Goal: Task Accomplishment & Management: Use online tool/utility

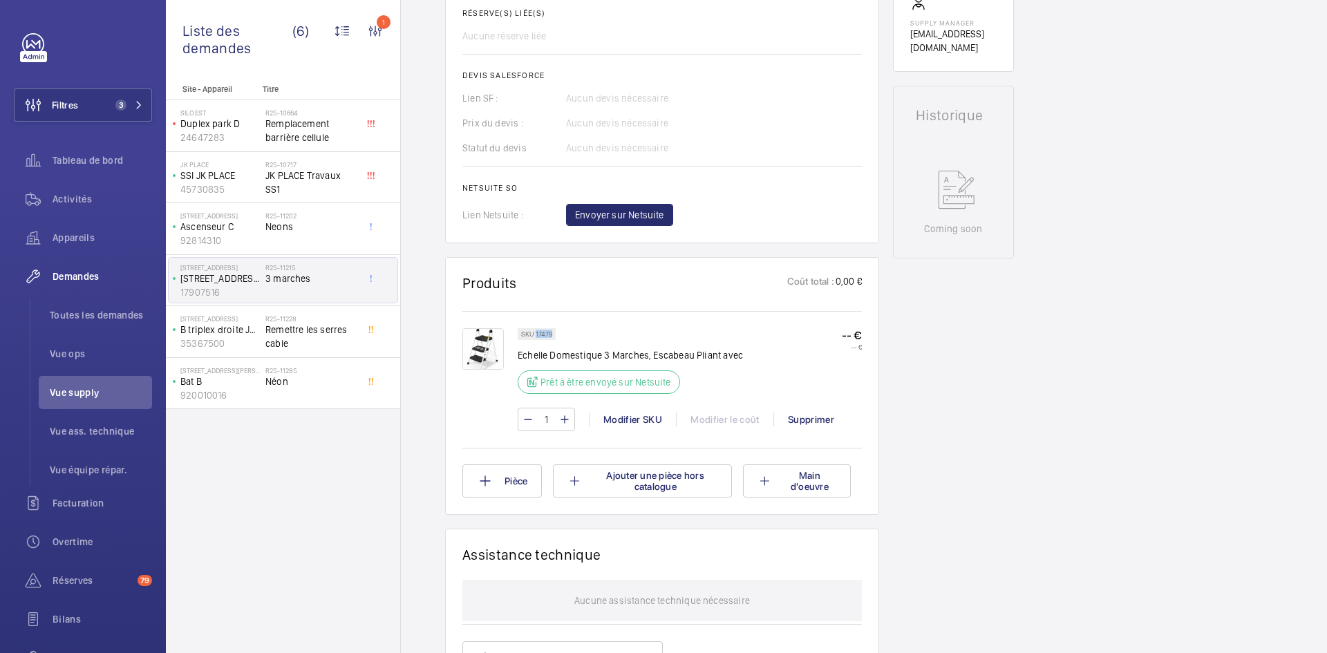
scroll to position [442, 0]
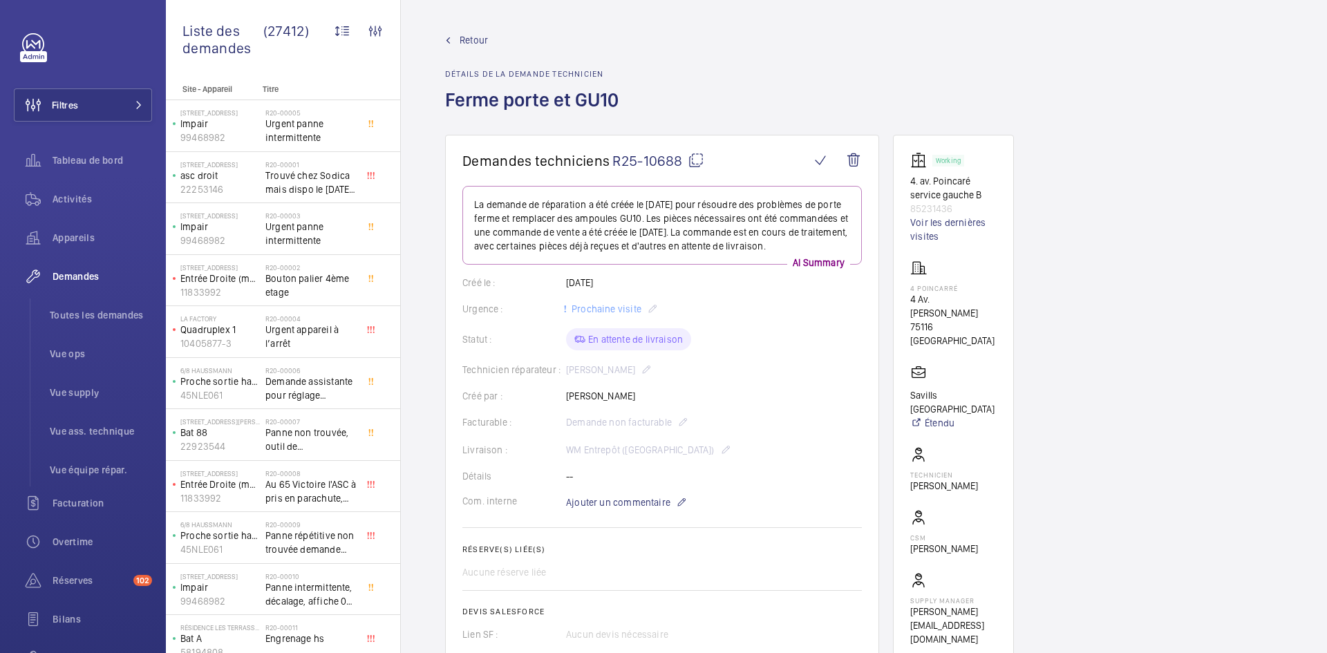
drag, startPoint x: 660, startPoint y: 409, endPoint x: 570, endPoint y: 400, distance: 91.0
click at [570, 400] on wm-front-card-body "La demande de réparation a été créée le 7 août 2025 pour résoudre des problèmes…" at bounding box center [662, 470] width 400 height 568
copy p "Mohamed Chougradi"
drag, startPoint x: 953, startPoint y: 205, endPoint x: 909, endPoint y: 185, distance: 47.7
click at [909, 185] on wm-front-card "Working 4. av. Poincaré service gauche B 85231436 Voir les dernières visites 4 …" at bounding box center [953, 399] width 121 height 529
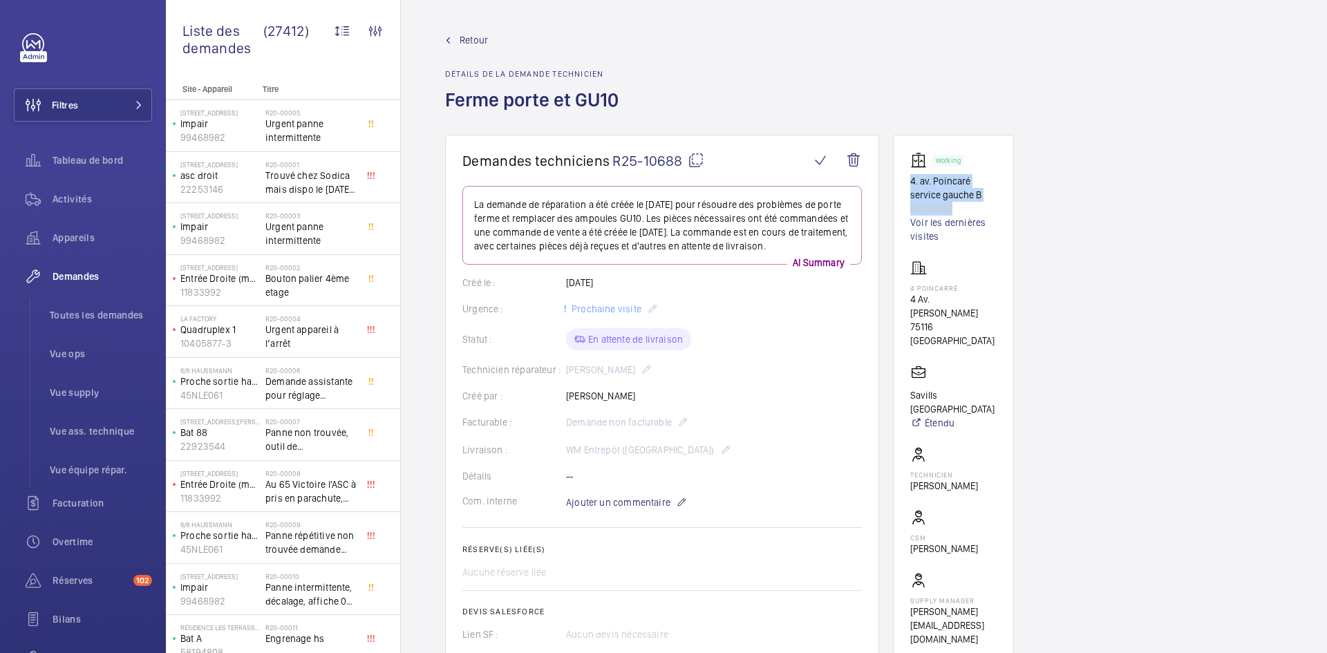
copy div "4. av. Poincaré service gauche B 85231436"
drag, startPoint x: 966, startPoint y: 328, endPoint x: 909, endPoint y: 290, distance: 67.9
click at [909, 290] on wm-front-card "Working 4. av. Poincaré service gauche B 85231436 Voir les dernières visites 4 …" at bounding box center [953, 399] width 121 height 529
copy div "4 Poincarré 4 Av. Raymond Poincaré 75116 PARIS"
click at [963, 388] on p "Savills France" at bounding box center [953, 402] width 86 height 28
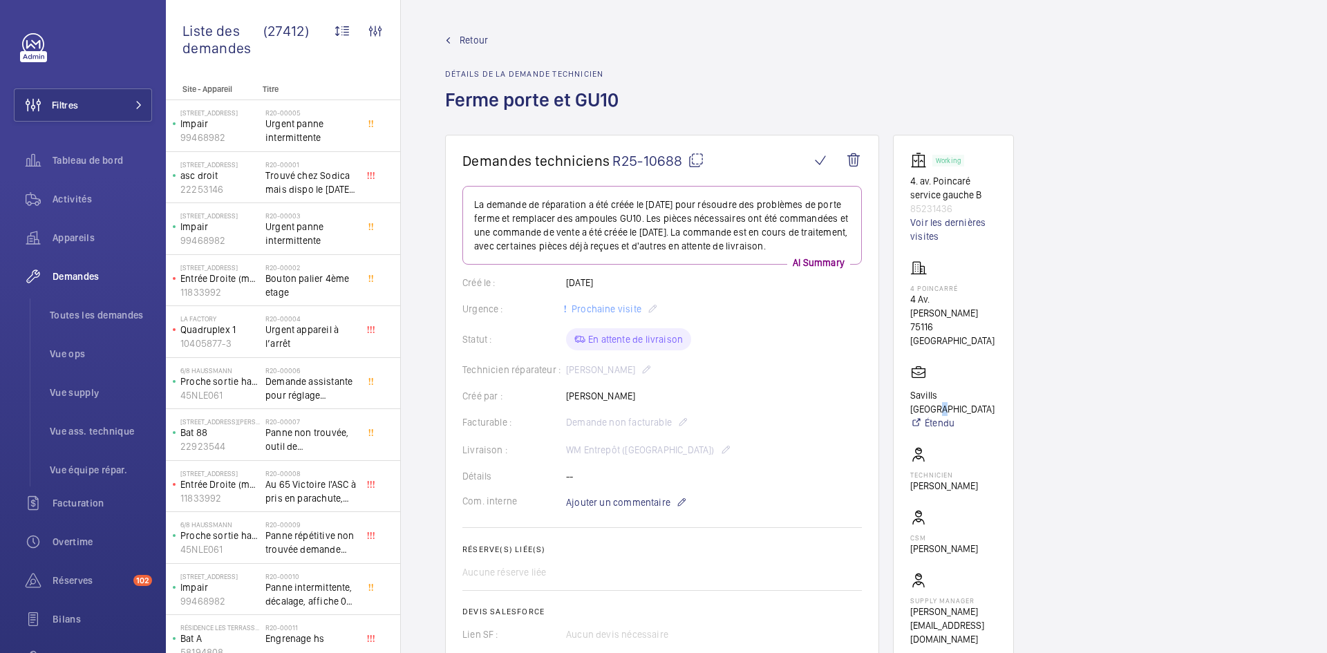
click at [973, 380] on wm-front-card-body "Working 4. av. Poincaré service gauche B 85231436 Voir les dernières visites 4 …" at bounding box center [953, 399] width 86 height 494
drag, startPoint x: 968, startPoint y: 380, endPoint x: 912, endPoint y: 381, distance: 56.7
click at [912, 381] on wm-front-card-body "Working 4. av. Poincaré service gauche B 85231436 Voir les dernières visites 4 …" at bounding box center [953, 399] width 86 height 494
copy p "Savills France"
click at [694, 162] on mat-icon at bounding box center [696, 160] width 17 height 17
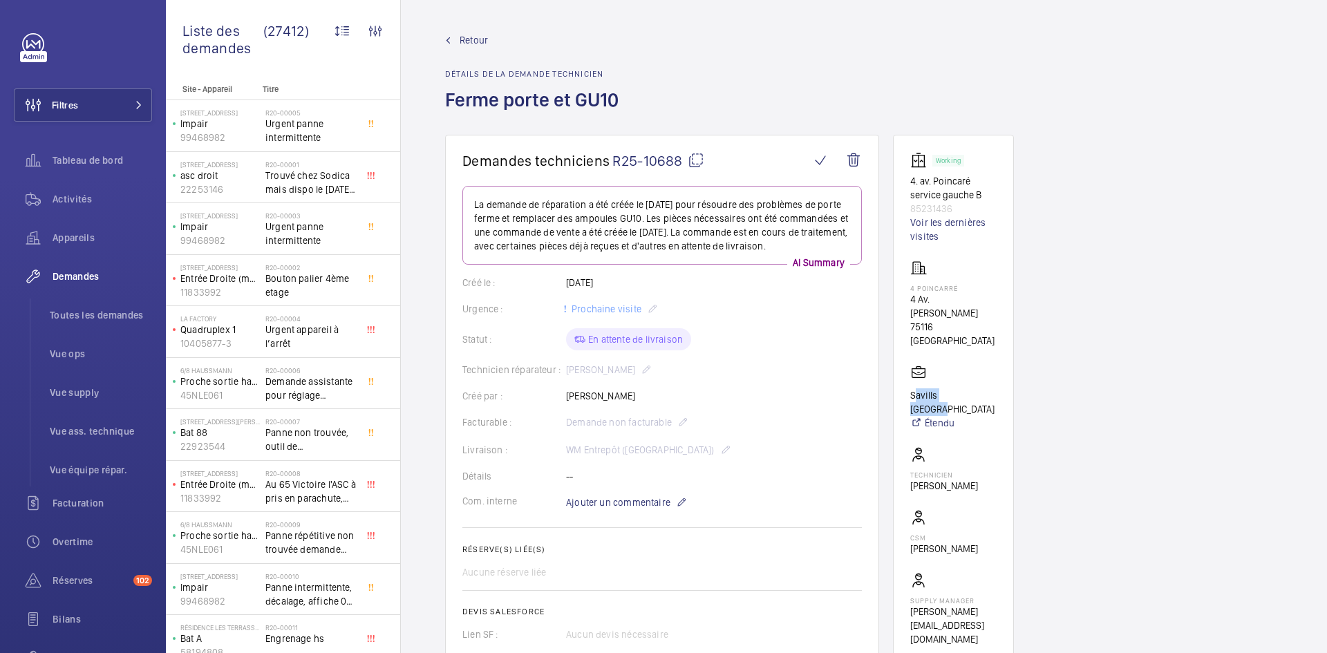
copy p "Savills France"
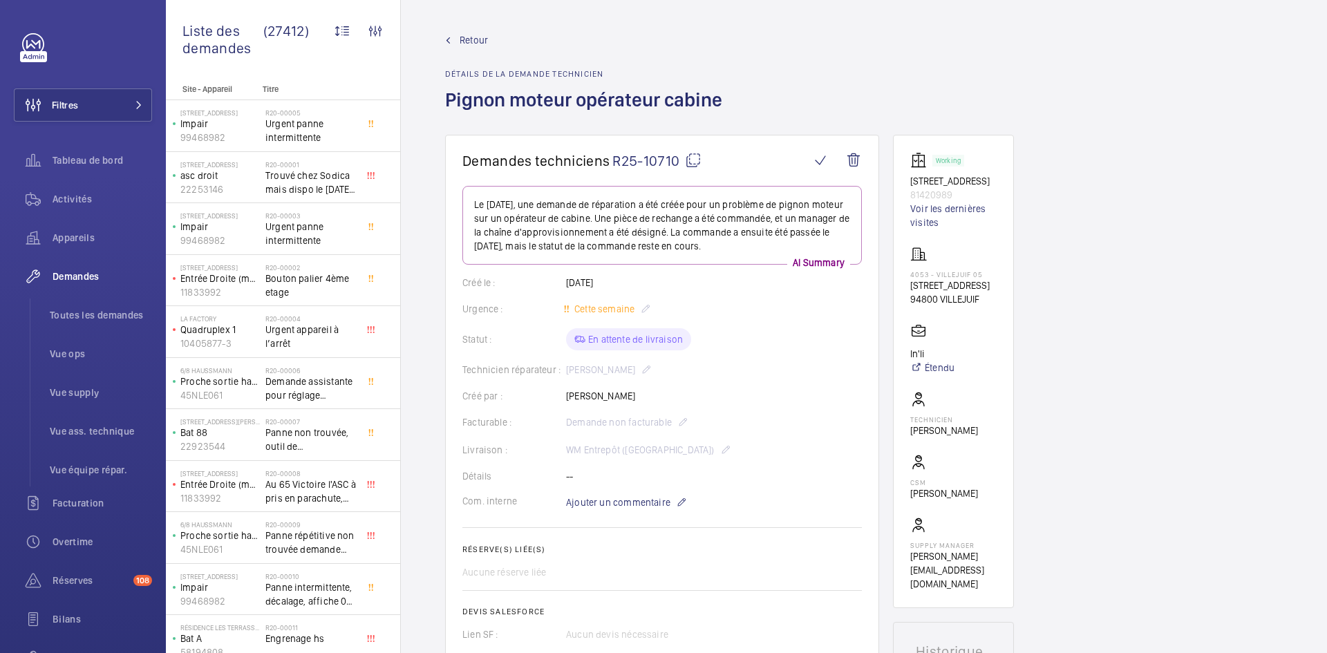
drag, startPoint x: 642, startPoint y: 397, endPoint x: 563, endPoint y: 397, distance: 79.5
click at [563, 397] on div "Créé par : [PERSON_NAME]" at bounding box center [662, 396] width 400 height 14
copy div "Créé par : Lassana Fadiga"
drag, startPoint x: 960, startPoint y: 193, endPoint x: 912, endPoint y: 181, distance: 49.8
click at [912, 181] on div "Working 1 Rue de Provence 81420989 Voir les dernières visites" at bounding box center [953, 190] width 86 height 77
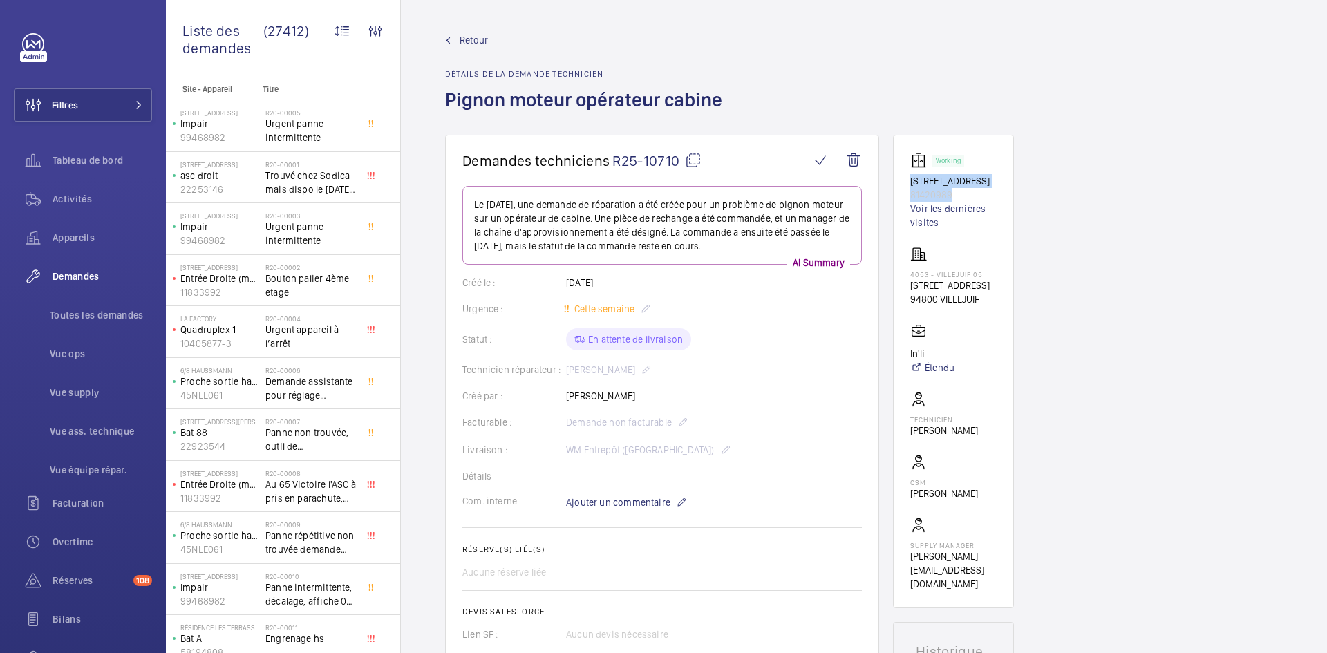
copy div "1 Rue de Provence 81420989"
drag, startPoint x: 984, startPoint y: 299, endPoint x: 907, endPoint y: 276, distance: 80.1
click at [907, 276] on wm-front-card "Working 1 Rue de Provence 81420989 Voir les dernières visites 4053 - VILLEJUIF …" at bounding box center [953, 372] width 121 height 474
copy div "4053 - VILLEJUIF 05 1 Rue de Provence 94800 VILLEJUIF"
drag, startPoint x: 941, startPoint y: 366, endPoint x: 902, endPoint y: 366, distance: 38.7
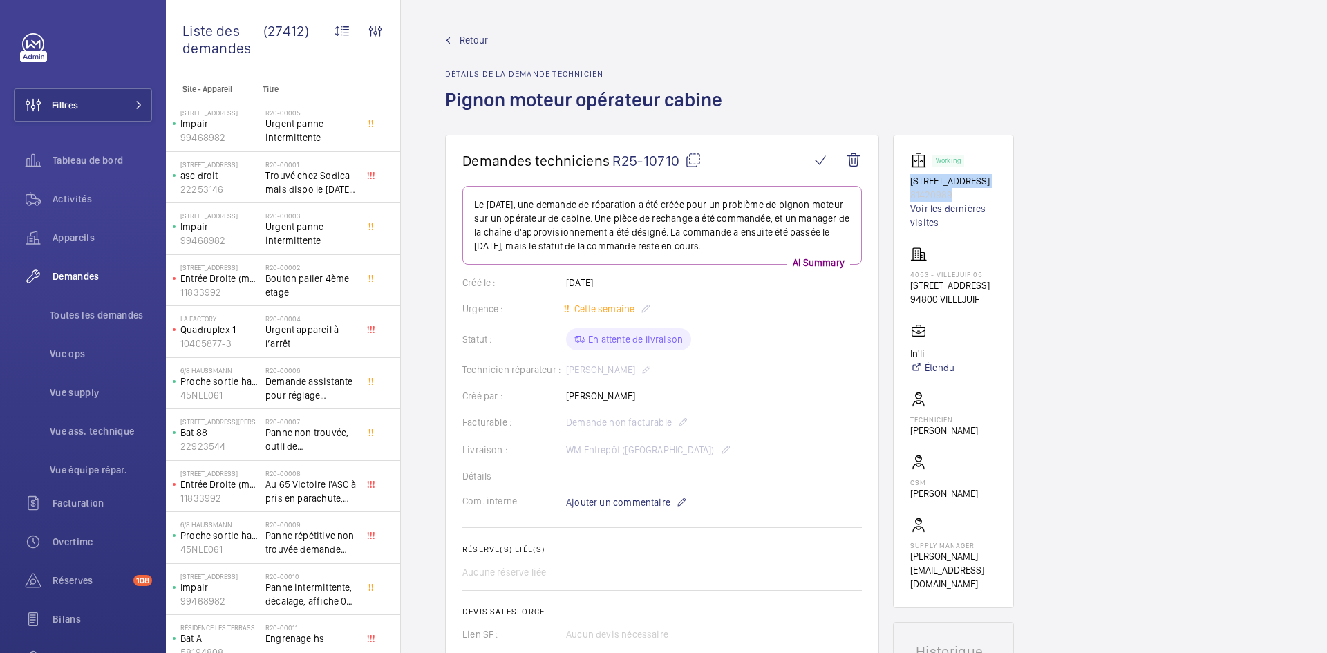
click at [902, 366] on wm-front-card "Working 1 Rue de Provence 81420989 Voir les dernières visites 4053 - VILLEJUIF …" at bounding box center [953, 372] width 121 height 474
copy p "In'li"
click at [697, 162] on mat-icon at bounding box center [693, 160] width 17 height 17
copy p "In'li"
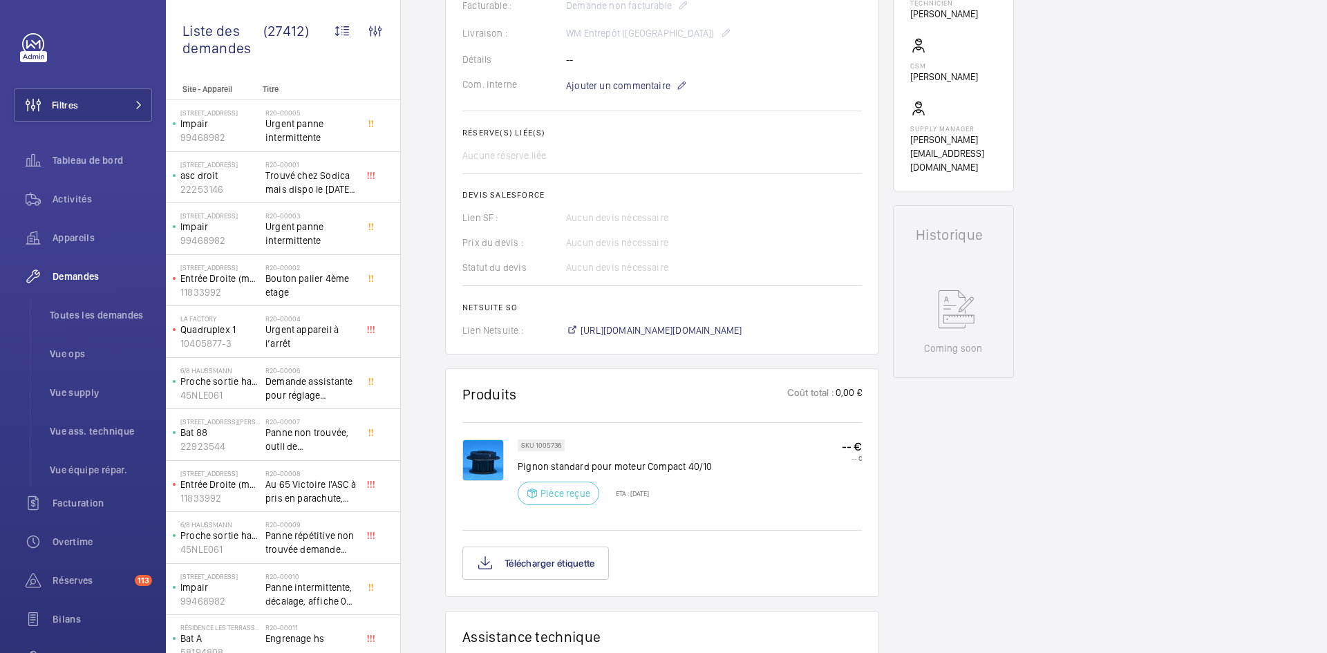
scroll to position [484, 0]
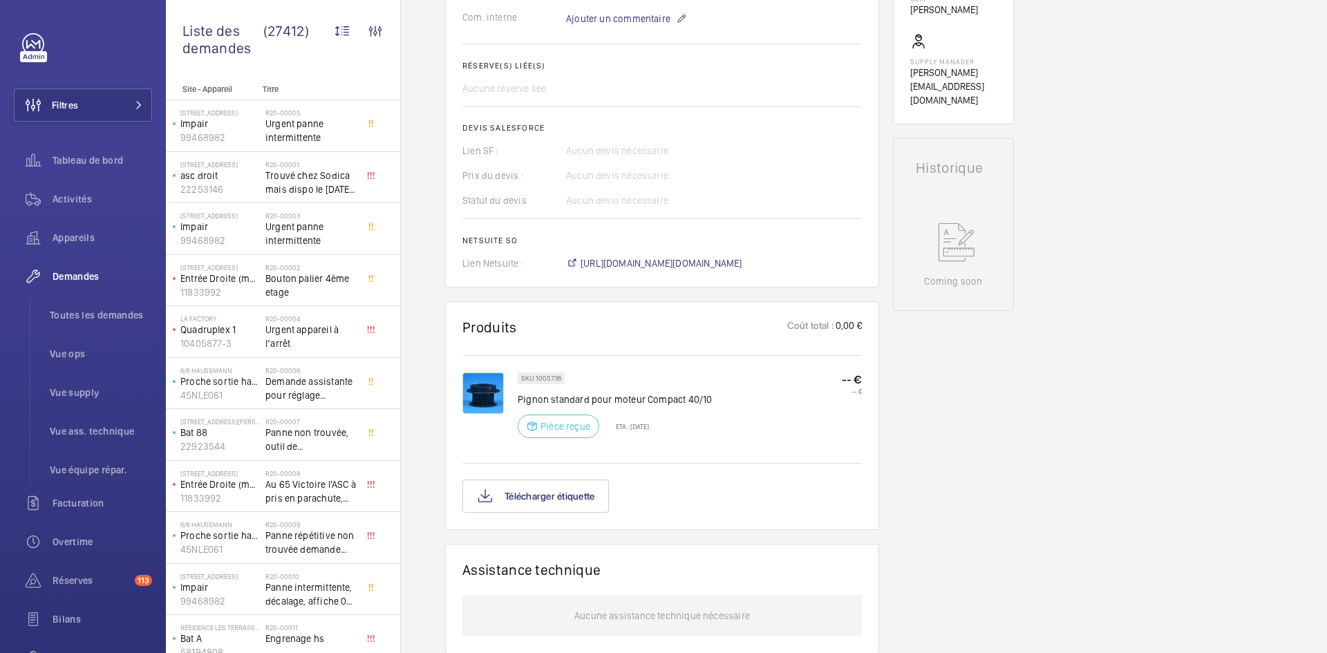
click at [483, 397] on img at bounding box center [482, 393] width 41 height 41
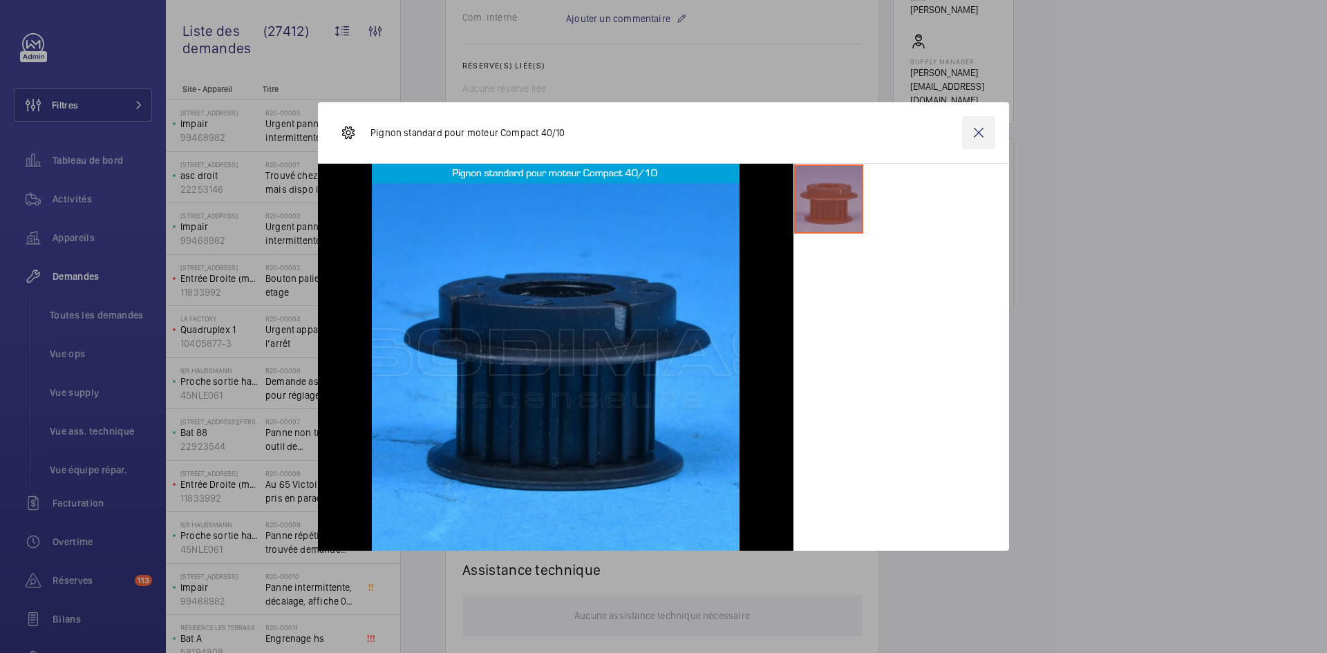
click at [975, 134] on wm-front-icon-button at bounding box center [978, 132] width 33 height 33
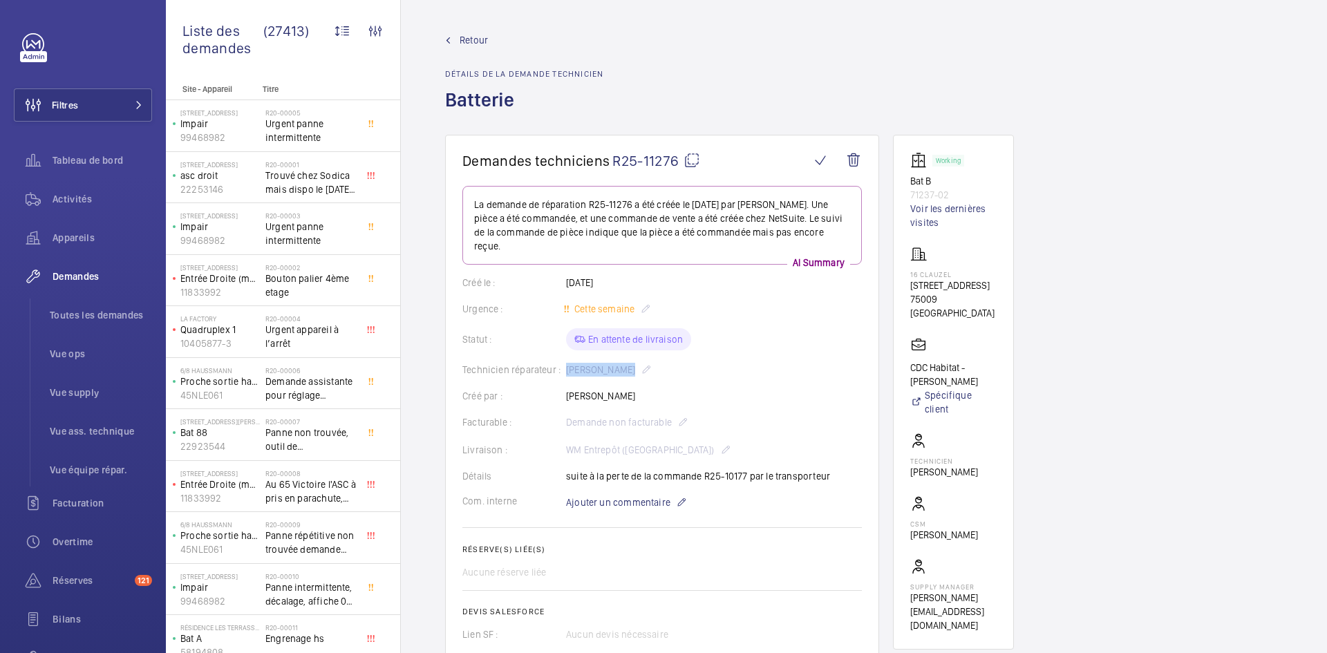
drag, startPoint x: 629, startPoint y: 354, endPoint x: 563, endPoint y: 355, distance: 65.7
click at [563, 362] on div "Technicien réparateur : Thomas Varay" at bounding box center [662, 370] width 400 height 17
copy div "Technicien réparateur : Thomas Varay"
drag, startPoint x: 965, startPoint y: 300, endPoint x: 908, endPoint y: 288, distance: 58.7
click at [908, 288] on wm-front-card "Working Bat B 71237-02 Voir les dernières visites 16 CLAUZEL 16 Rue Clauzel, 75…" at bounding box center [953, 392] width 121 height 515
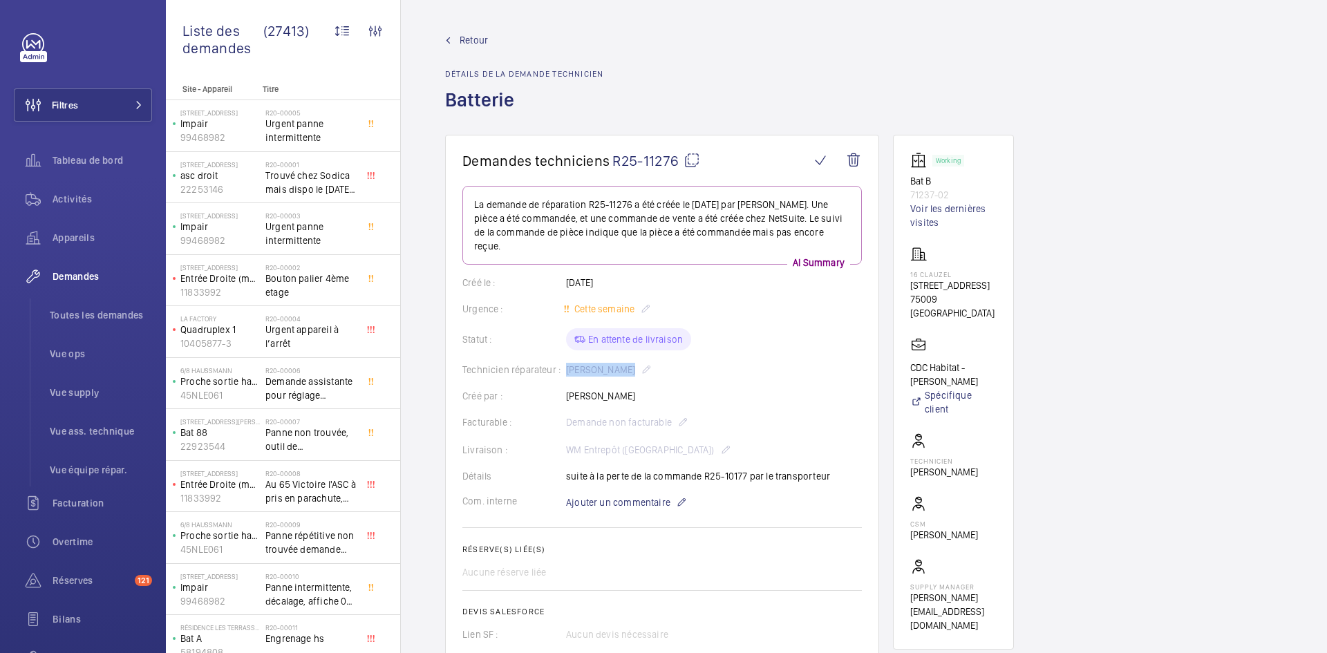
copy p "16 Rue Clauzel, 75009 PARIS"
drag, startPoint x: 951, startPoint y: 192, endPoint x: 906, endPoint y: 178, distance: 47.0
click at [906, 178] on wm-front-card "Working Bat B 71237-02 Voir les dernières visites 16 CLAUZEL 16 Rue Clauzel, 75…" at bounding box center [953, 392] width 121 height 515
copy div "Bat B 71237-02"
drag, startPoint x: 944, startPoint y: 294, endPoint x: 906, endPoint y: 283, distance: 39.8
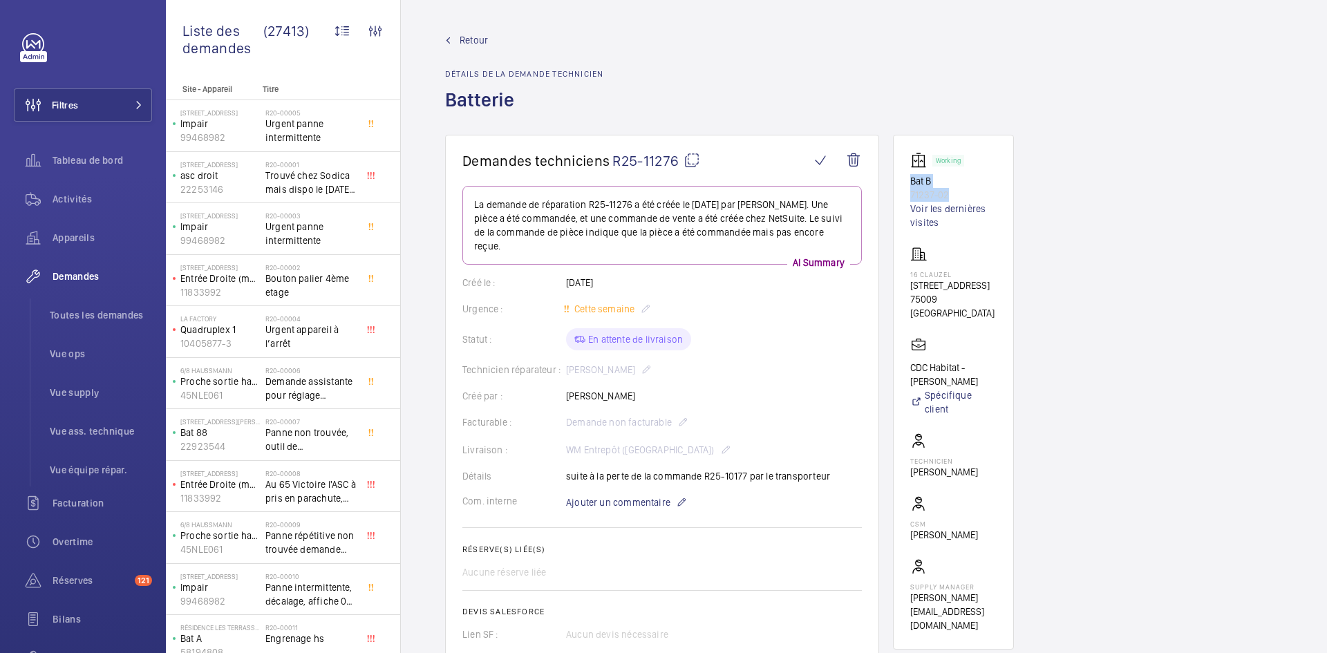
click at [906, 283] on wm-front-card "Working Bat B 71237-02 Voir les dernières visites 16 CLAUZEL 16 Rue Clauzel, 75…" at bounding box center [953, 392] width 121 height 515
drag, startPoint x: 938, startPoint y: 286, endPoint x: 982, endPoint y: 256, distance: 53.7
click at [982, 256] on div "16 CLAUZEL 16 Rue Clauzel, 75009 PARIS 75009 PARIS" at bounding box center [953, 283] width 86 height 74
drag, startPoint x: 965, startPoint y: 294, endPoint x: 909, endPoint y: 275, distance: 59.0
click at [909, 275] on wm-front-card "Working Bat B 71237-02 Voir les dernières visites 16 CLAUZEL 16 Rue Clauzel, 75…" at bounding box center [953, 392] width 121 height 515
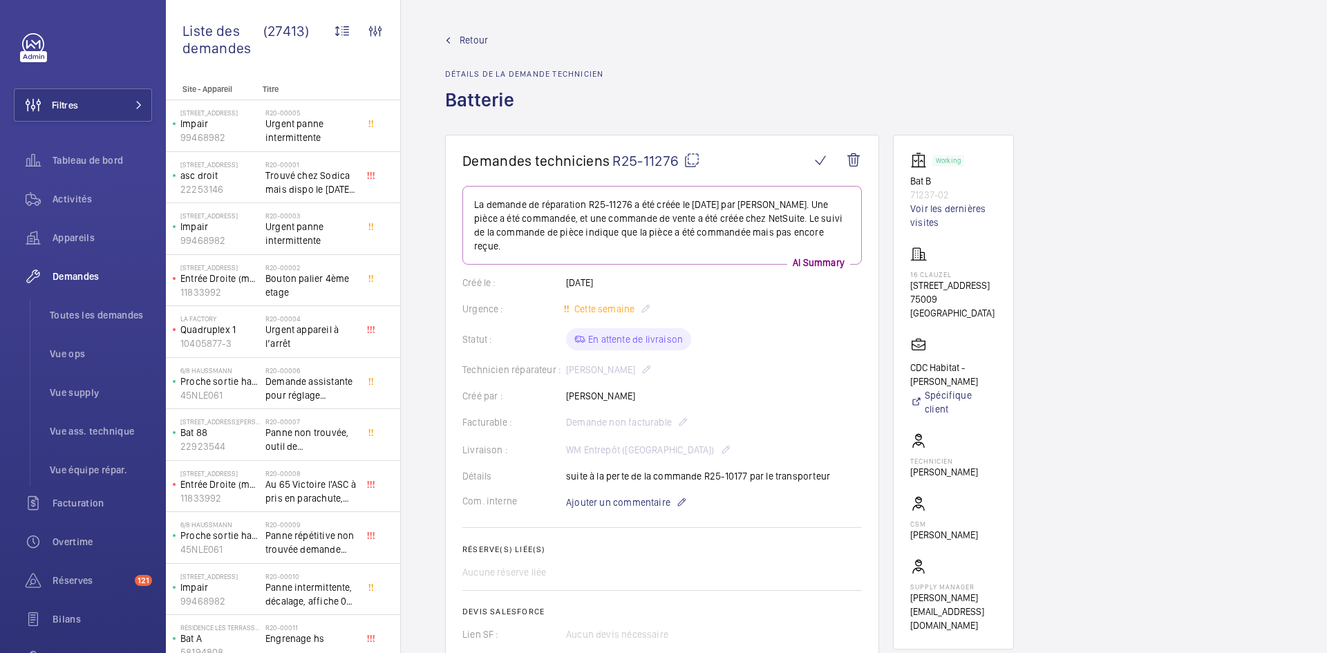
copy div "16 CLAUZEL 16 Rue Clauzel, 75009 PARIS"
drag, startPoint x: 993, startPoint y: 382, endPoint x: 904, endPoint y: 367, distance: 90.5
click at [904, 367] on wm-front-card "Working Bat B 71237-02 Voir les dernières visites 16 CLAUZEL 16 Rue Clauzel, 75…" at bounding box center [953, 392] width 121 height 515
copy p "CDC Habitat - Emmanuel Thomas"
click at [689, 158] on mat-icon at bounding box center [692, 160] width 17 height 17
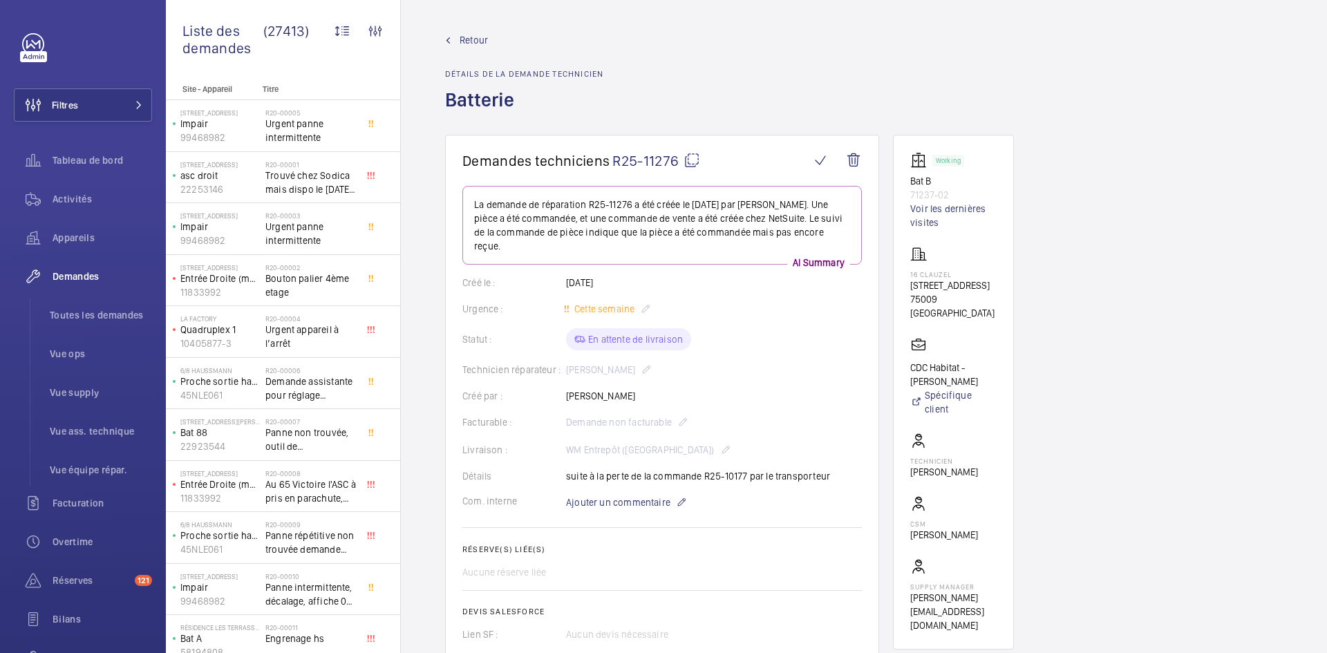
copy p "CDC Habitat - [PERSON_NAME]"
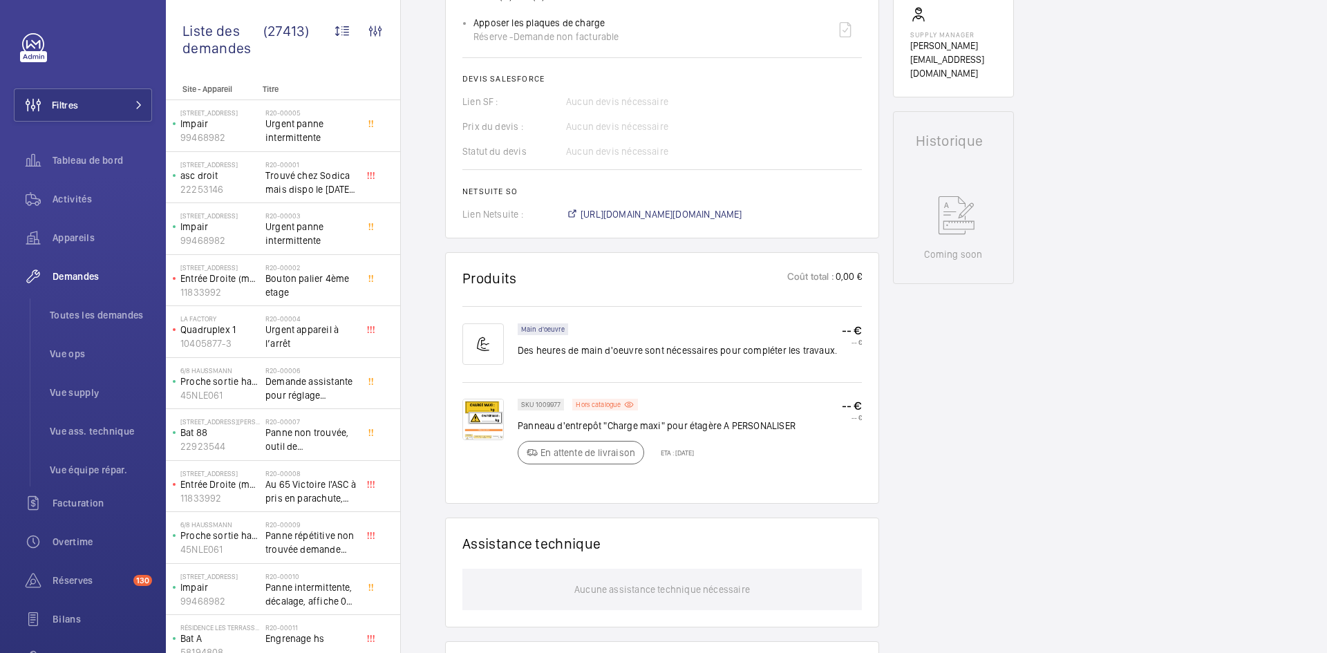
scroll to position [553, 0]
click at [484, 429] on img at bounding box center [482, 418] width 41 height 41
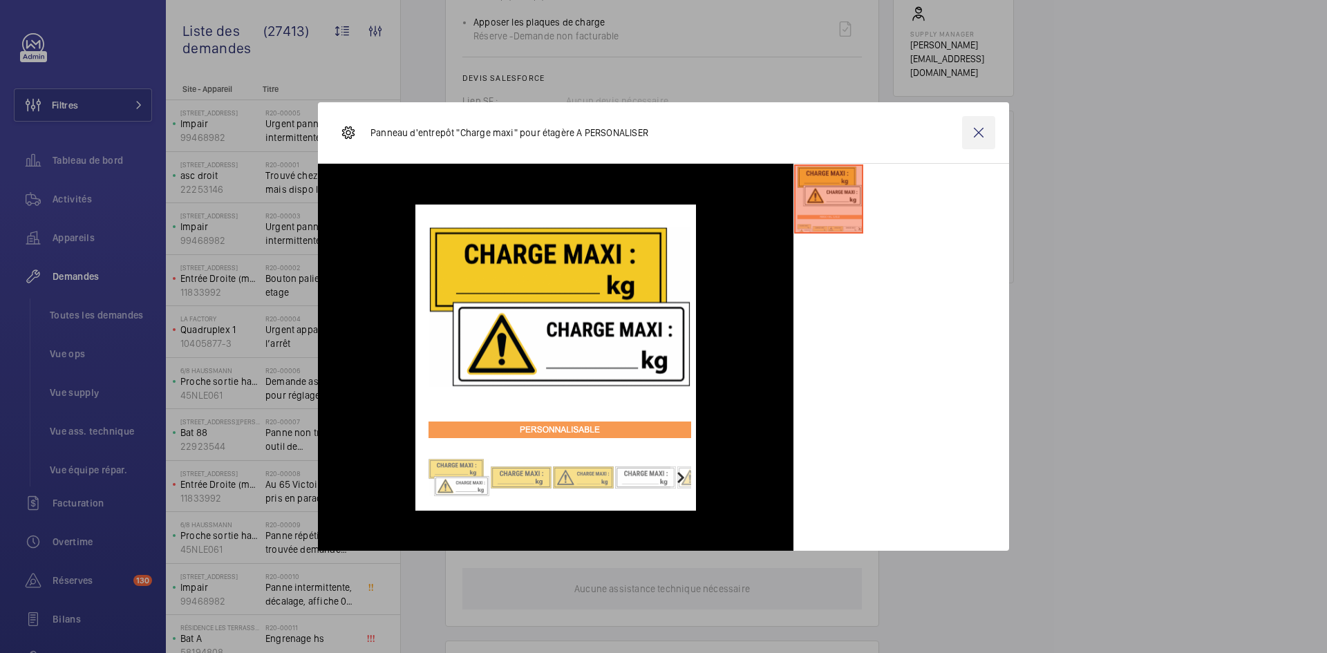
click at [972, 129] on wm-front-icon-button at bounding box center [978, 132] width 33 height 33
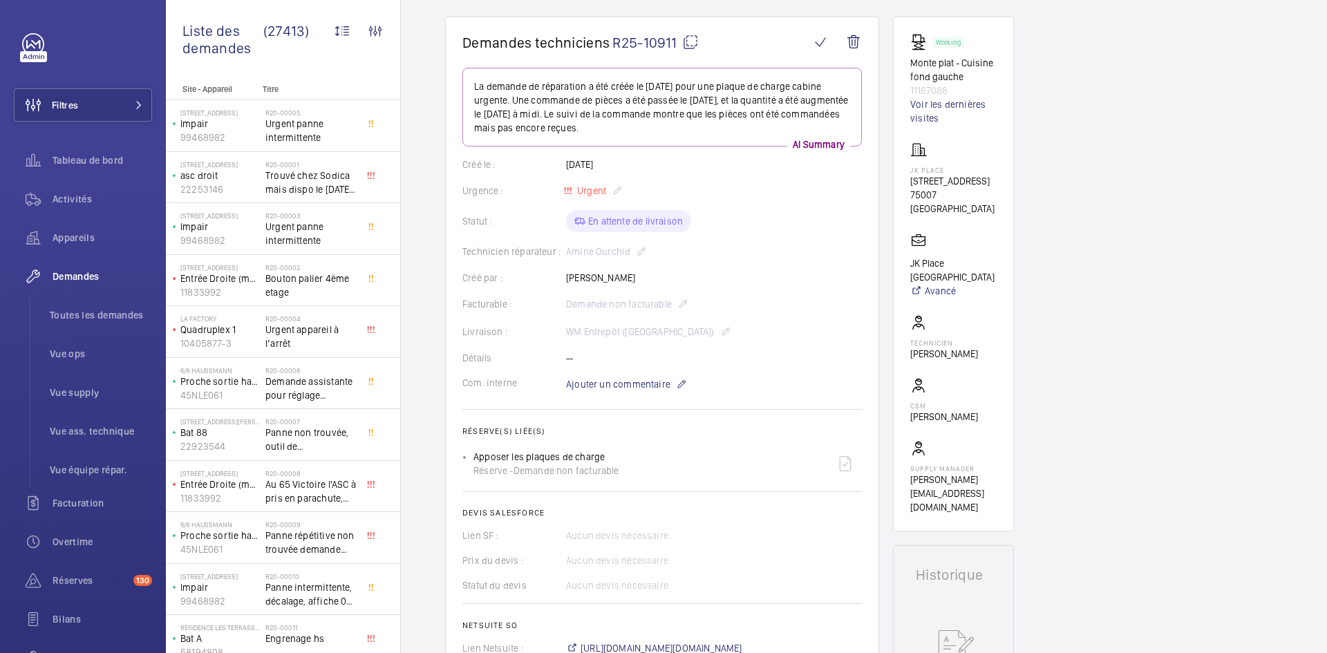
scroll to position [0, 0]
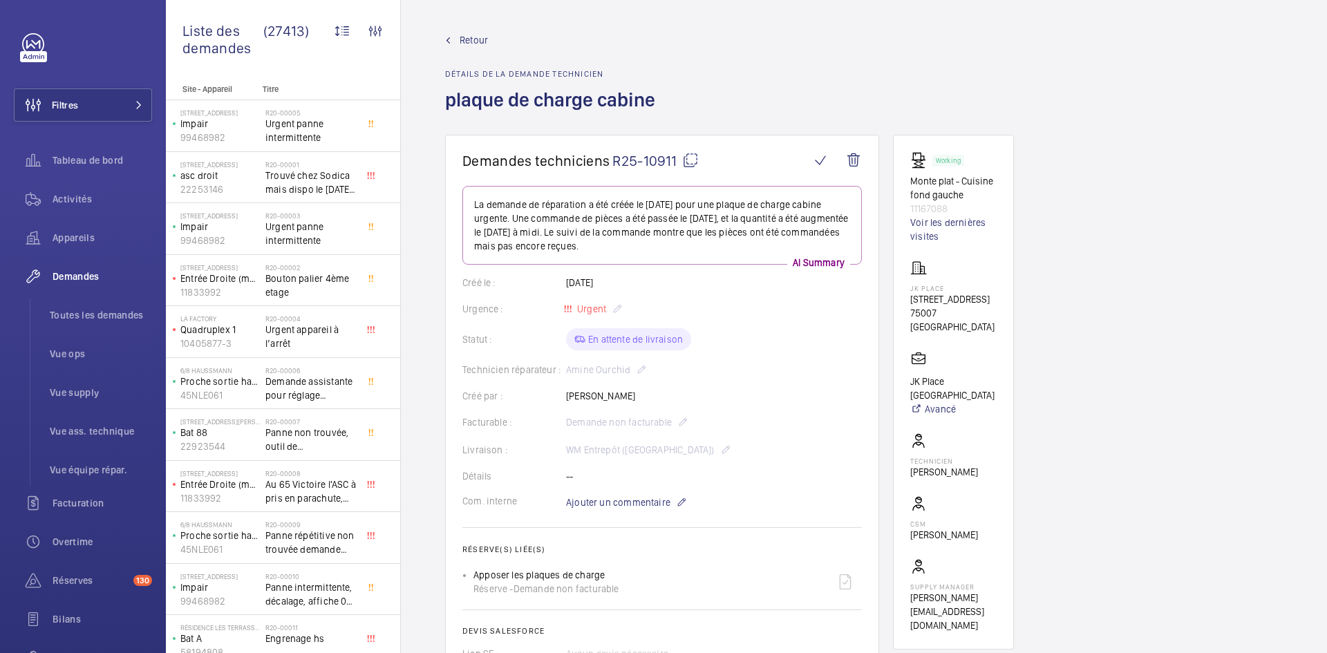
drag, startPoint x: 632, startPoint y: 369, endPoint x: 568, endPoint y: 371, distance: 63.6
click at [568, 371] on div "Technicien réparateur : [PERSON_NAME]" at bounding box center [662, 370] width 400 height 17
copy p "Amine Ourchid"
drag, startPoint x: 949, startPoint y: 209, endPoint x: 908, endPoint y: 183, distance: 48.7
click at [908, 183] on wm-front-card "Working Monte plat - Cuisine fond gauche 11167088 Voir les dernières visites JK…" at bounding box center [953, 392] width 121 height 515
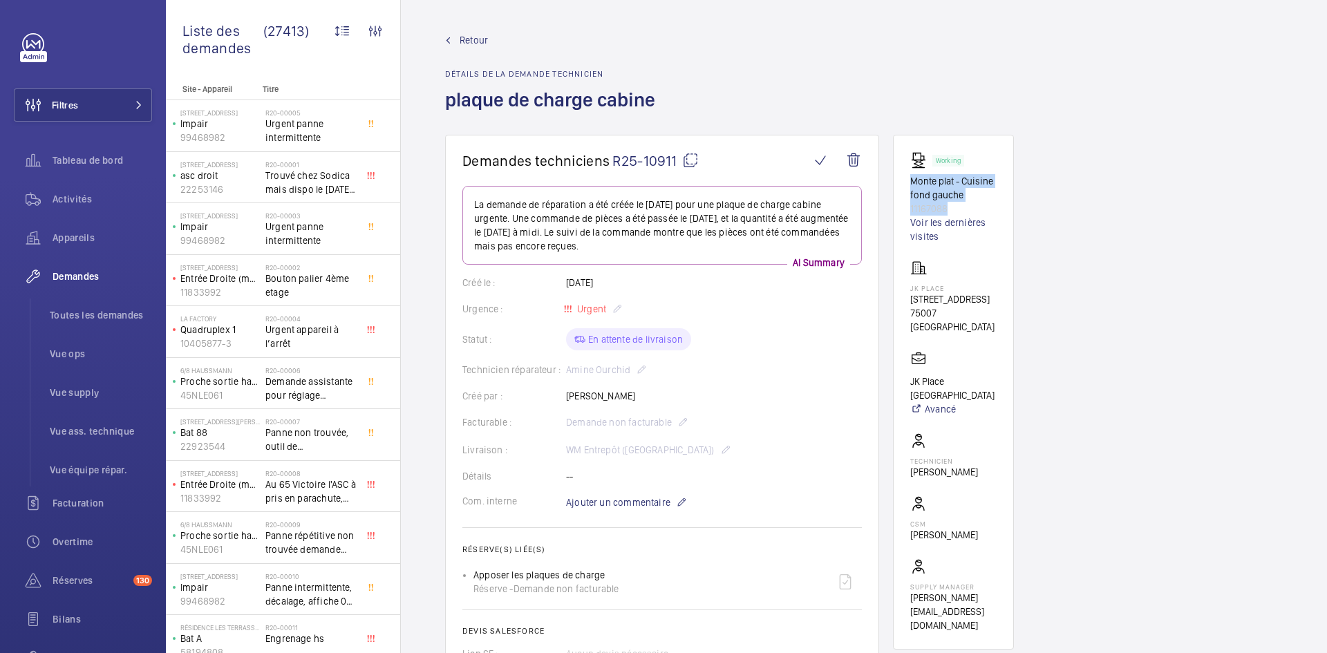
copy div "Monte plat - Cuisine fond gauche 11167088"
drag, startPoint x: 966, startPoint y: 313, endPoint x: 903, endPoint y: 290, distance: 66.5
click at [903, 290] on wm-front-card "Working Monte plat - Cuisine fond gauche 11167088 Voir les dernières visites JK…" at bounding box center [953, 392] width 121 height 515
copy div "JK PLACE 82 Rue de Lille 75007 PARIS"
drag, startPoint x: 971, startPoint y: 364, endPoint x: 908, endPoint y: 371, distance: 63.3
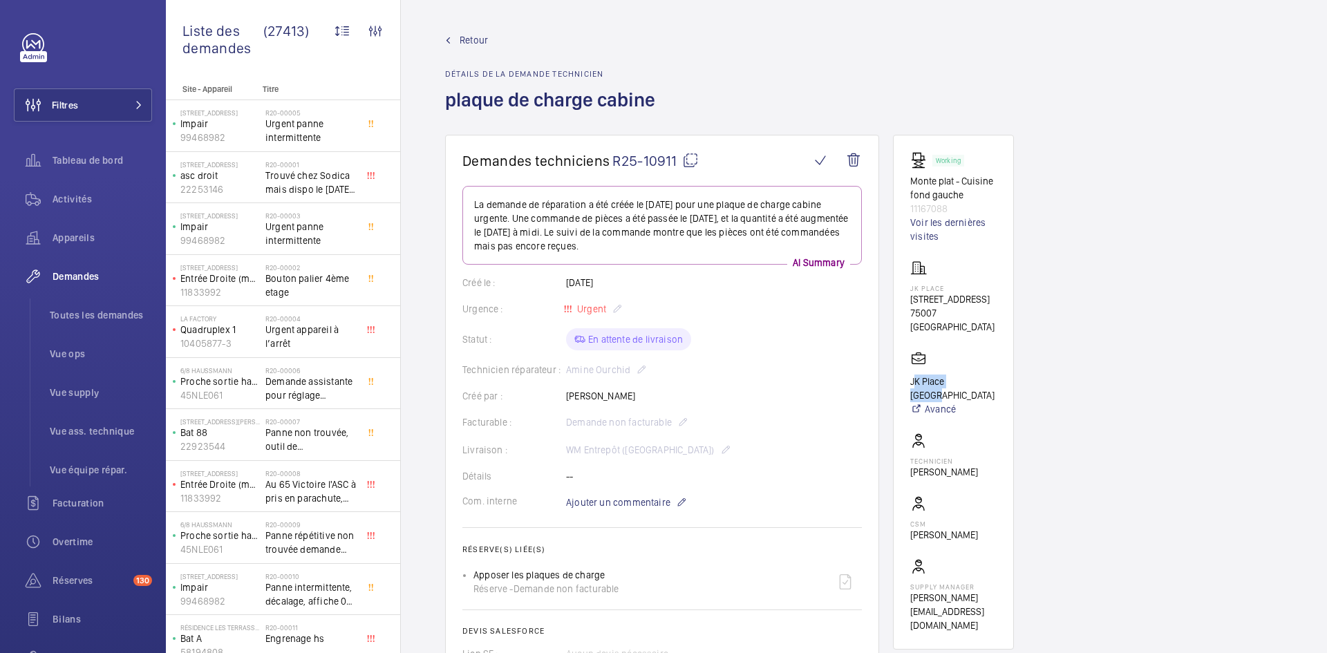
click at [908, 371] on wm-front-card "Working Monte plat - Cuisine fond gauche 11167088 Voir les dernières visites JK…" at bounding box center [953, 392] width 121 height 515
copy p "JK Place Paris"
click at [696, 156] on mat-icon at bounding box center [690, 160] width 17 height 17
copy p "JK Place Paris"
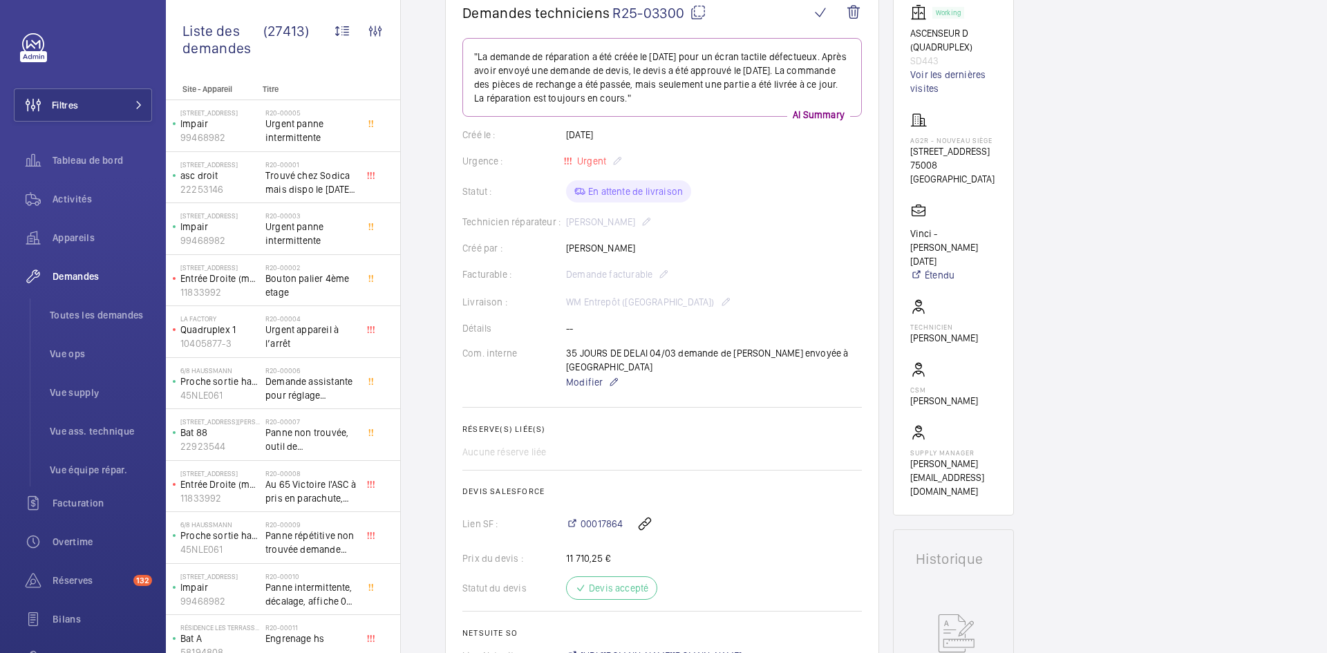
scroll to position [69, 0]
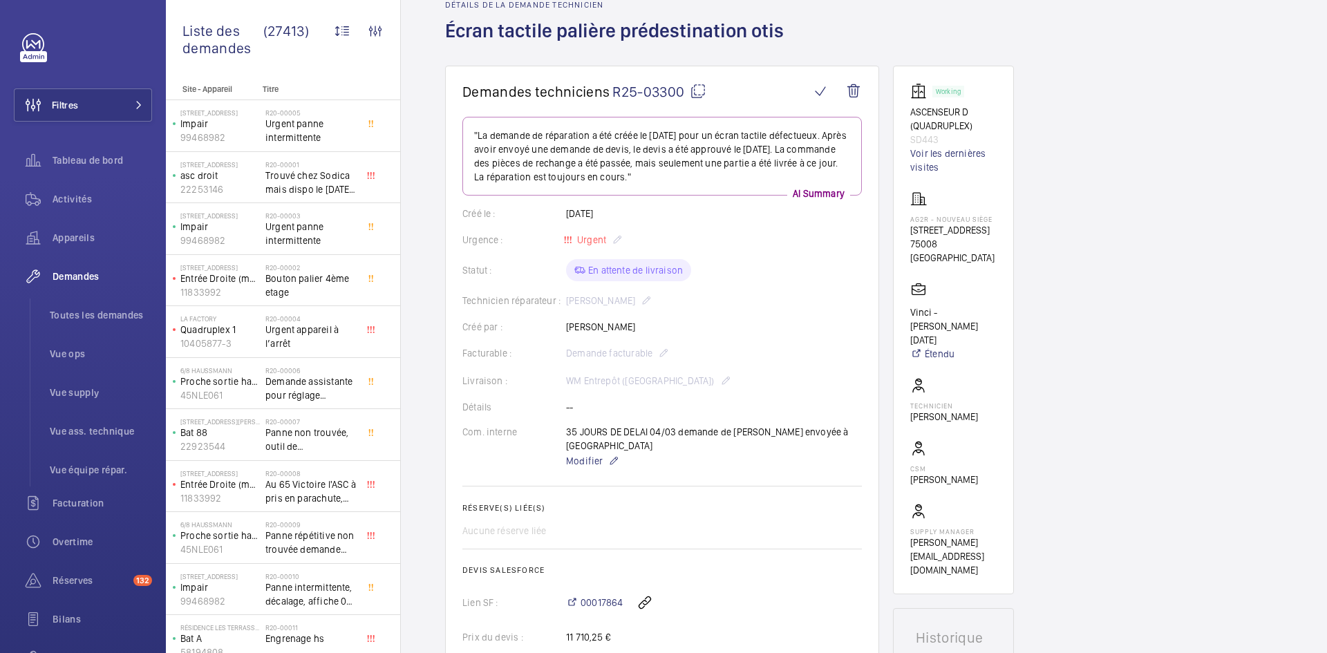
drag, startPoint x: 644, startPoint y: 330, endPoint x: 567, endPoint y: 328, distance: 77.5
click at [567, 328] on div "Créé par : Vidjay Virappane" at bounding box center [662, 327] width 400 height 14
copy p "Vidjay Virappane"
drag, startPoint x: 948, startPoint y: 138, endPoint x: 921, endPoint y: 117, distance: 33.9
click at [899, 111] on wm-front-card "Working ASCENSEUR D (QUADRUPLEX) SD443 Voir les dernières visites AG2R - Nouvea…" at bounding box center [953, 330] width 121 height 529
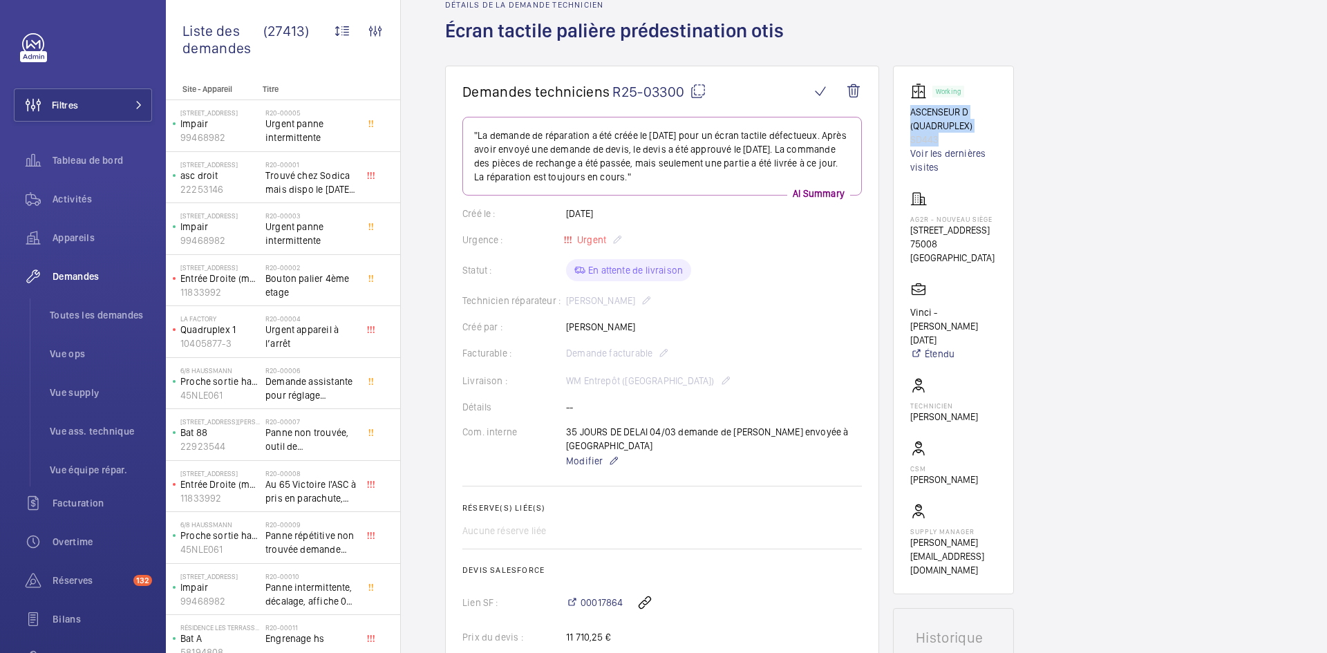
copy div "ASCENSEUR D (QUADRUPLEX) SD443"
drag, startPoint x: 951, startPoint y: 257, endPoint x: 896, endPoint y: 218, distance: 66.9
click at [896, 218] on wm-front-card "Working ASCENSEUR D (QUADRUPLEX) SD443 Voir les dernières visites AG2R - Nouvea…" at bounding box center [953, 330] width 121 height 529
copy div "AG2R - Nouveau Siège 14 Boulevard Malesherbes, 75008 PARIS"
drag, startPoint x: 955, startPoint y: 341, endPoint x: 888, endPoint y: 318, distance: 70.4
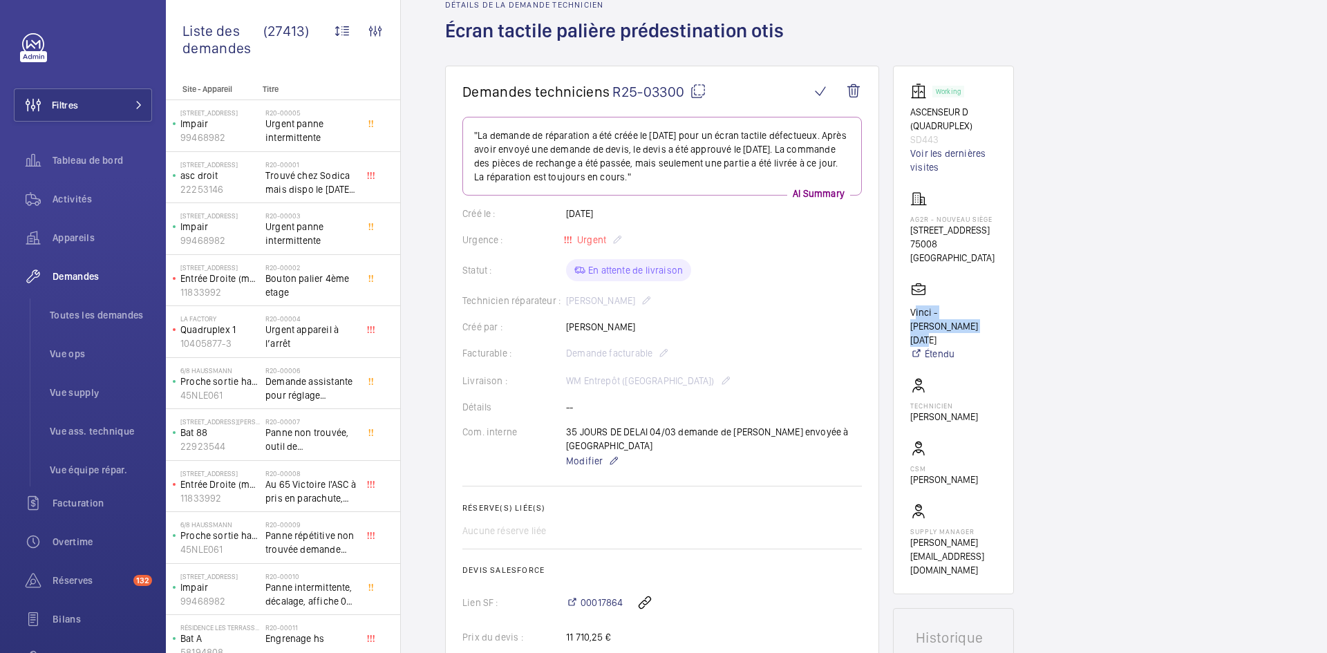
copy p "Vinci - Pascal Toussaint"
click at [700, 91] on mat-icon at bounding box center [698, 91] width 17 height 17
copy p "Vinci - Pascal Toussaint"
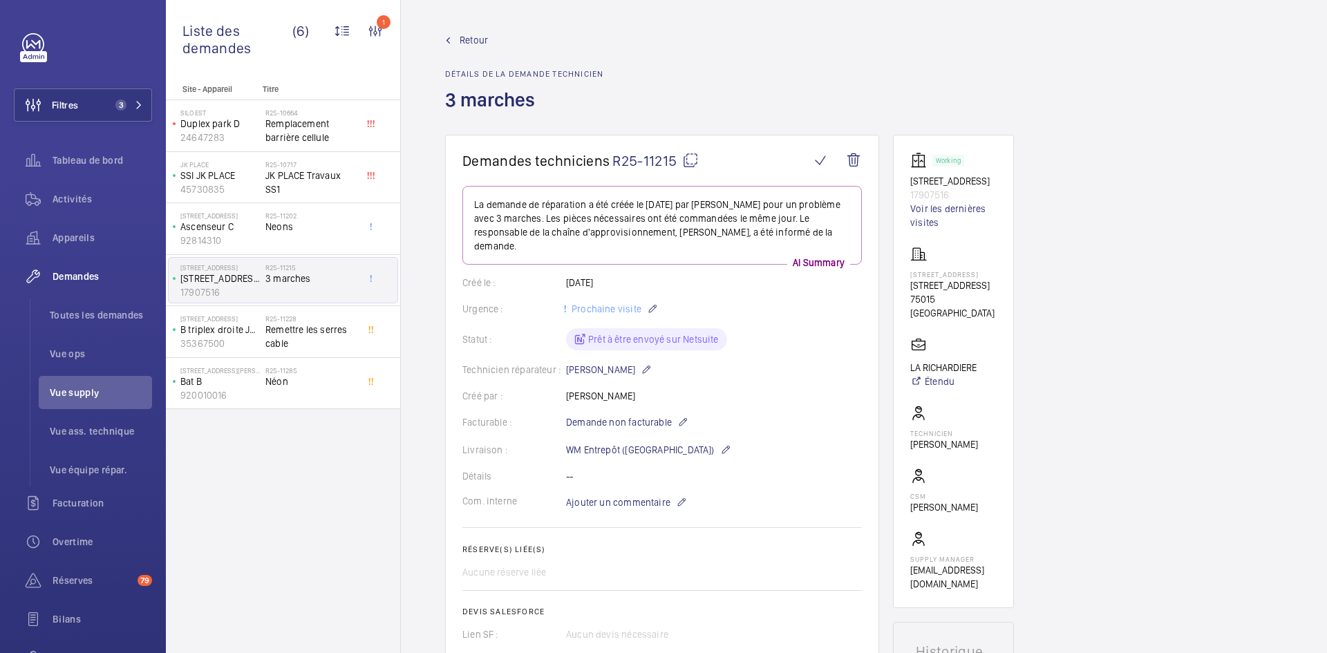
scroll to position [442, 0]
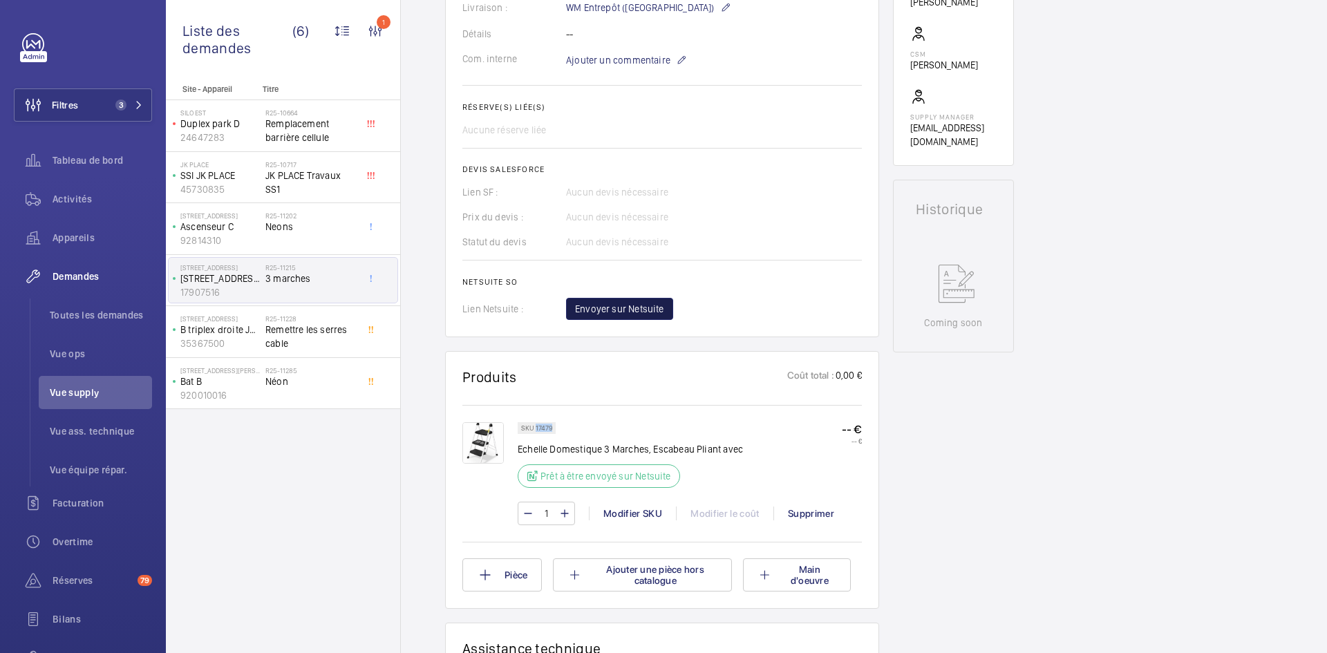
click at [610, 303] on button "Envoyer sur Netsuite" at bounding box center [619, 309] width 107 height 22
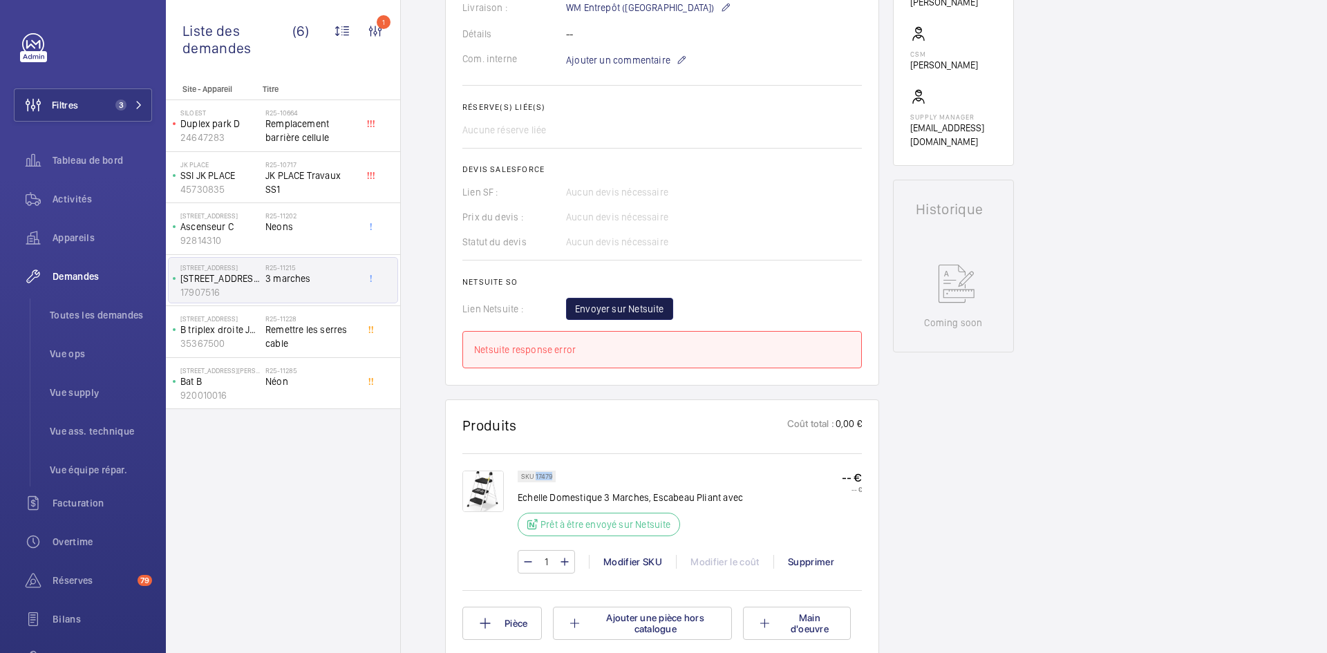
click at [648, 302] on span "Envoyer sur Netsuite" at bounding box center [619, 309] width 89 height 14
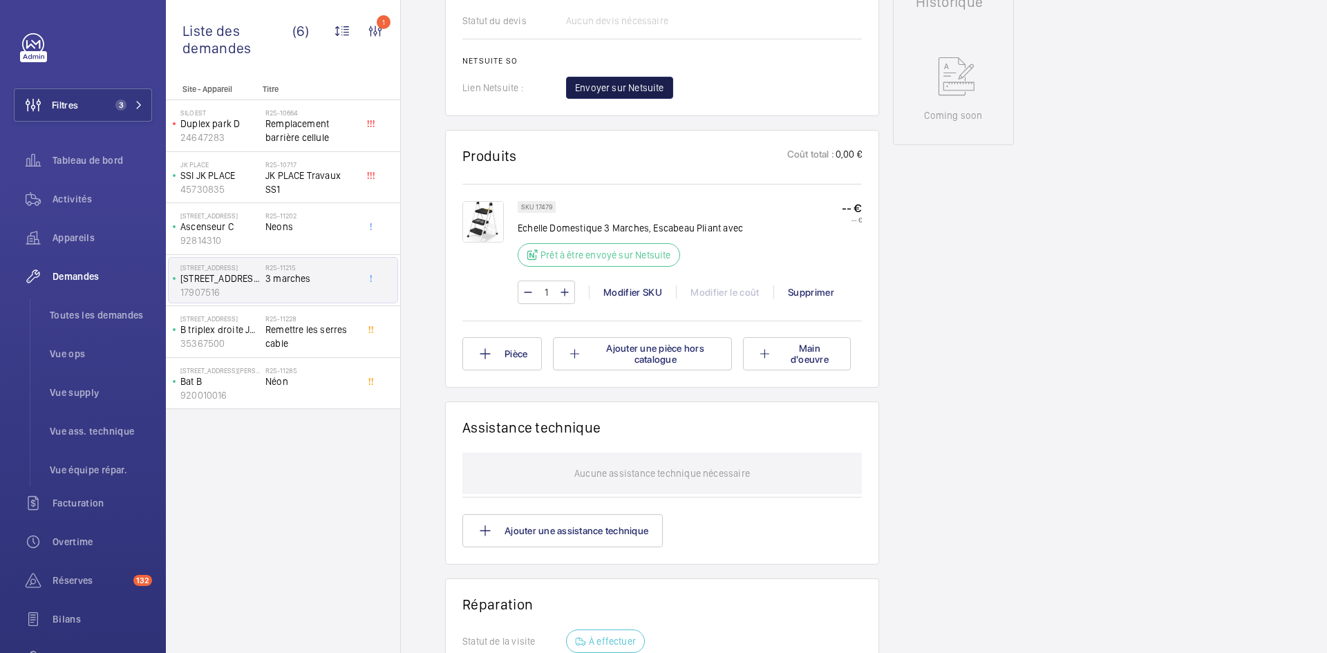
click at [639, 85] on span "Envoyer sur Netsuite" at bounding box center [619, 88] width 89 height 14
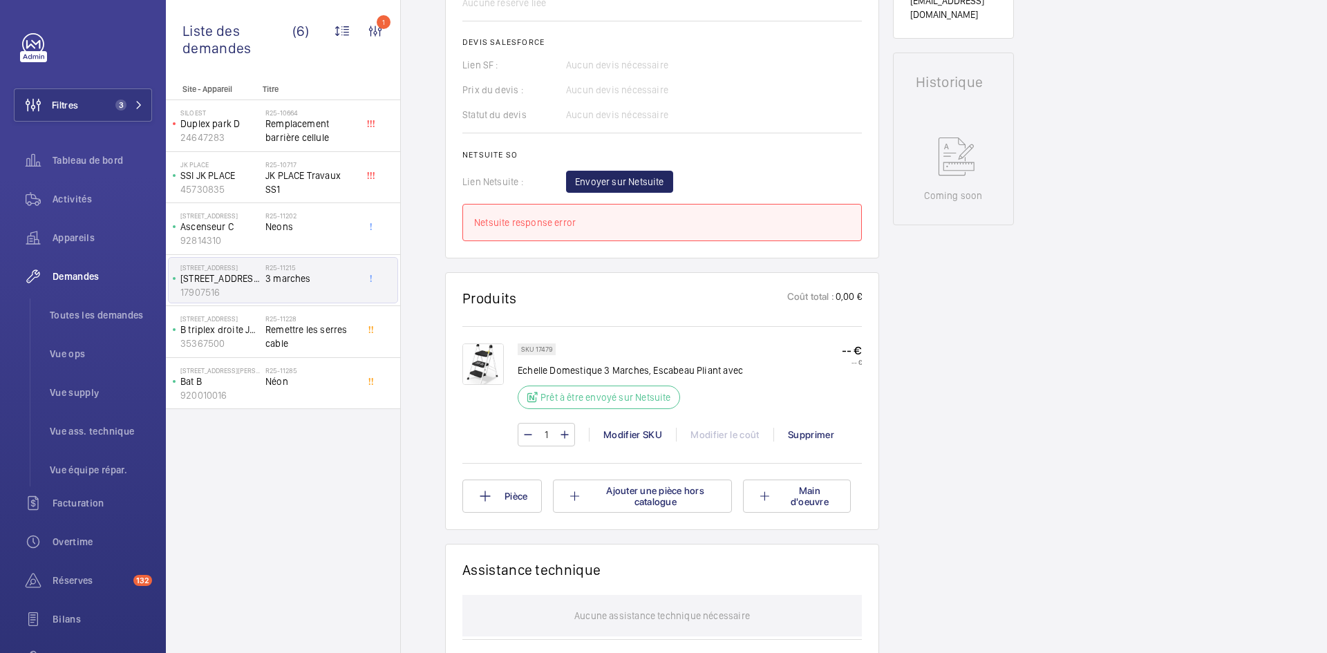
scroll to position [456, 0]
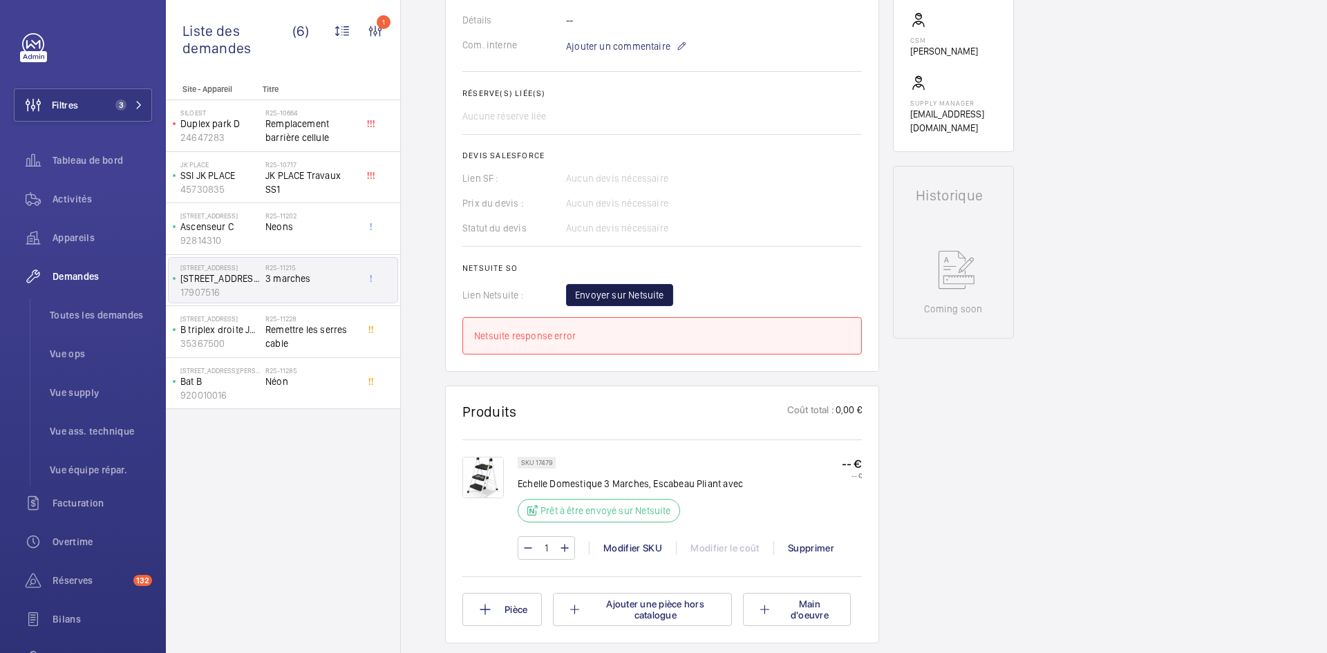
click at [636, 294] on span "Envoyer sur Netsuite" at bounding box center [619, 295] width 89 height 14
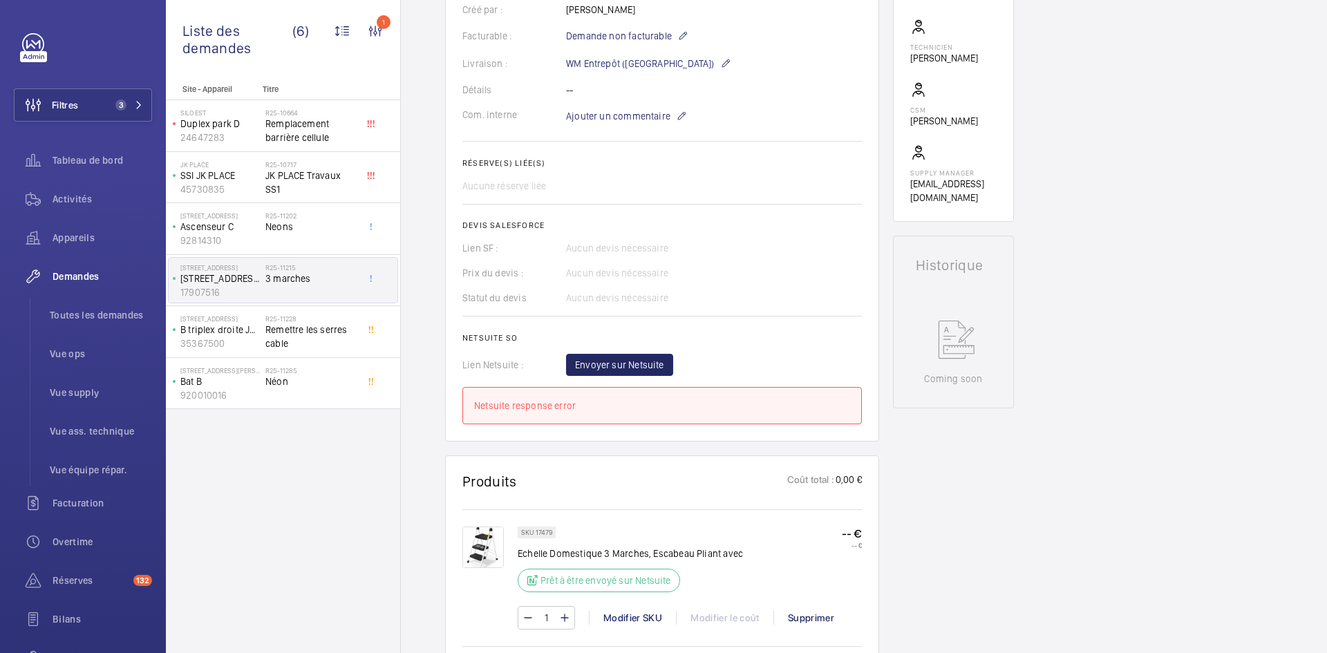
scroll to position [387, 0]
click at [635, 363] on span "Envoyer sur Netsuite" at bounding box center [619, 364] width 89 height 14
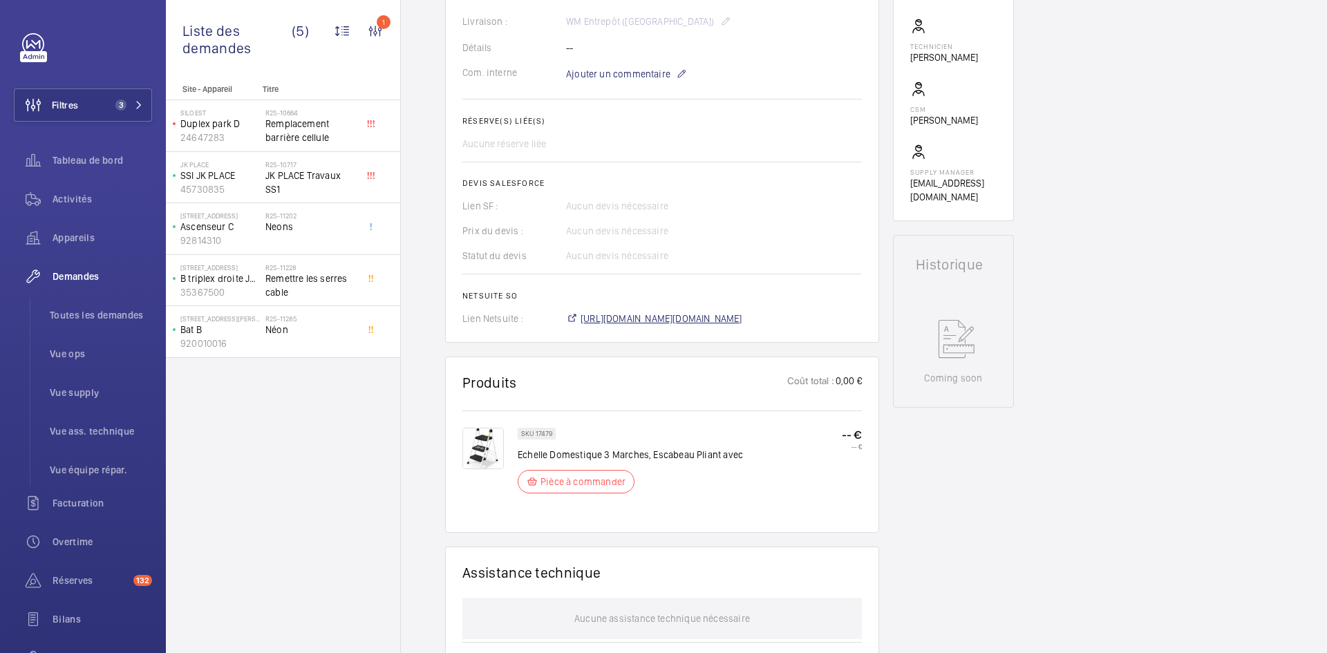
scroll to position [401, 0]
click at [677, 315] on span "https://6461500.app.netsuite.com/app/accounting/transactions/salesord.nl?id=294…" at bounding box center [662, 319] width 162 height 14
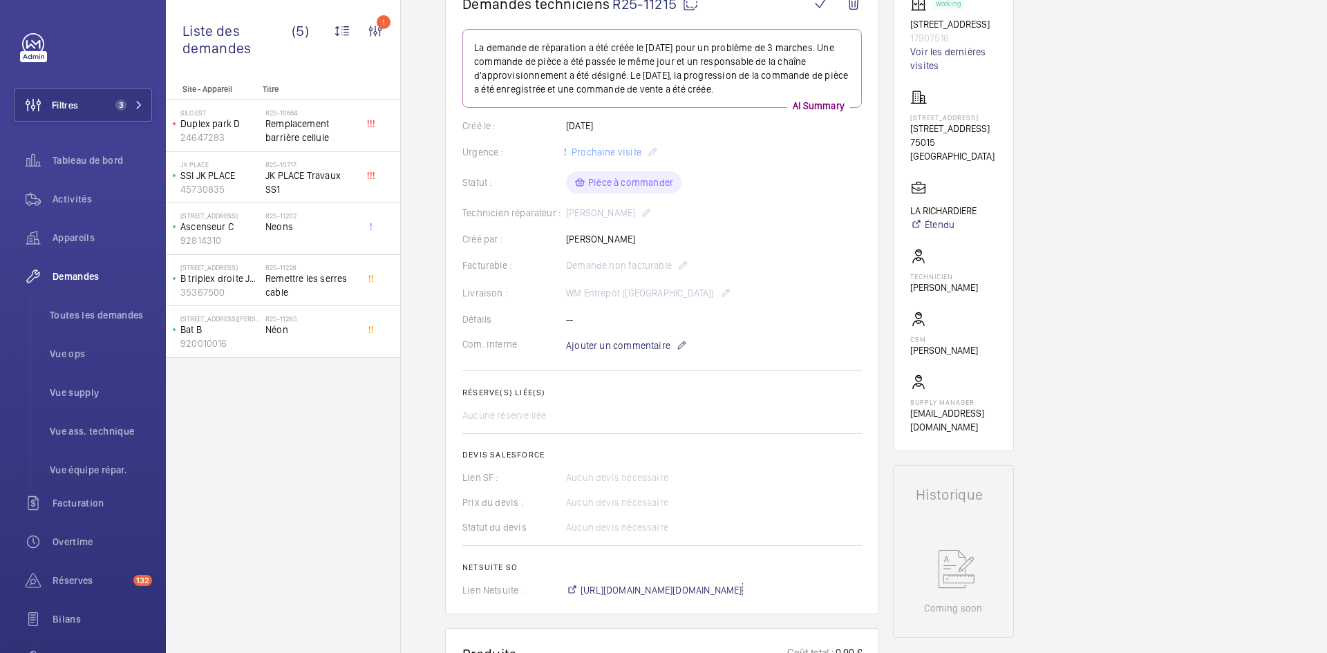
scroll to position [152, 0]
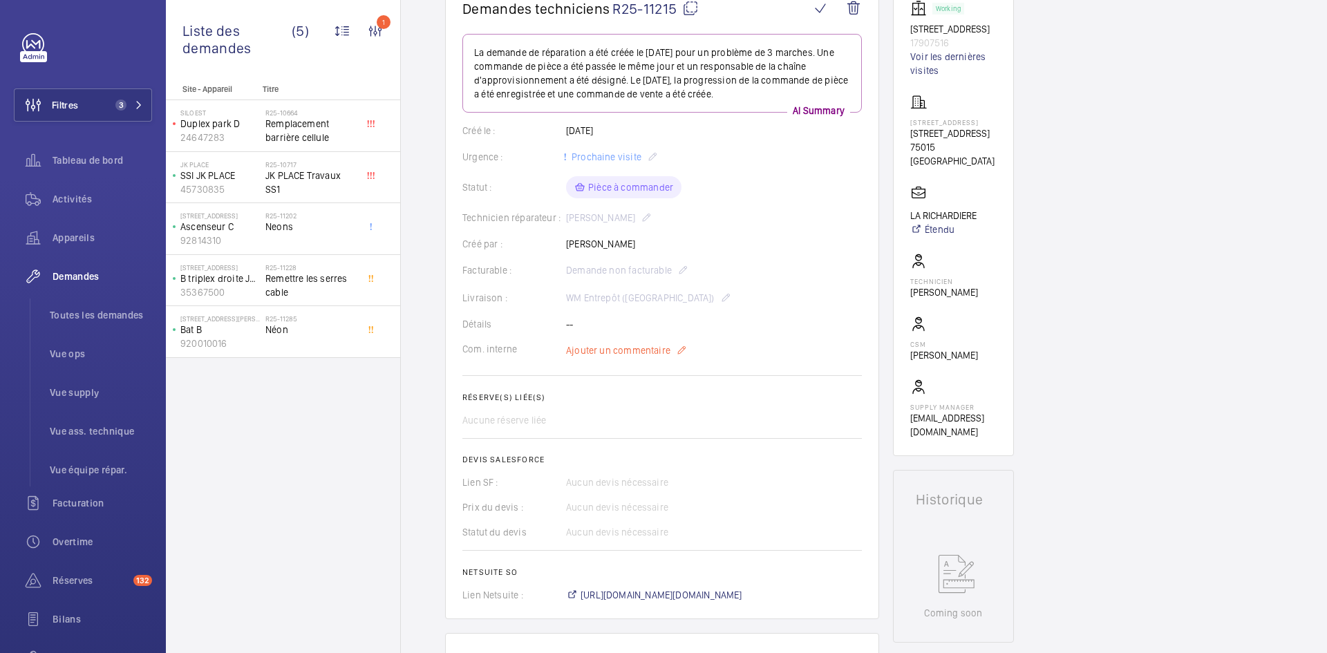
click at [633, 357] on p "Ajouter un commentaire" at bounding box center [626, 350] width 121 height 17
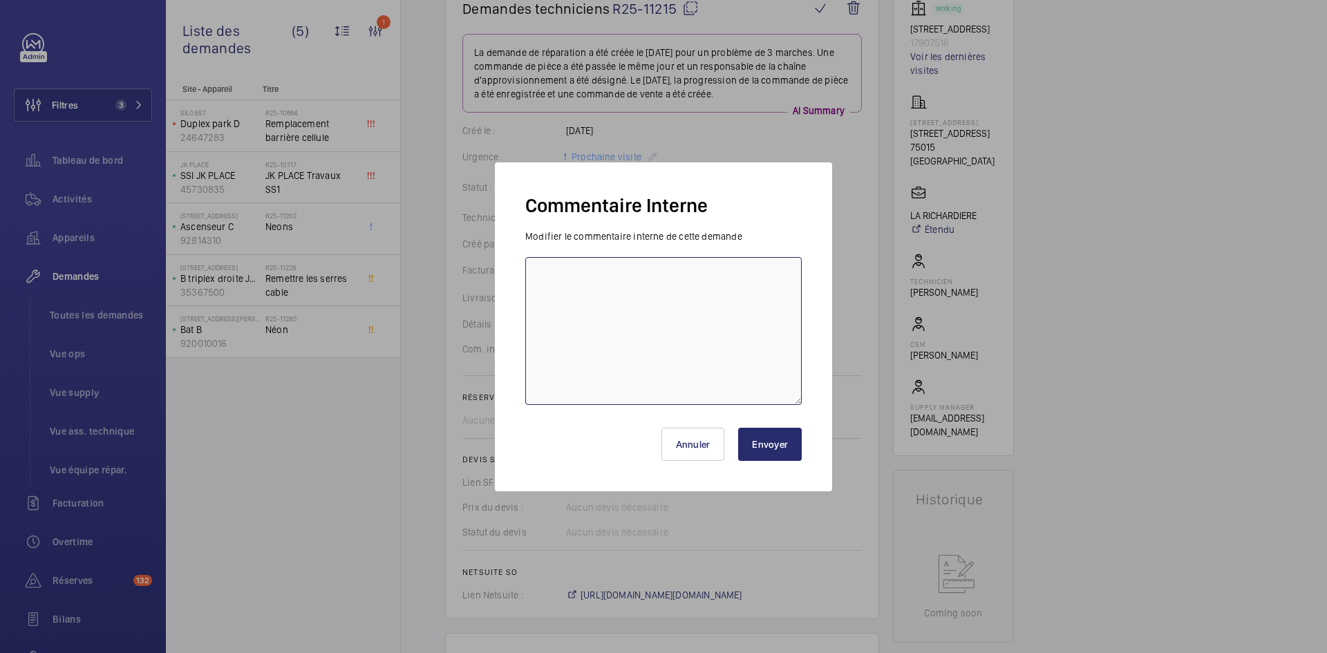
click at [577, 271] on textarea at bounding box center [663, 331] width 277 height 148
paste textarea "BY-26/08 commande effectuer chez le fournisseur Amazon via le site livraison pr…"
type textarea "BY-26/08 commande effectuer chez le fournisseur Amazon via le site livraison pr…"
click at [771, 449] on button "Envoyer" at bounding box center [770, 444] width 64 height 33
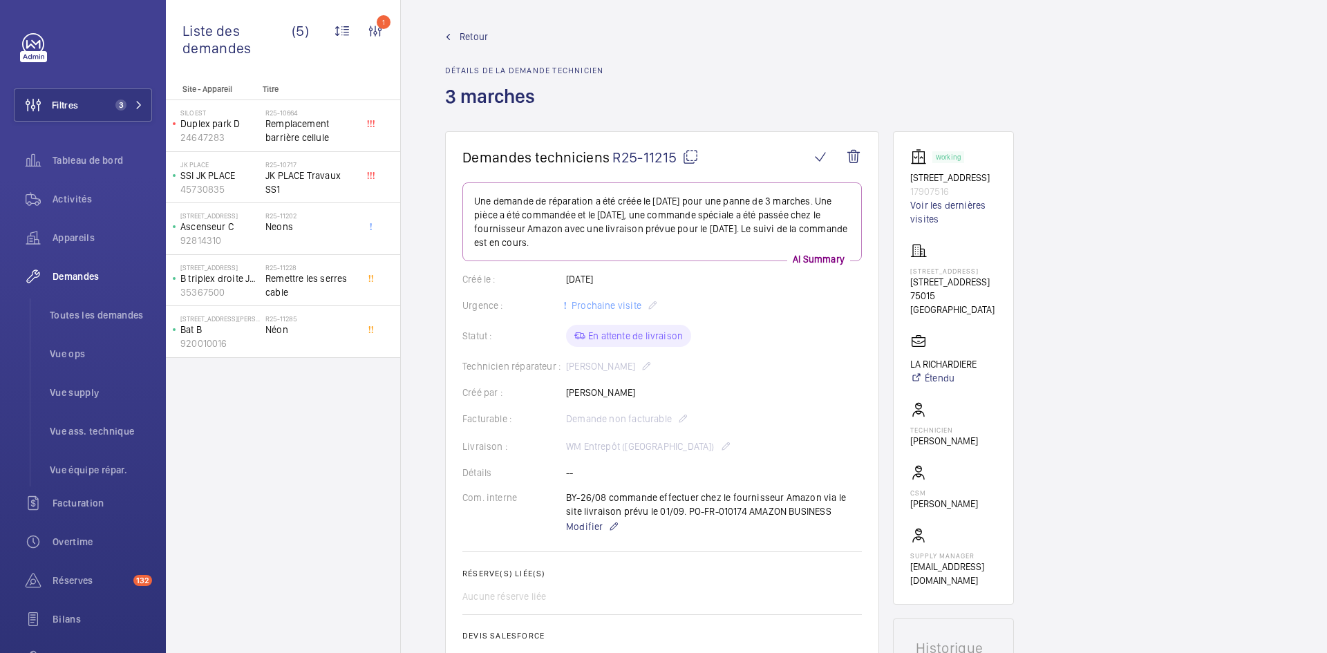
scroll to position [0, 0]
click at [474, 38] on span "Retour" at bounding box center [474, 40] width 28 height 14
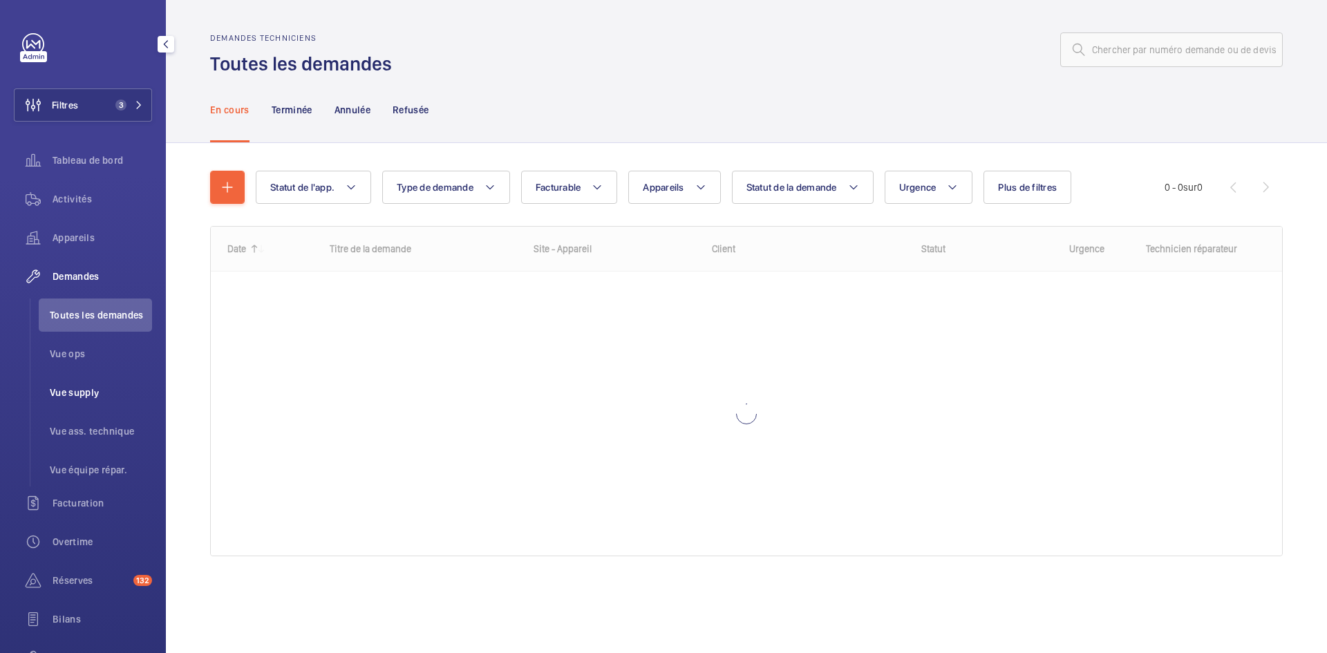
click at [94, 392] on span "Vue supply" at bounding box center [101, 393] width 102 height 14
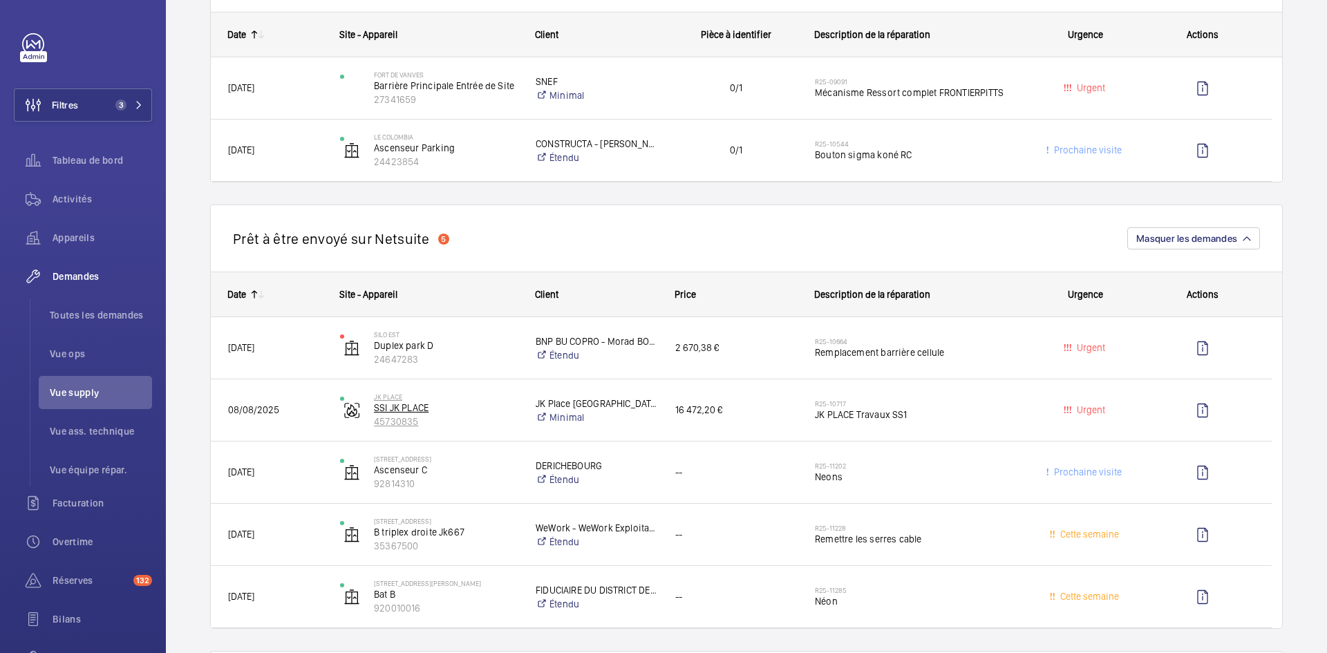
scroll to position [1383, 0]
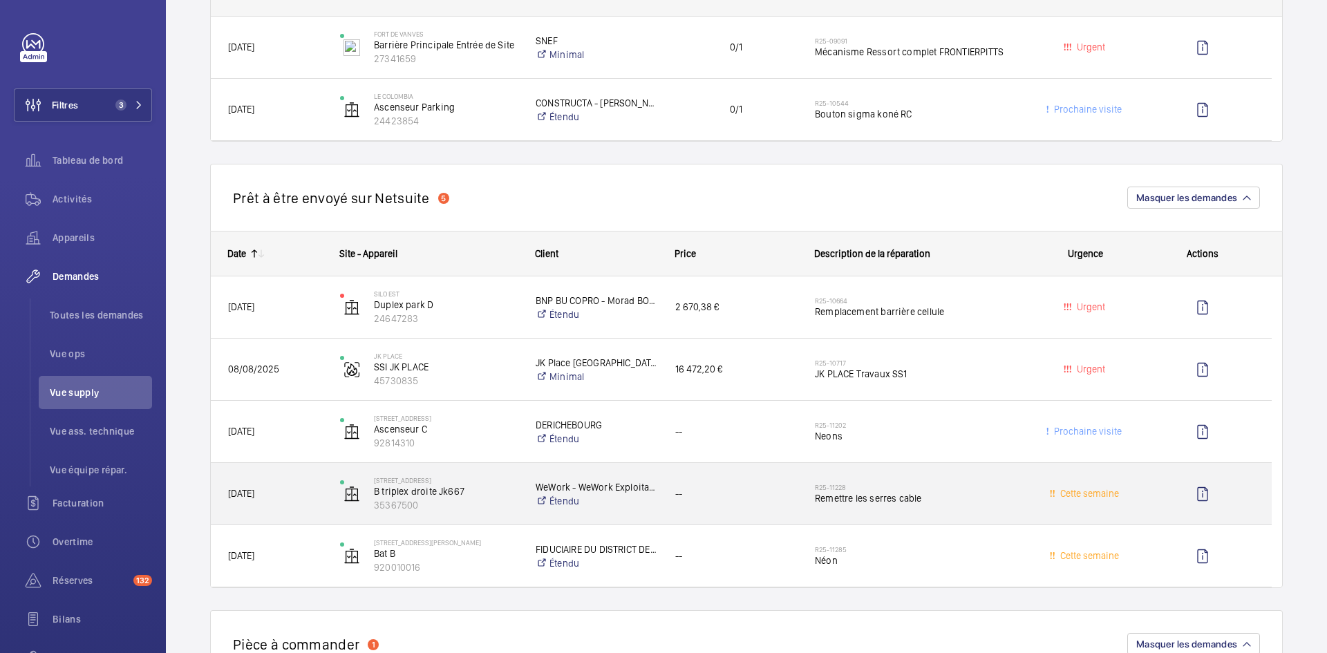
click at [296, 494] on span "21/08/2025" at bounding box center [275, 494] width 94 height 16
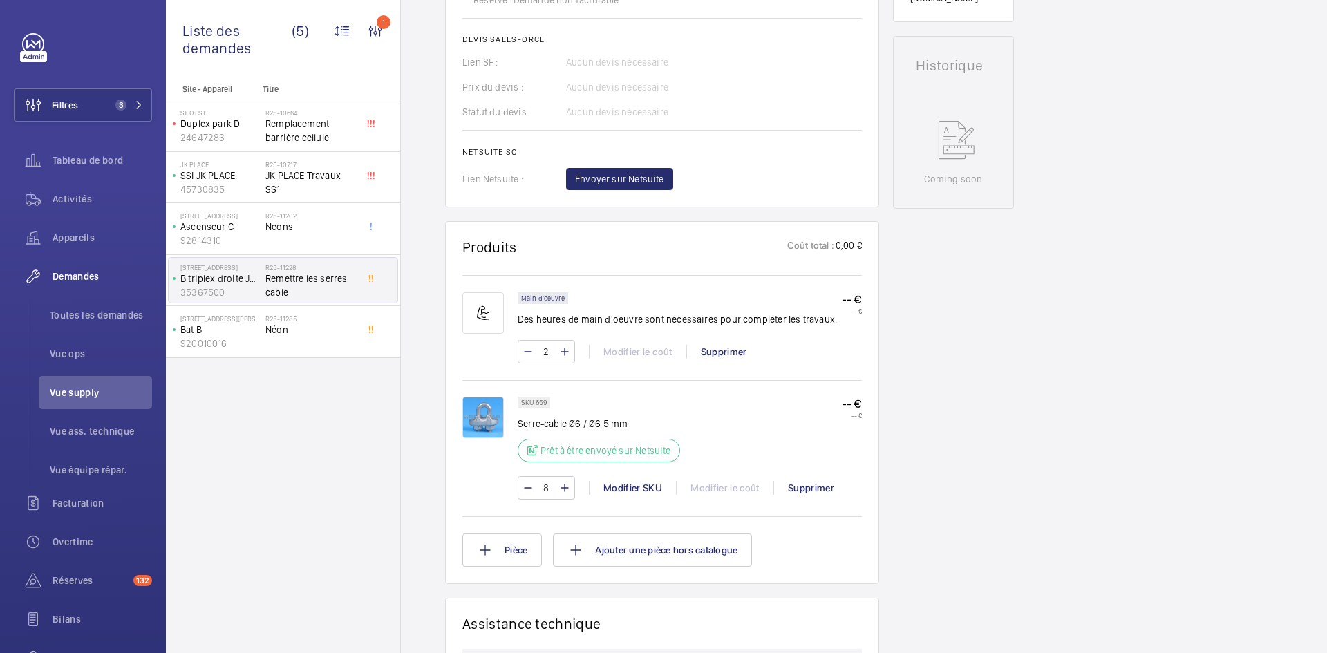
scroll to position [691, 0]
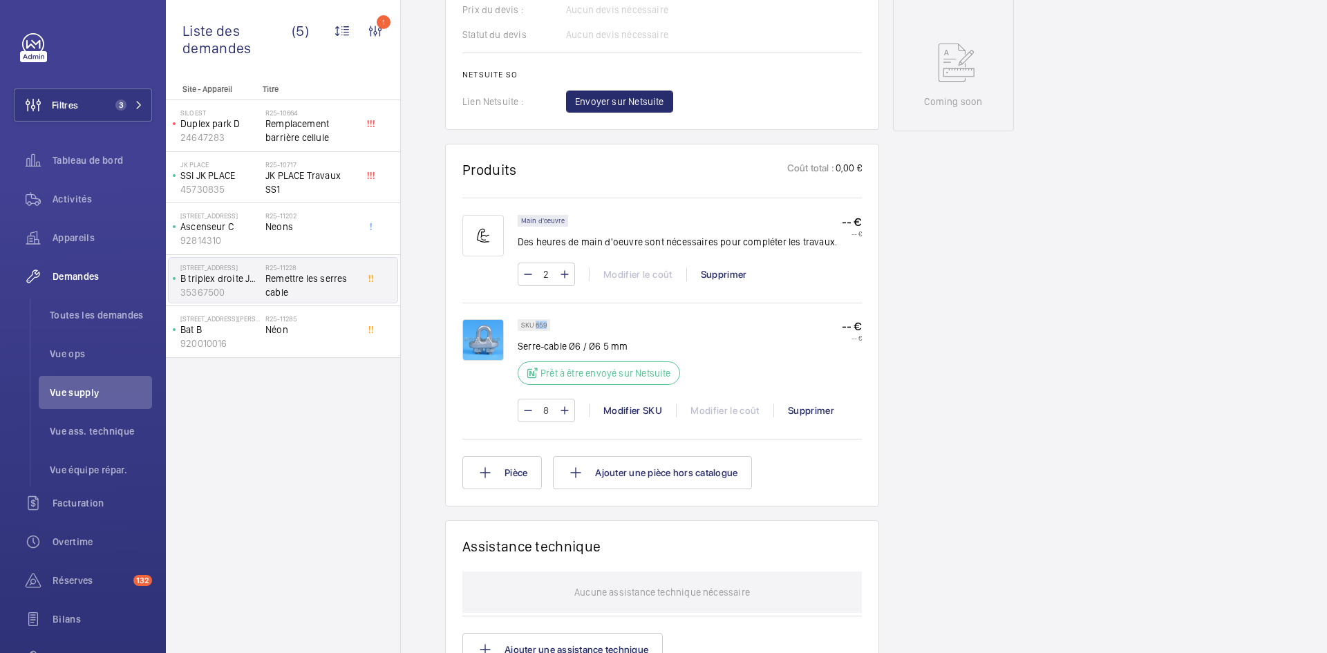
drag, startPoint x: 547, startPoint y: 323, endPoint x: 536, endPoint y: 324, distance: 11.1
click at [536, 324] on div "SKU 659" at bounding box center [534, 325] width 32 height 12
copy p "659"
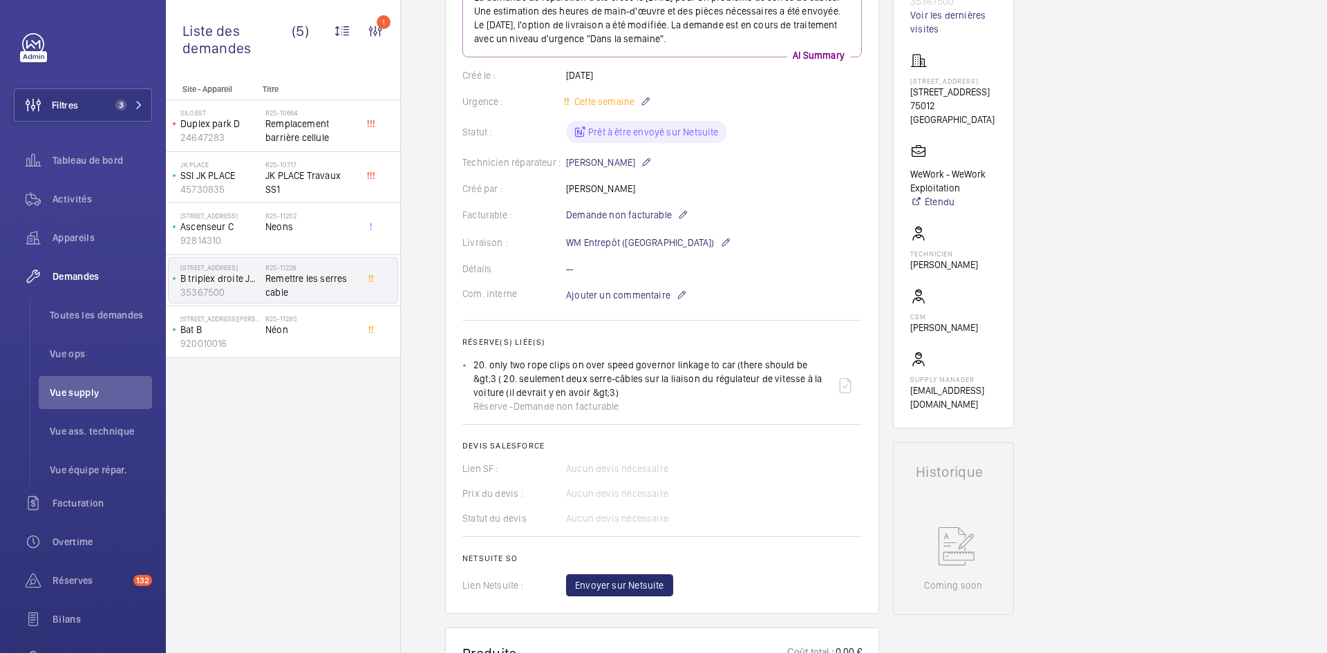
scroll to position [346, 0]
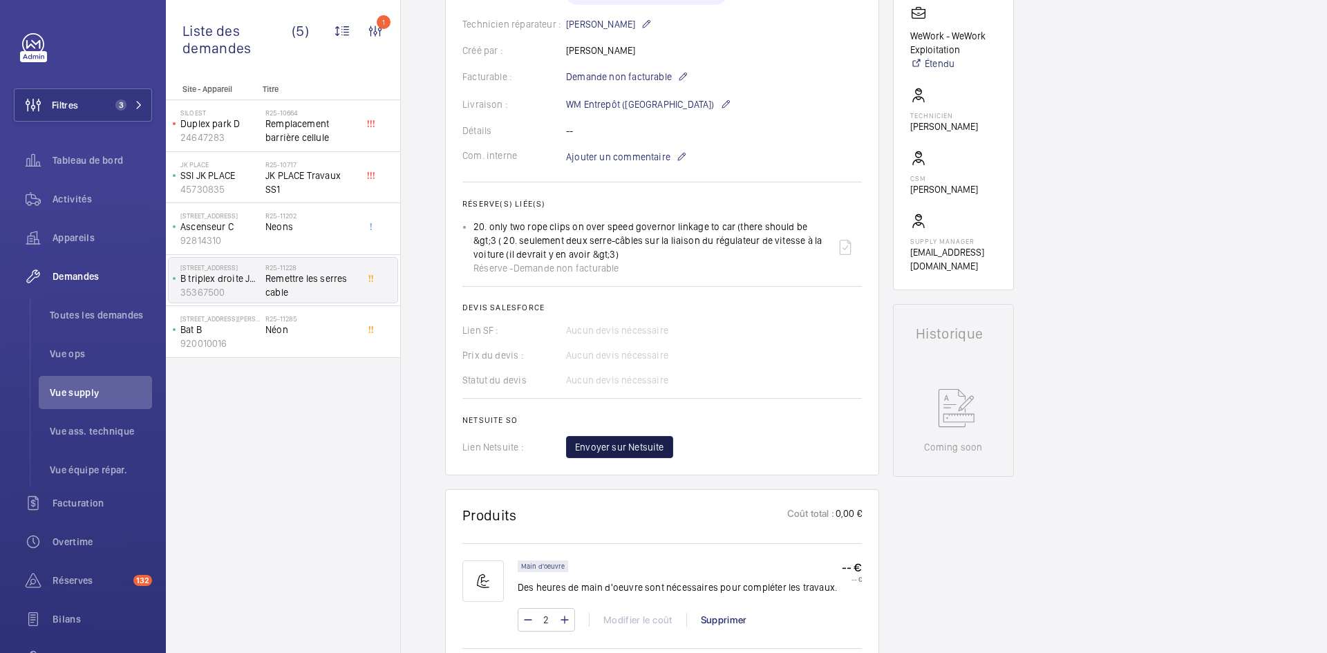
click at [647, 451] on span "Envoyer sur Netsuite" at bounding box center [619, 447] width 89 height 14
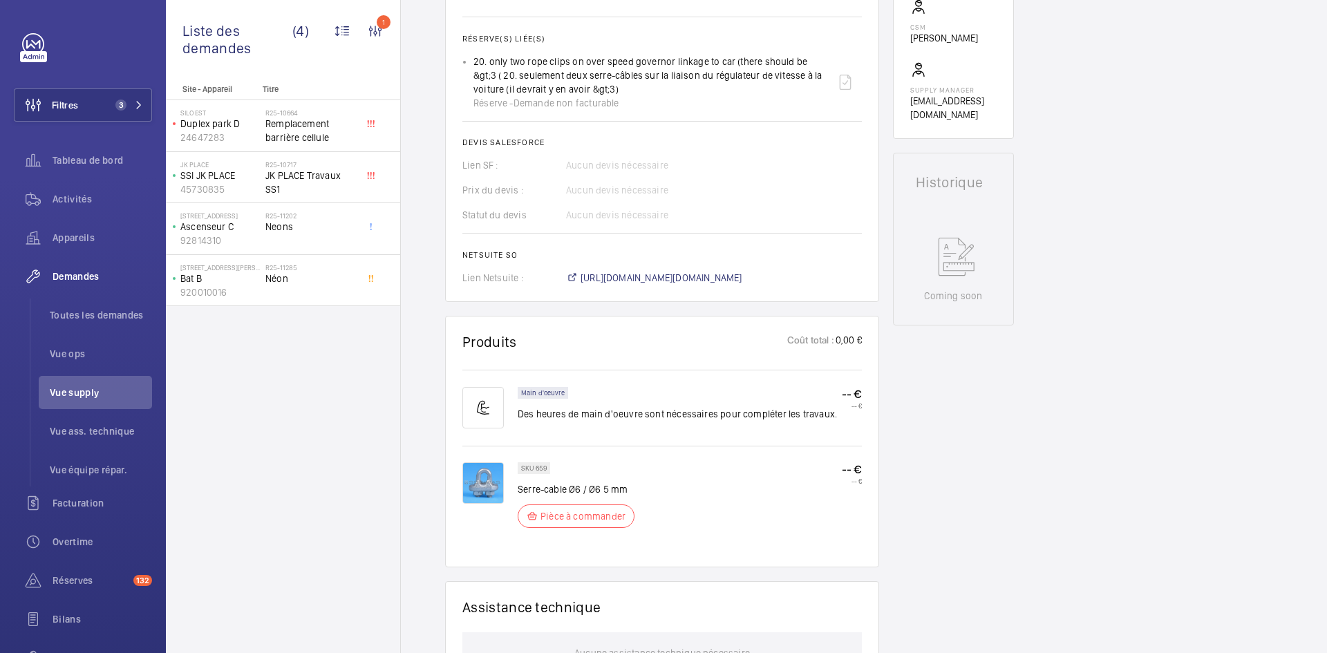
scroll to position [512, 0]
click at [735, 278] on span "https://6461500.app.netsuite.com/app/accounting/transactions/salesord.nl?id=294…" at bounding box center [662, 277] width 162 height 14
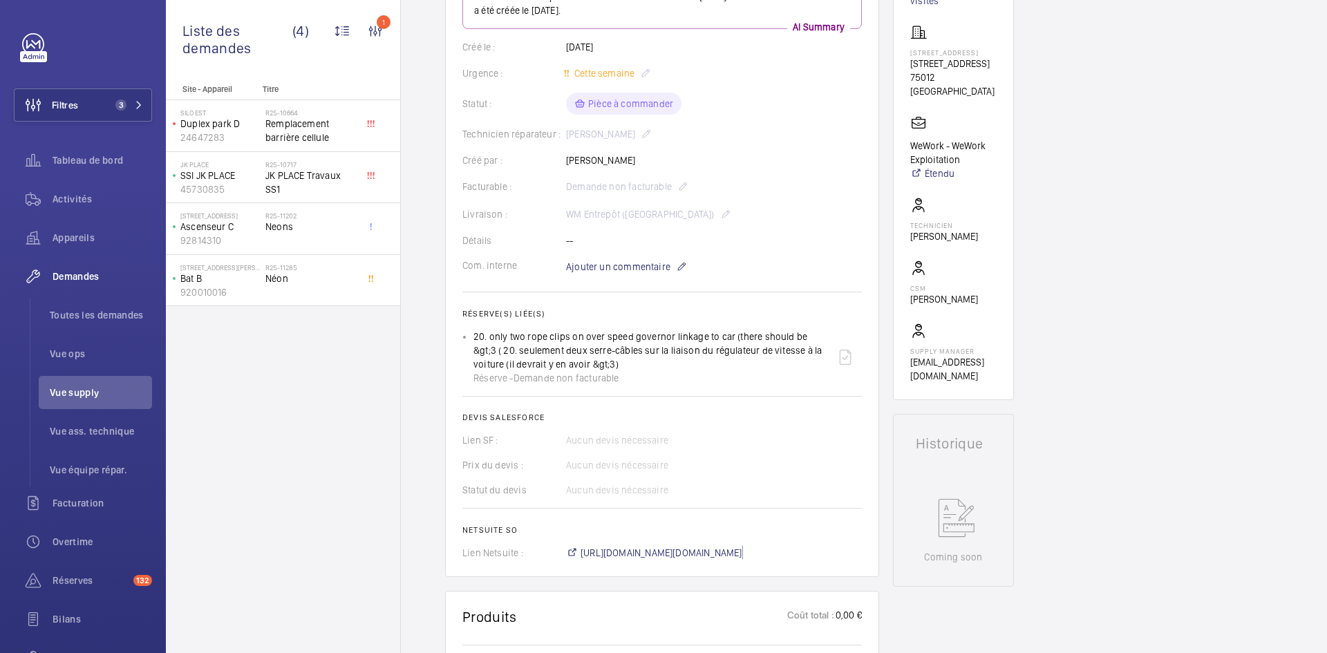
scroll to position [235, 0]
click at [617, 263] on span "Ajouter un commentaire" at bounding box center [618, 268] width 104 height 14
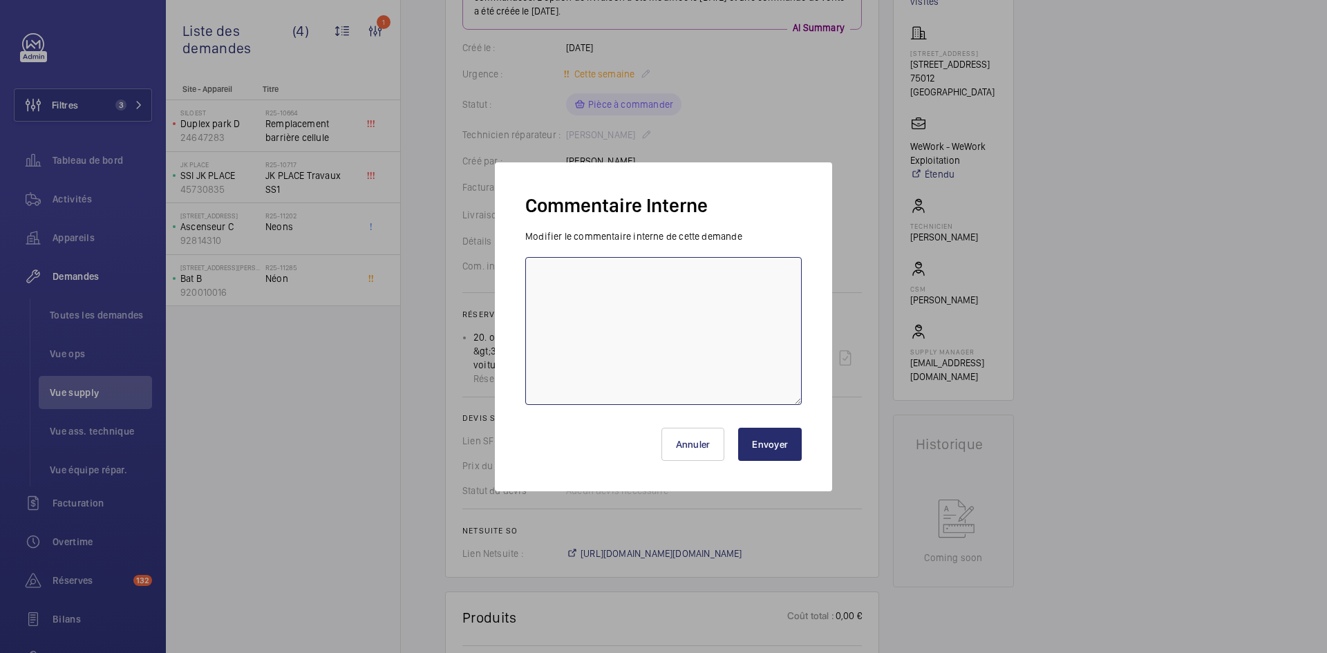
click at [582, 277] on textarea at bounding box center [663, 331] width 277 height 148
paste textarea "BY-26/08 commande effectuer chez le fournisseur Sodimas via le site livraison p…"
type textarea "BY-26/08 commande effectuer chez le fournisseur Sodimas via le site livraison p…"
click at [796, 444] on button "Envoyer" at bounding box center [770, 444] width 64 height 33
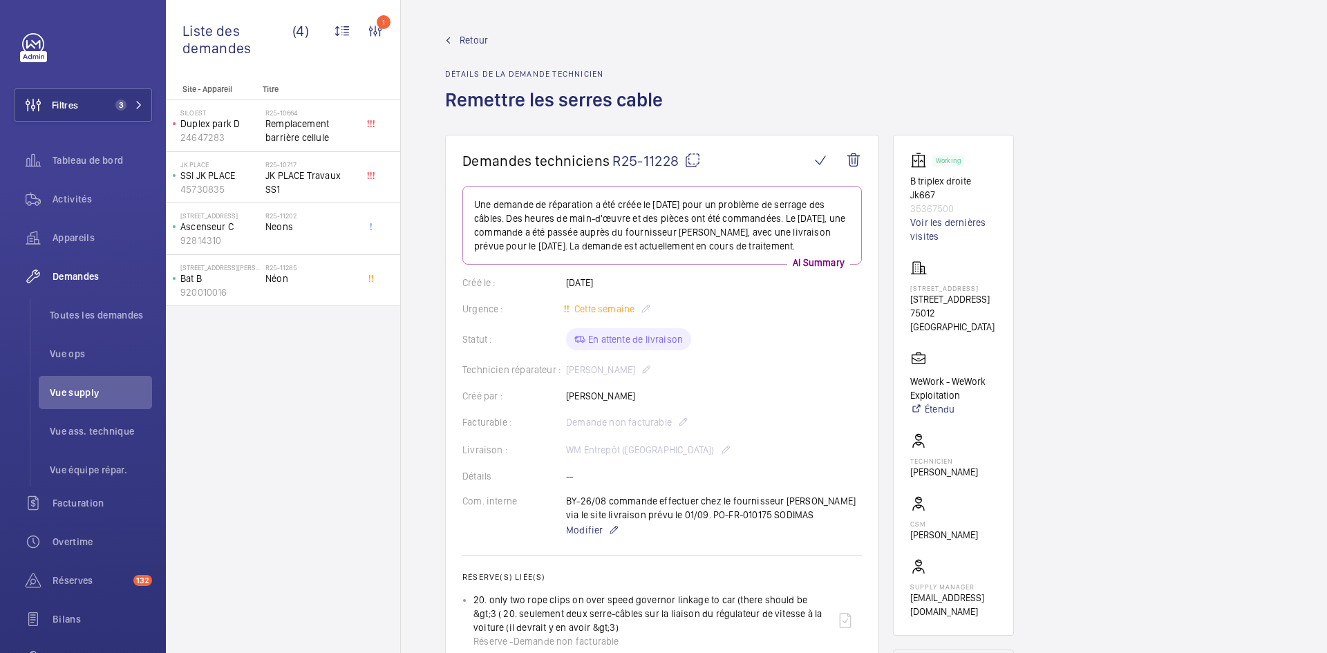
click at [467, 35] on span "Retour" at bounding box center [474, 40] width 28 height 14
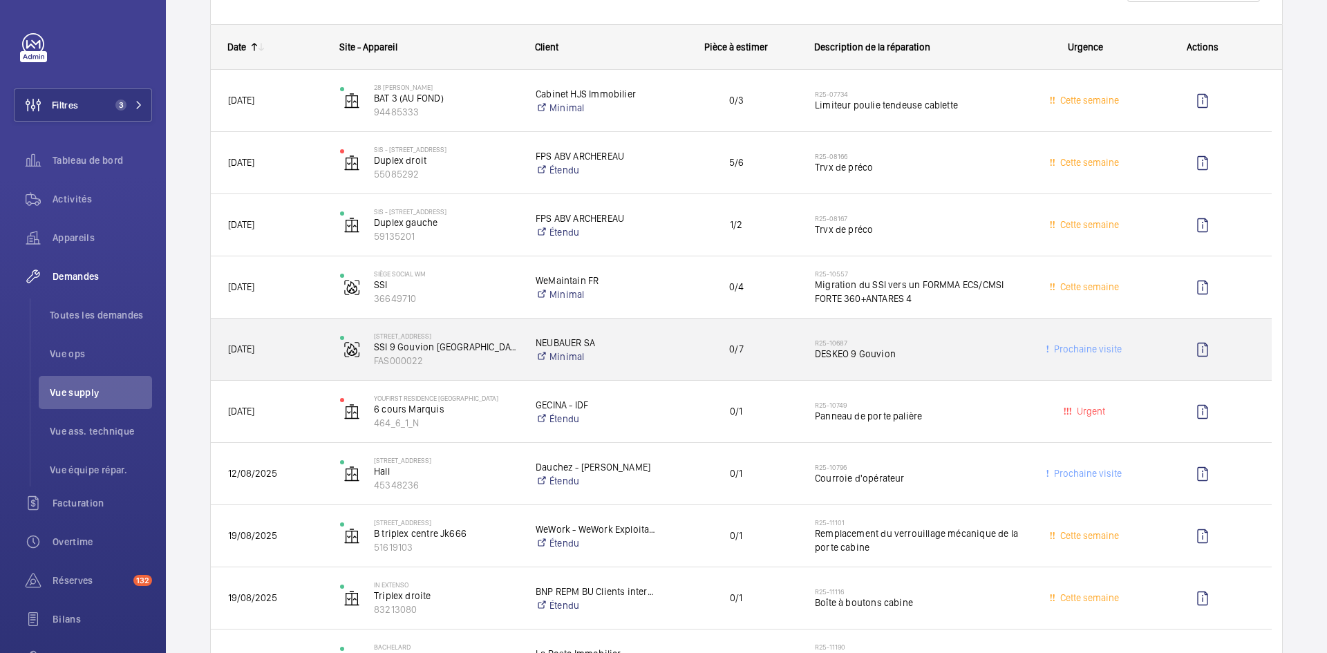
scroll to position [138, 0]
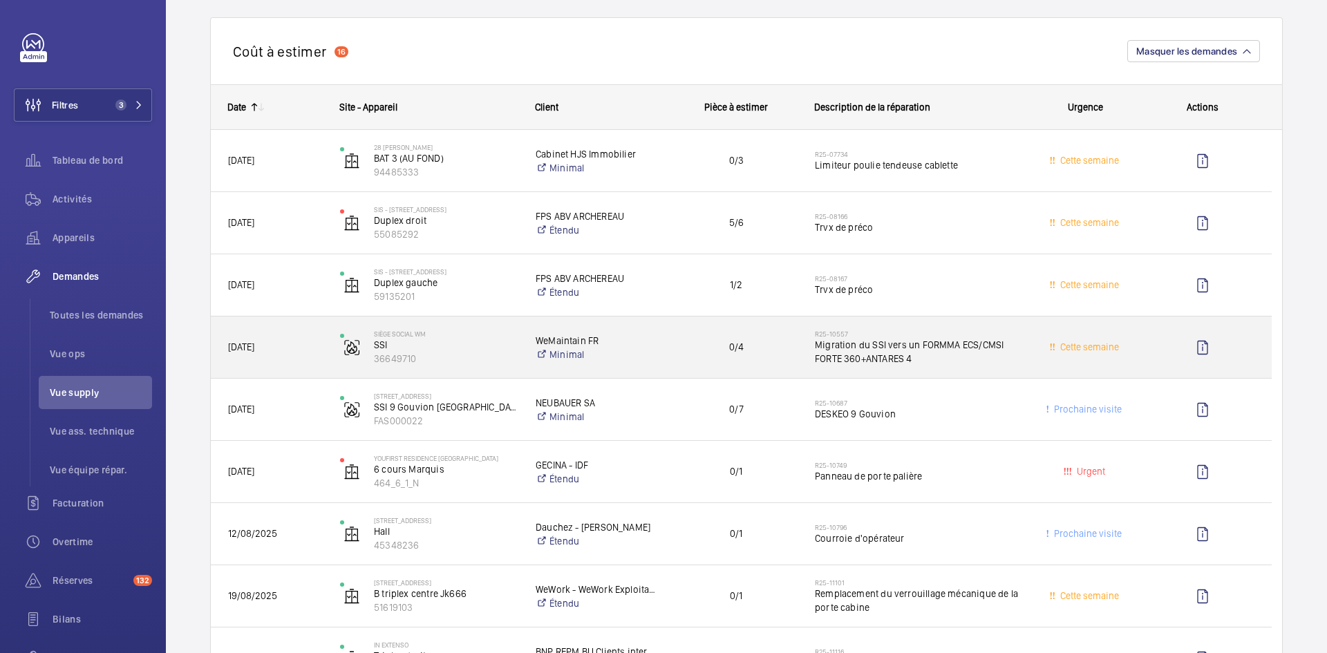
click at [300, 350] on span "05/08/2025" at bounding box center [275, 347] width 94 height 16
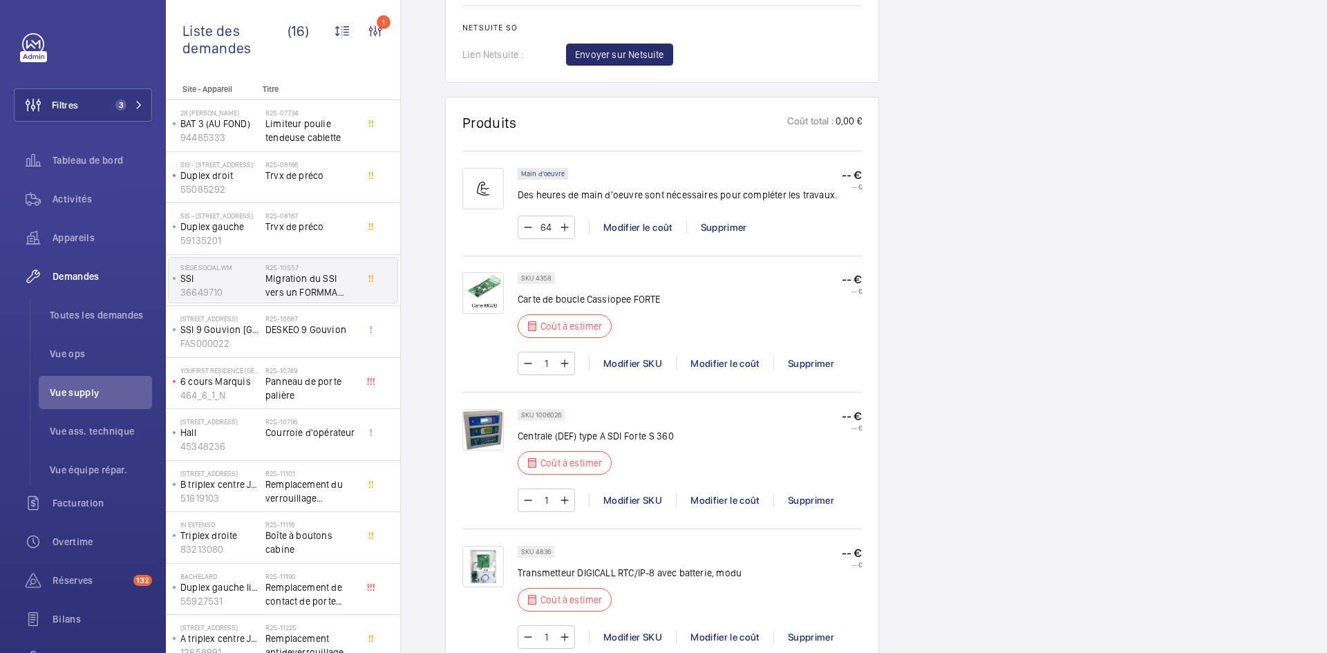
scroll to position [968, 0]
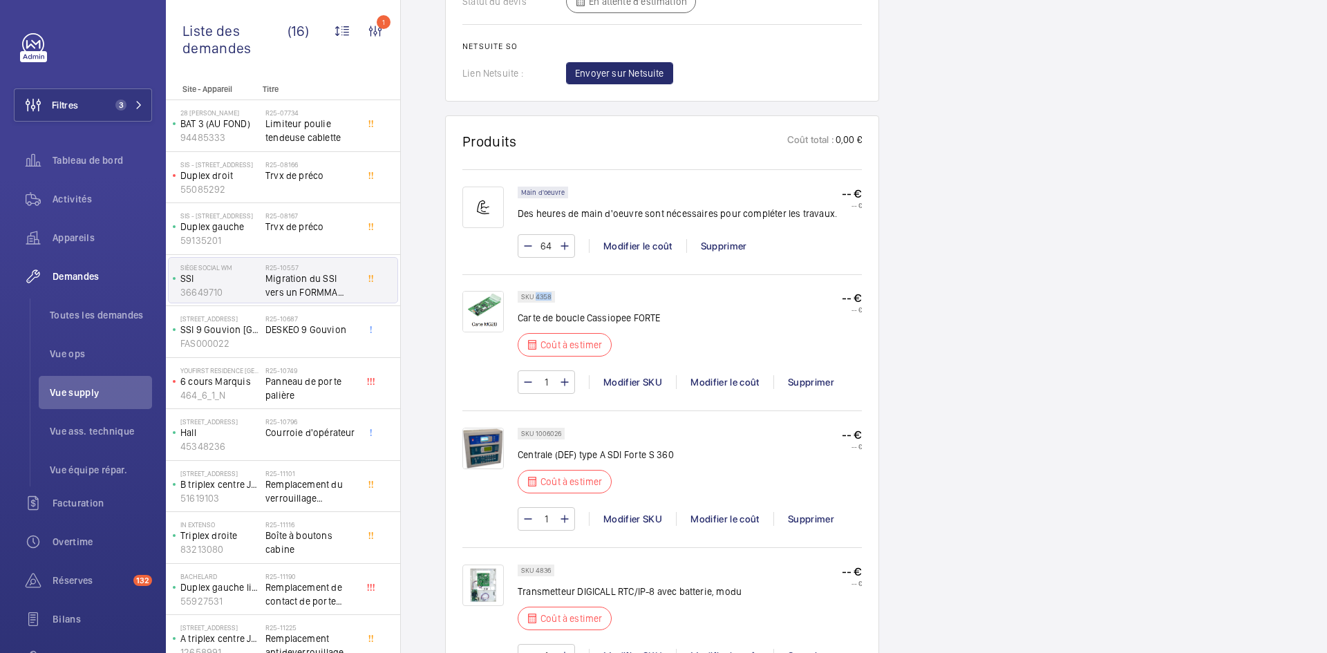
drag, startPoint x: 552, startPoint y: 266, endPoint x: 536, endPoint y: 268, distance: 16.0
click at [536, 291] on div "SKU 4358" at bounding box center [536, 297] width 37 height 12
copy p "4358"
drag, startPoint x: 563, startPoint y: 405, endPoint x: 535, endPoint y: 404, distance: 27.7
click at [535, 428] on div "SKU 1006026" at bounding box center [541, 434] width 47 height 12
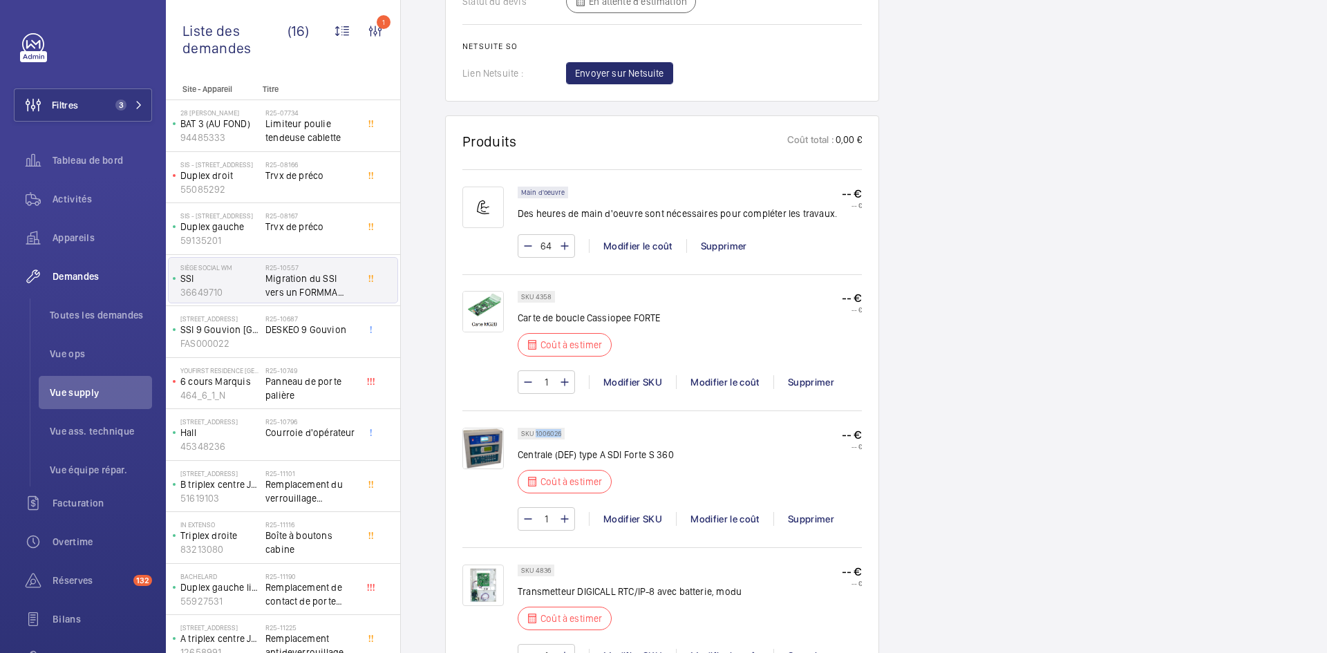
copy p "1006026"
click at [745, 512] on div "Modifier le coût" at bounding box center [724, 519] width 97 height 14
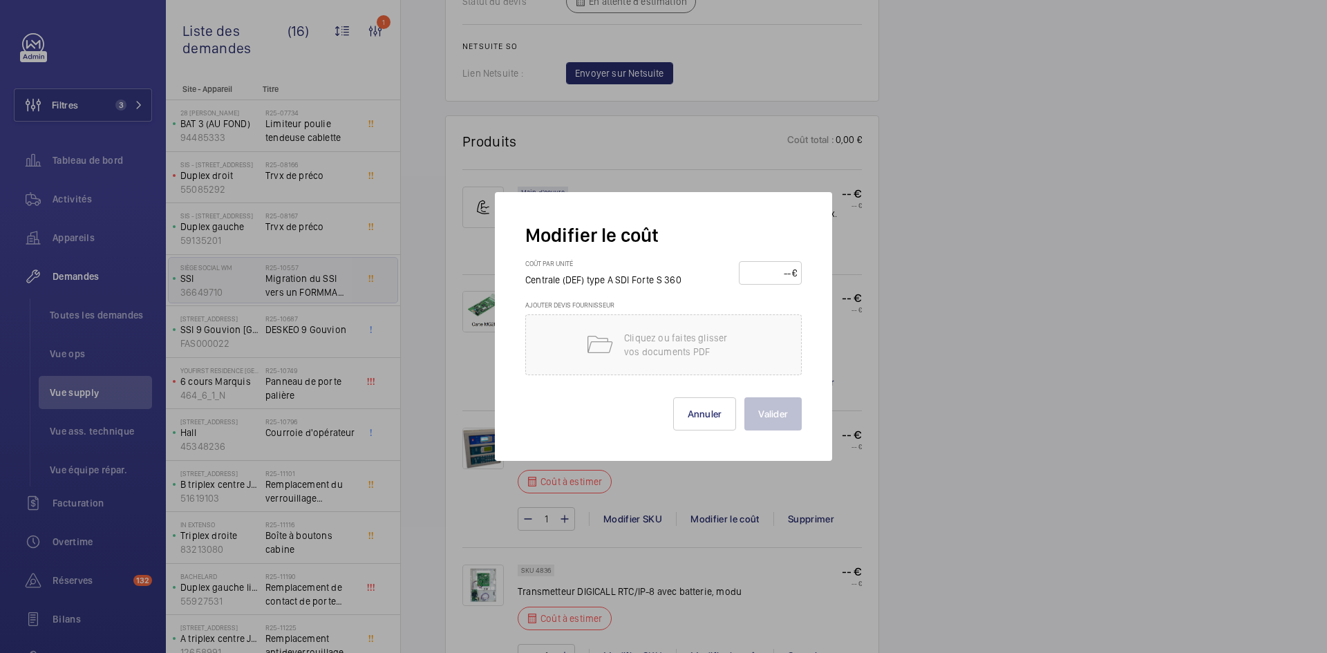
click at [774, 274] on input "number" at bounding box center [768, 273] width 48 height 22
type input "5600"
click at [775, 412] on button "Valider" at bounding box center [773, 413] width 57 height 33
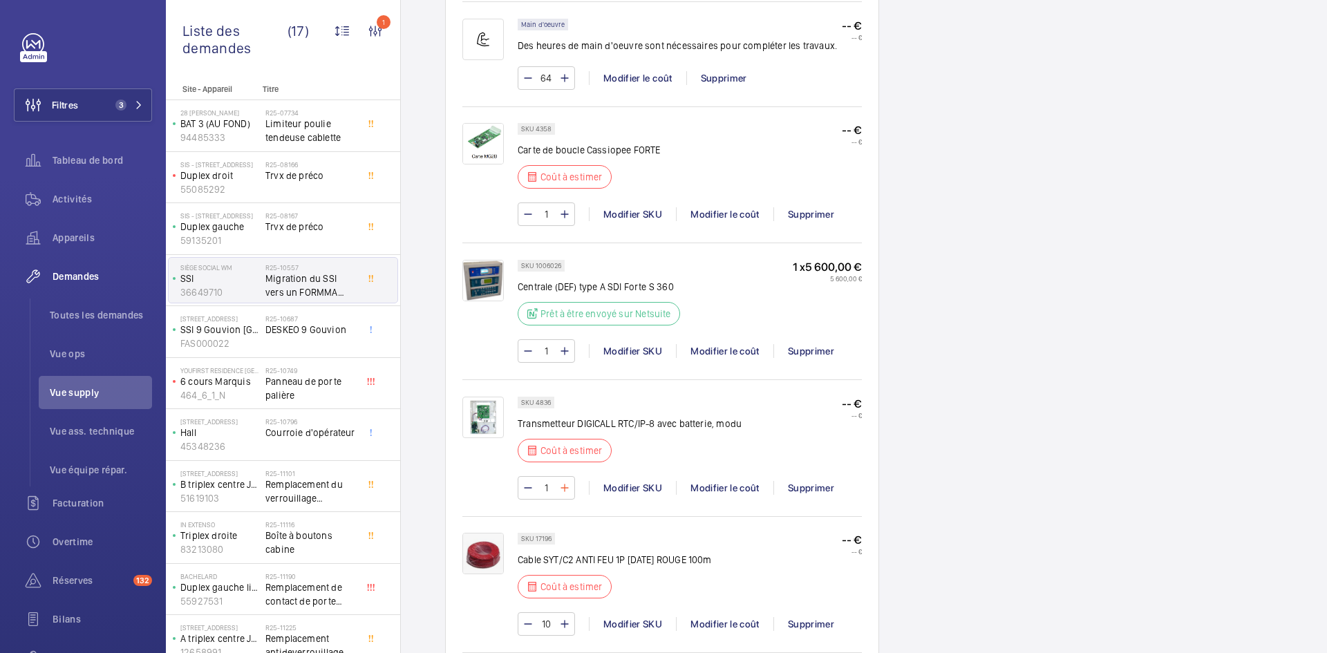
scroll to position [1230, 0]
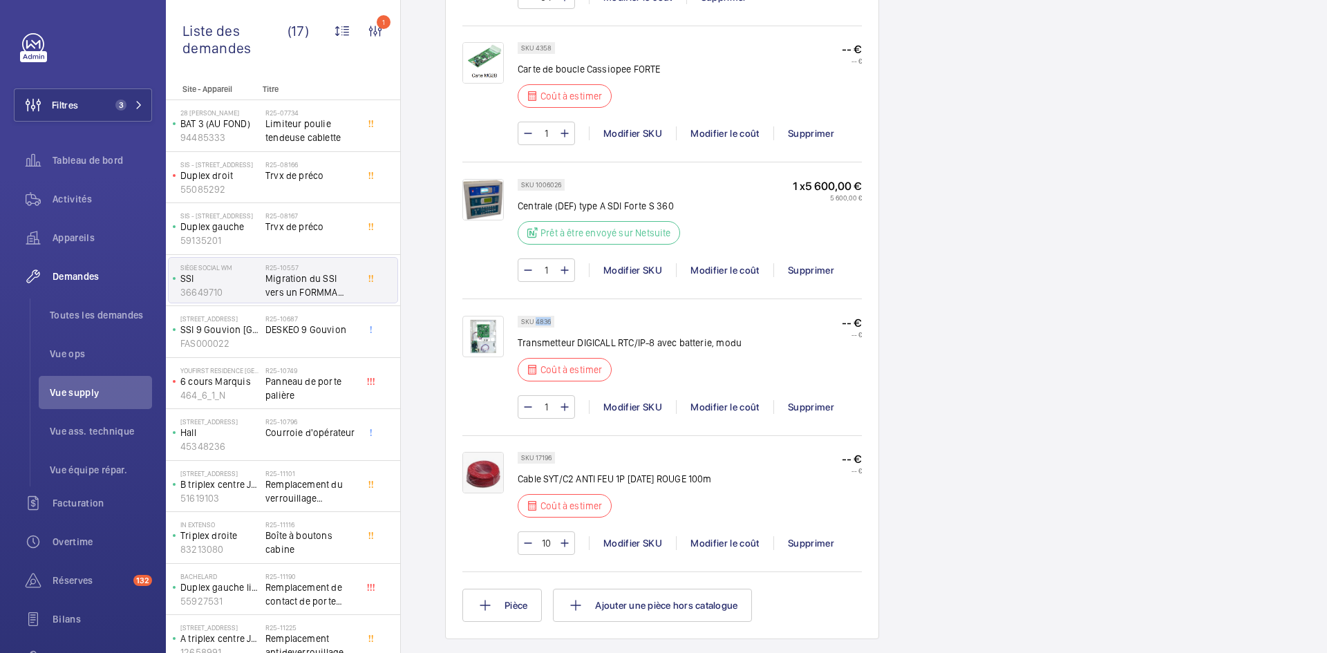
drag, startPoint x: 550, startPoint y: 293, endPoint x: 536, endPoint y: 295, distance: 14.0
click at [536, 319] on p "SKU 4836" at bounding box center [536, 321] width 30 height 5
copy p "4836"
click at [724, 400] on div "Modifier le coût" at bounding box center [724, 407] width 97 height 14
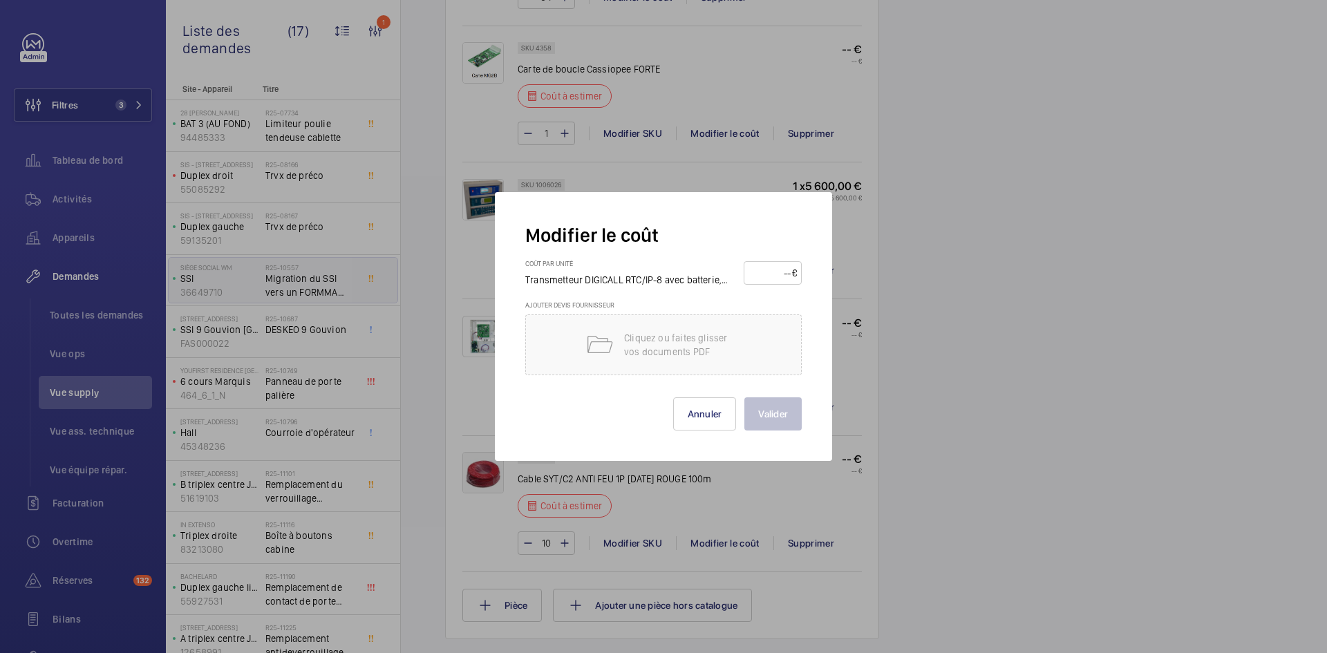
click at [767, 272] on input "number" at bounding box center [770, 273] width 43 height 22
type input "450"
click at [774, 405] on button "Valider" at bounding box center [773, 413] width 57 height 33
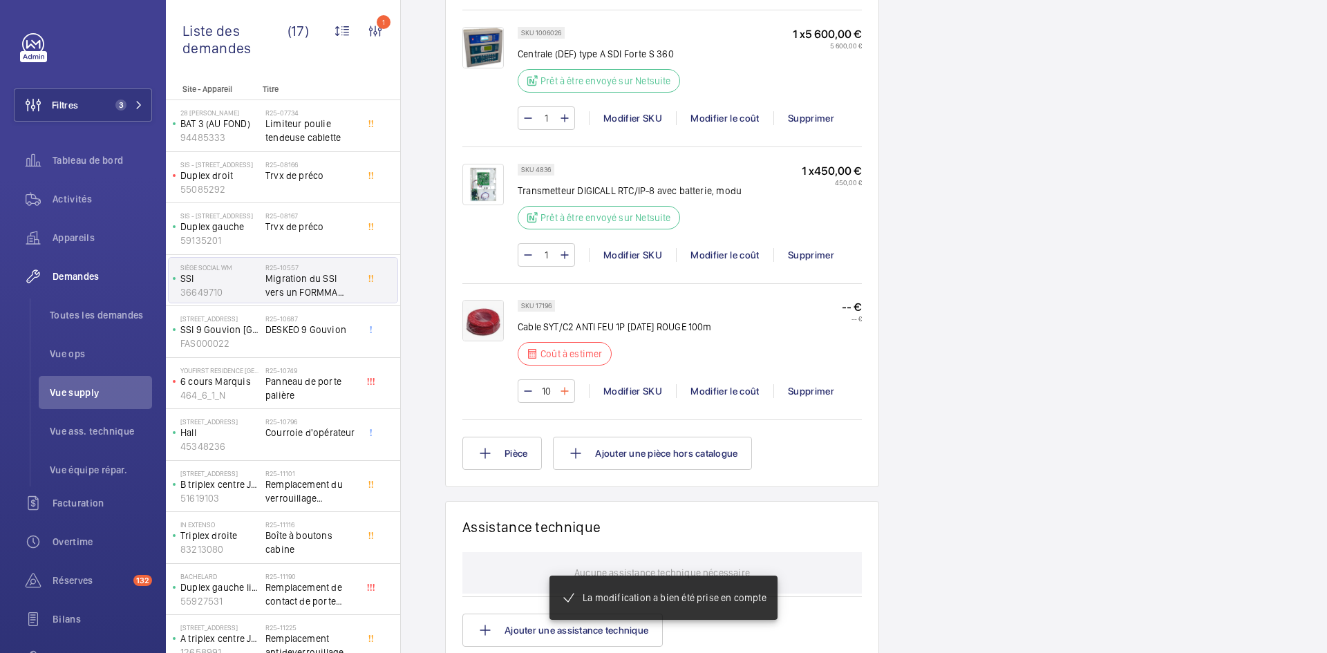
scroll to position [1369, 0]
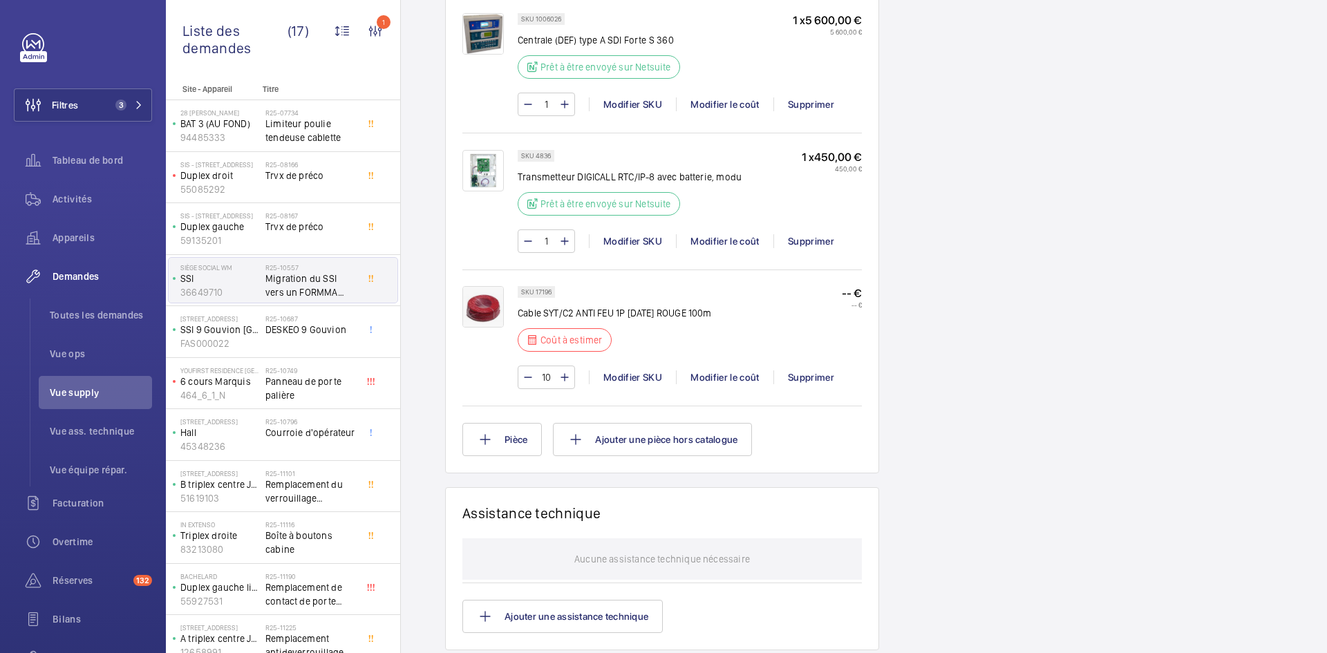
click at [553, 366] on input "10" at bounding box center [547, 377] width 26 height 22
type input "1"
drag, startPoint x: 552, startPoint y: 277, endPoint x: 533, endPoint y: 277, distance: 19.4
click at [533, 286] on div "SKU 17196" at bounding box center [536, 292] width 37 height 12
copy p "17196"
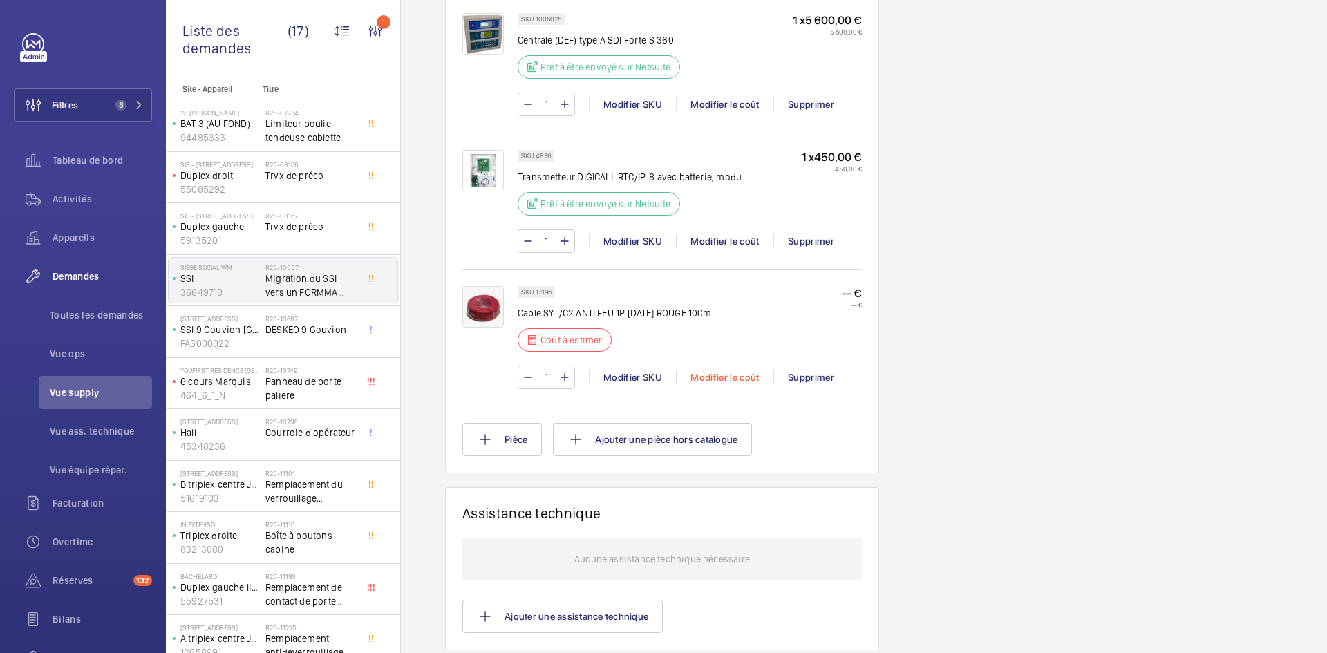
click at [720, 371] on div "Modifier le coût" at bounding box center [724, 378] width 97 height 14
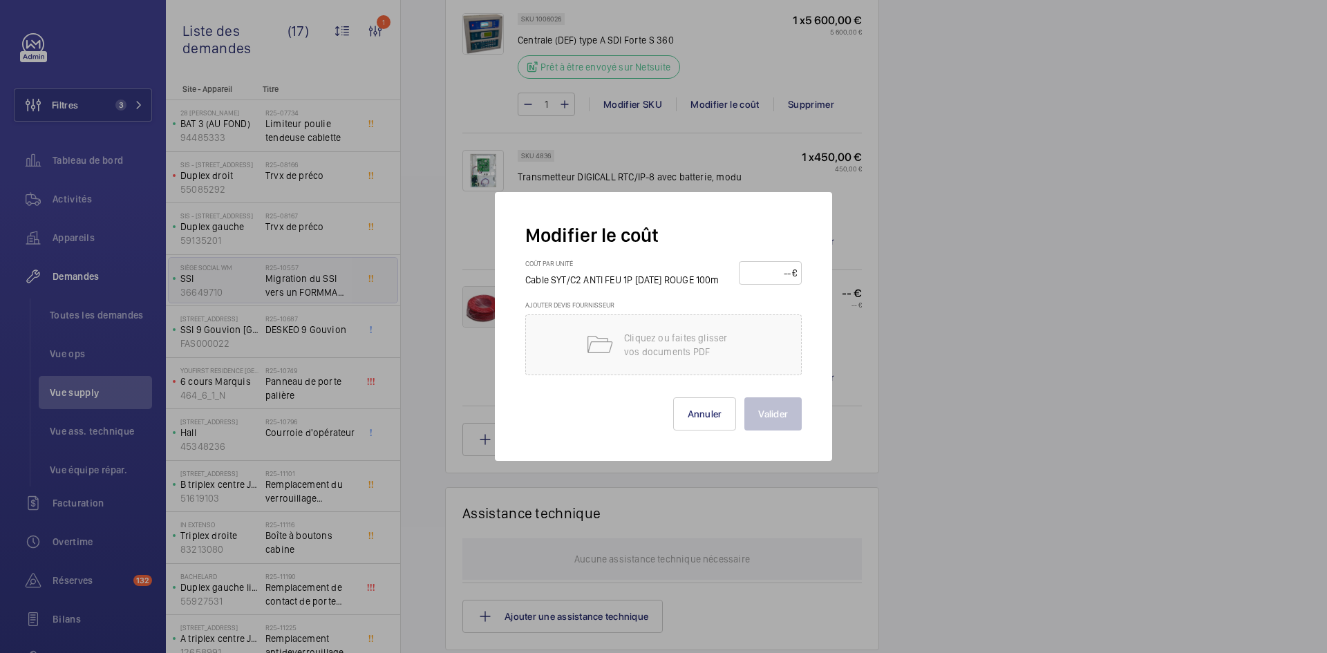
click at [767, 276] on input "number" at bounding box center [768, 273] width 48 height 22
type input "40"
click at [768, 411] on button "Valider" at bounding box center [773, 413] width 57 height 33
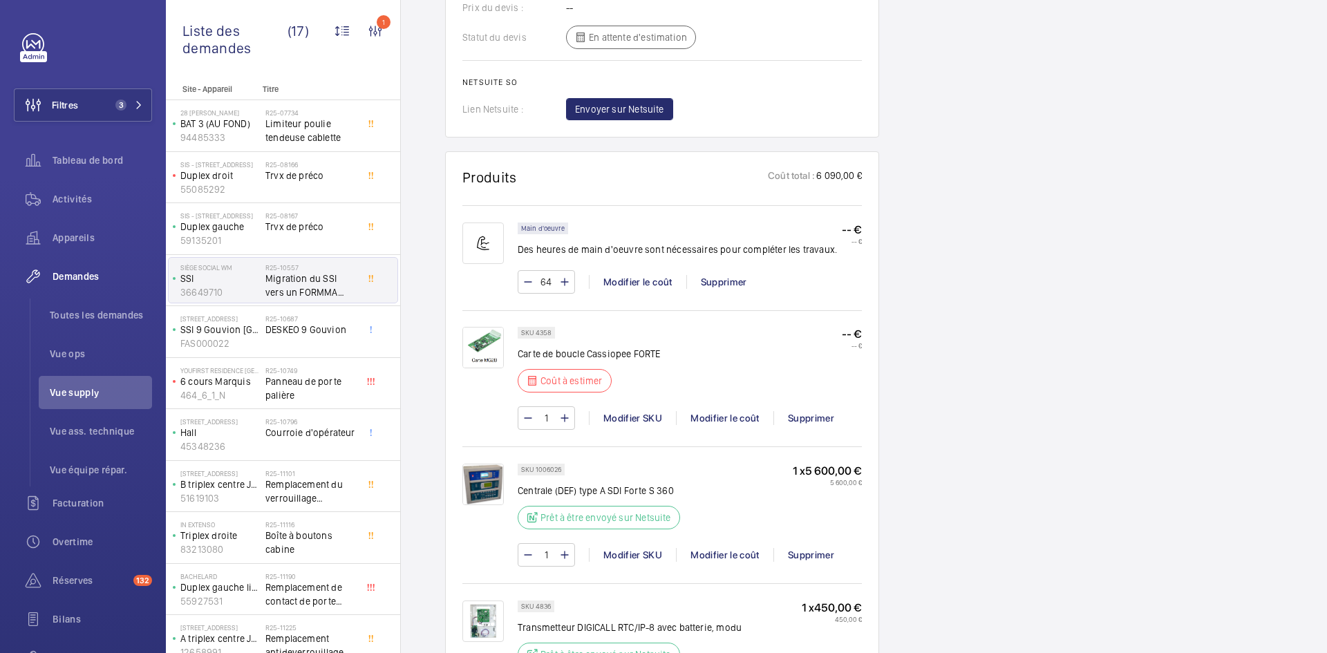
scroll to position [968, 0]
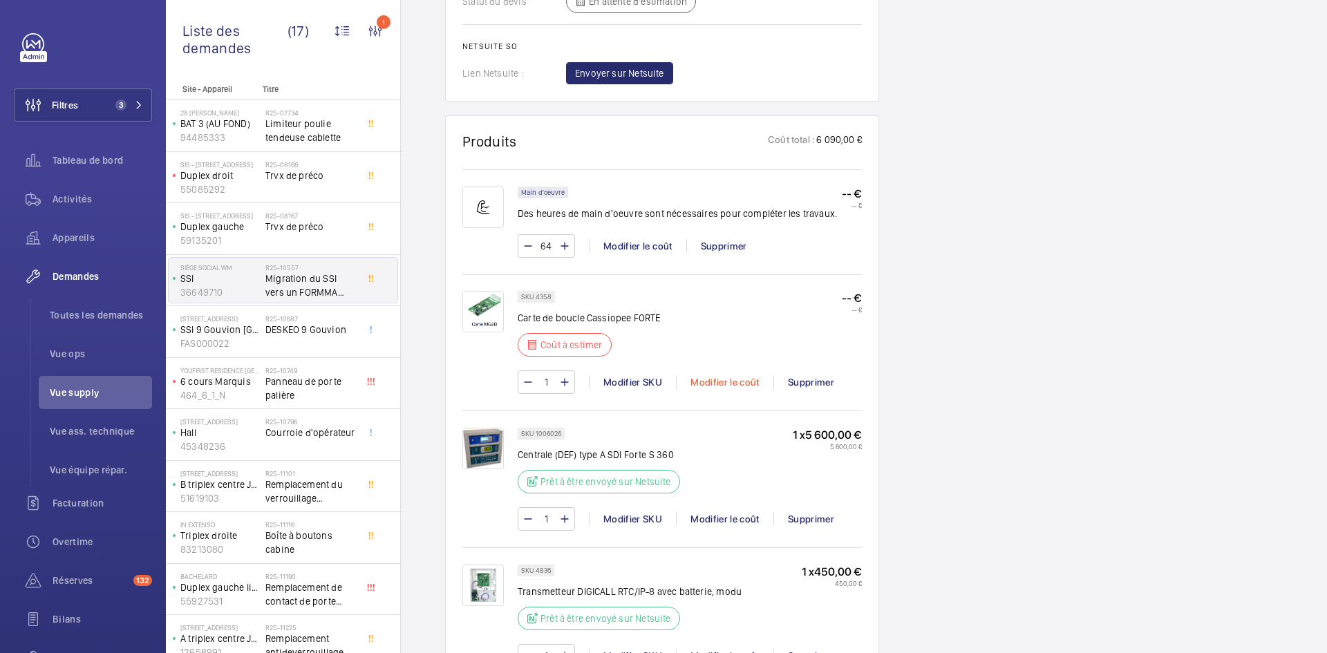
click at [733, 375] on div "Modifier le coût" at bounding box center [724, 382] width 97 height 14
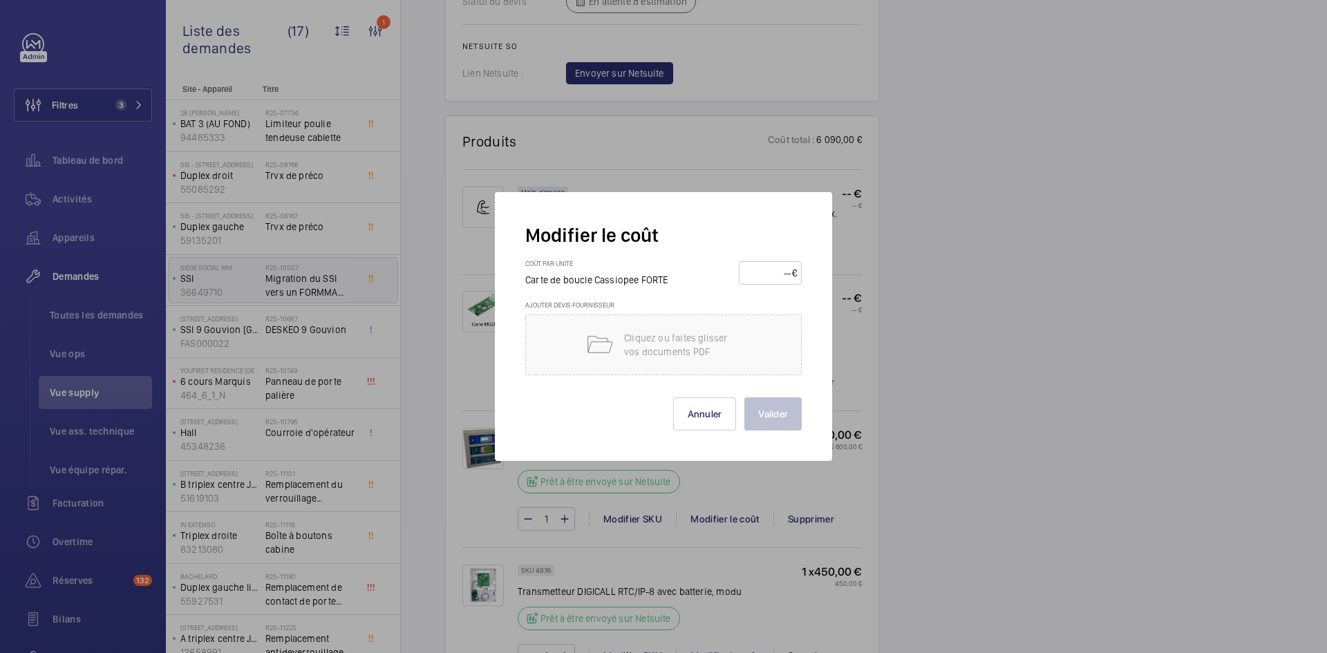
click at [767, 275] on input "number" at bounding box center [768, 273] width 48 height 22
type input "500"
click at [779, 411] on button "Valider" at bounding box center [773, 413] width 57 height 33
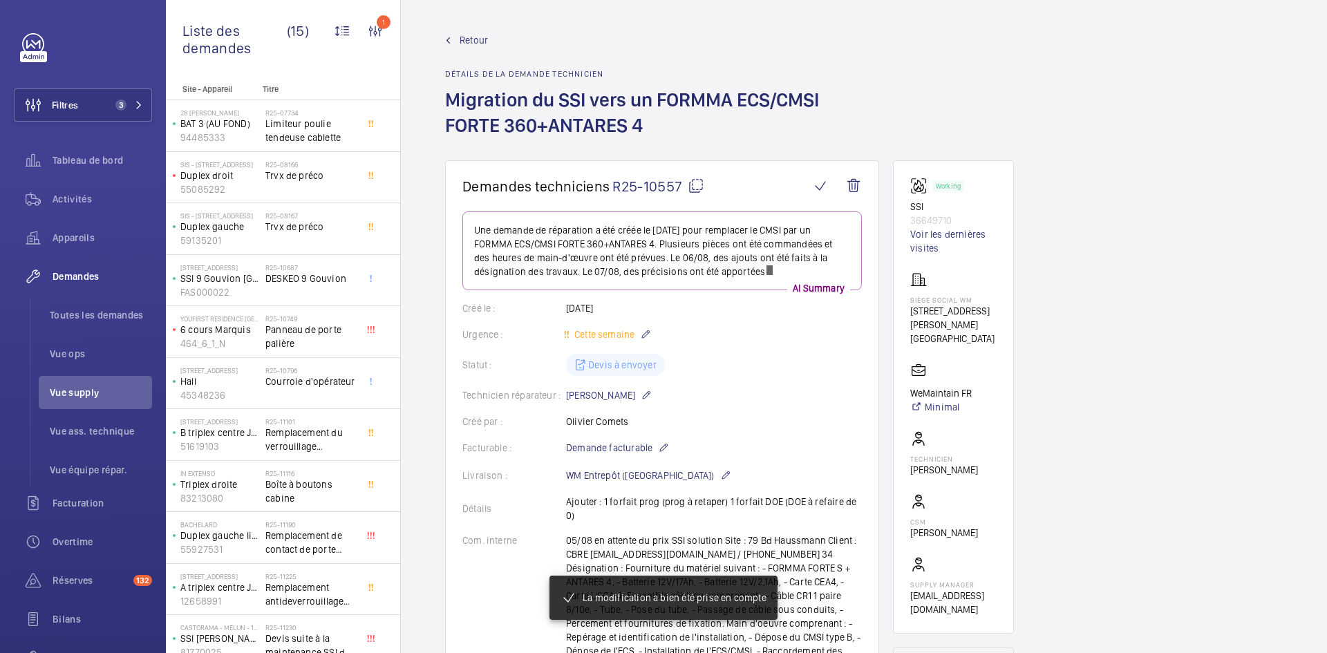
click at [468, 40] on span "Retour" at bounding box center [474, 40] width 28 height 14
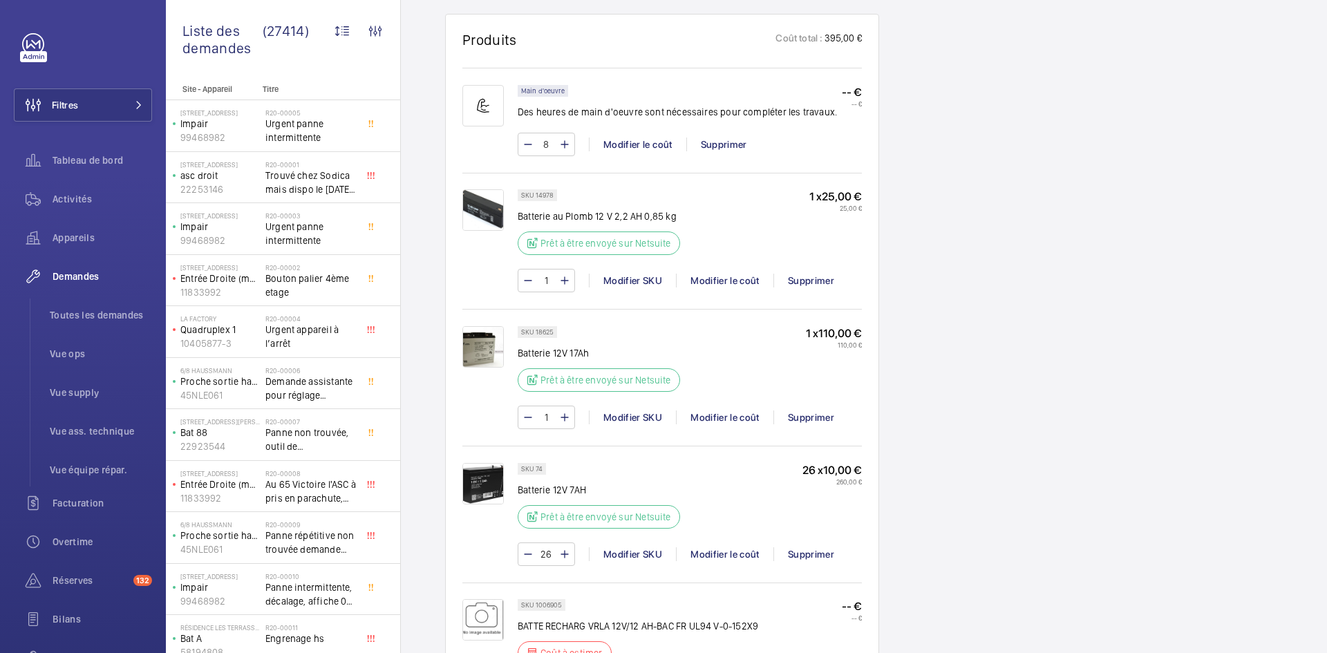
scroll to position [968, 0]
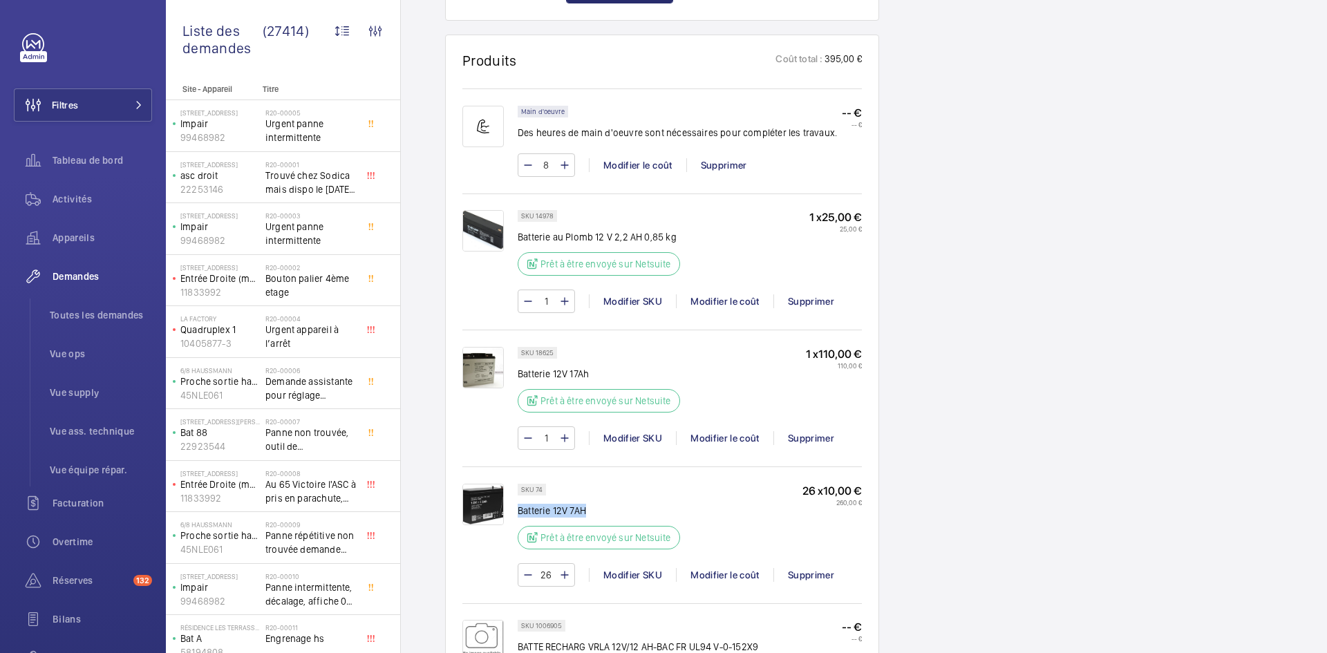
drag, startPoint x: 591, startPoint y: 495, endPoint x: 518, endPoint y: 494, distance: 73.3
click at [518, 504] on p "Batterie 12V 7AH" at bounding box center [603, 511] width 171 height 14
copy p "Batterie 12V 7AH"
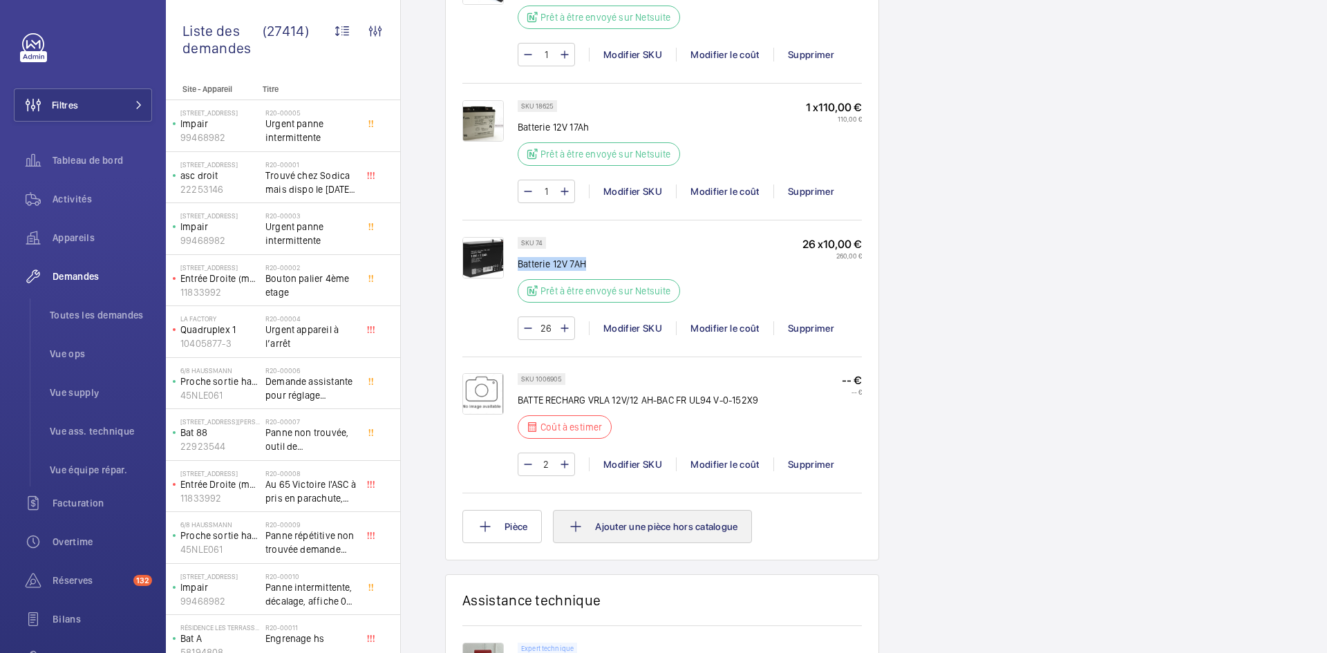
scroll to position [1244, 0]
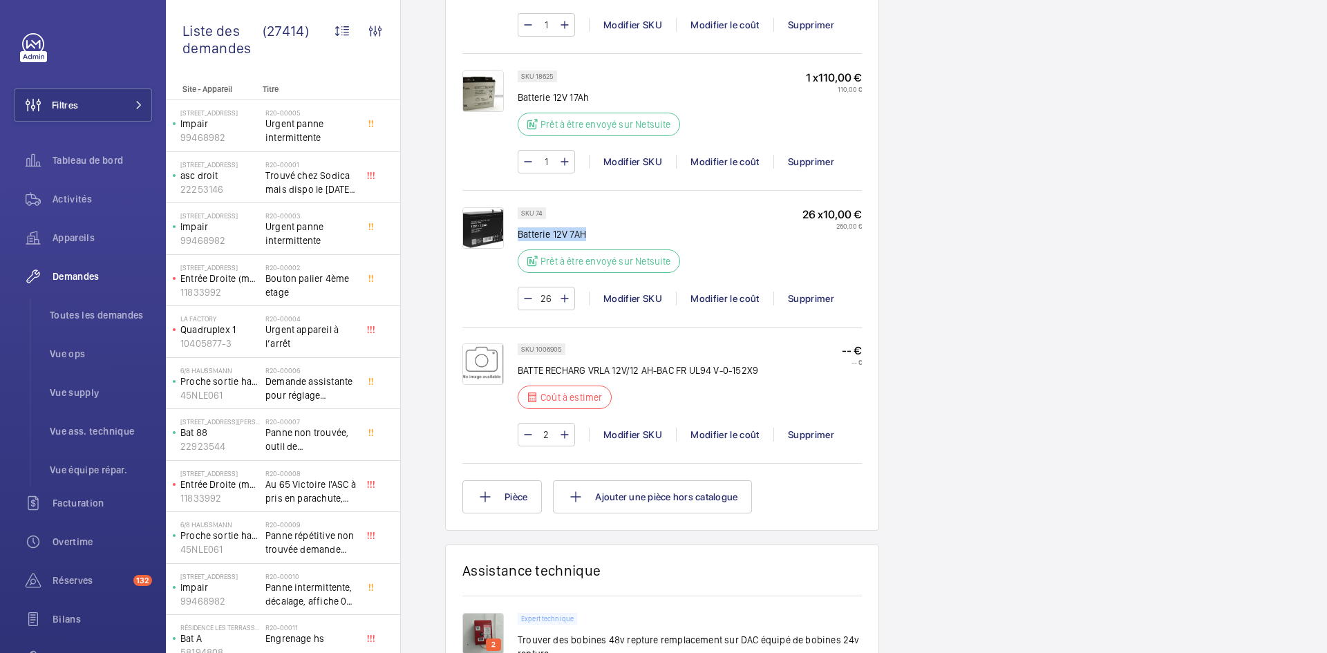
click at [494, 214] on img at bounding box center [482, 227] width 41 height 41
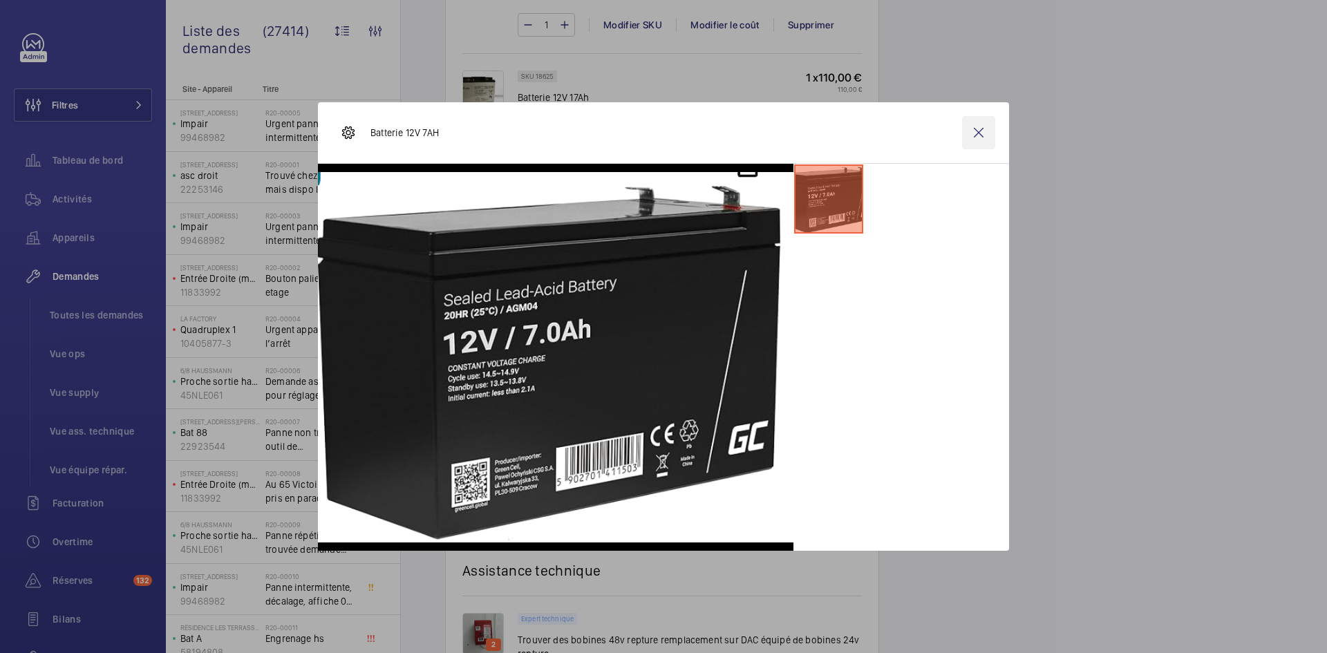
click at [985, 132] on wm-front-icon-button at bounding box center [978, 132] width 33 height 33
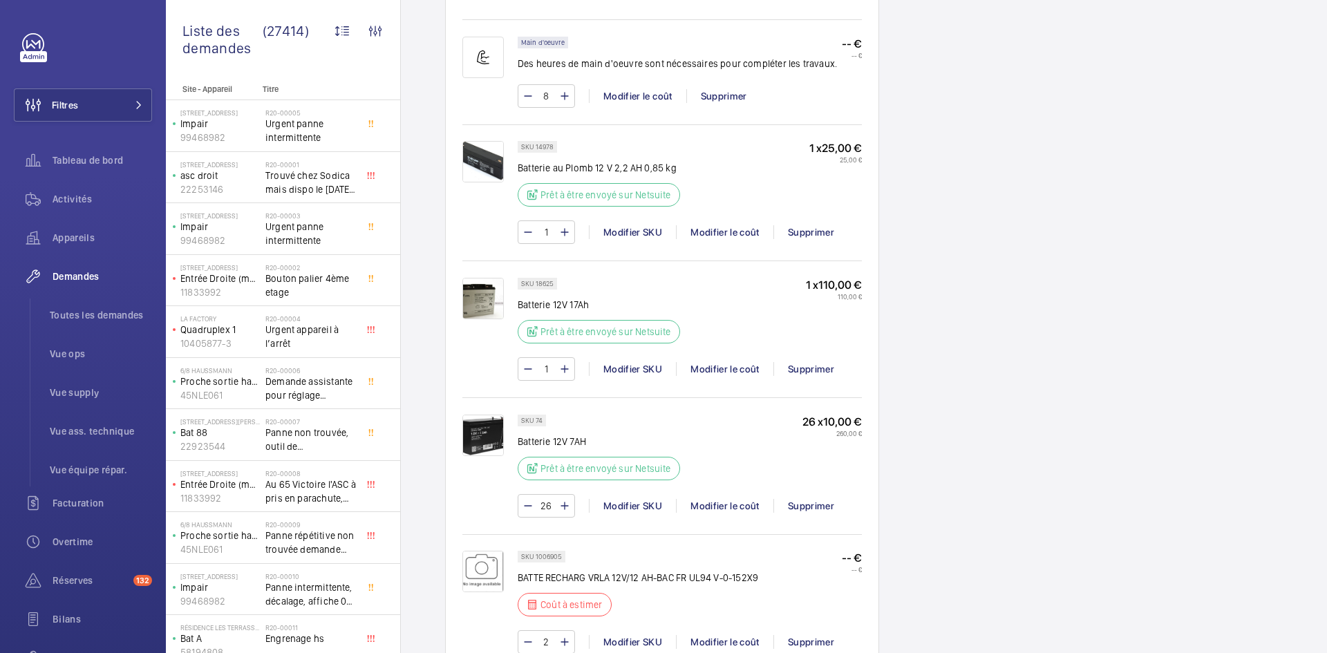
scroll to position [968, 0]
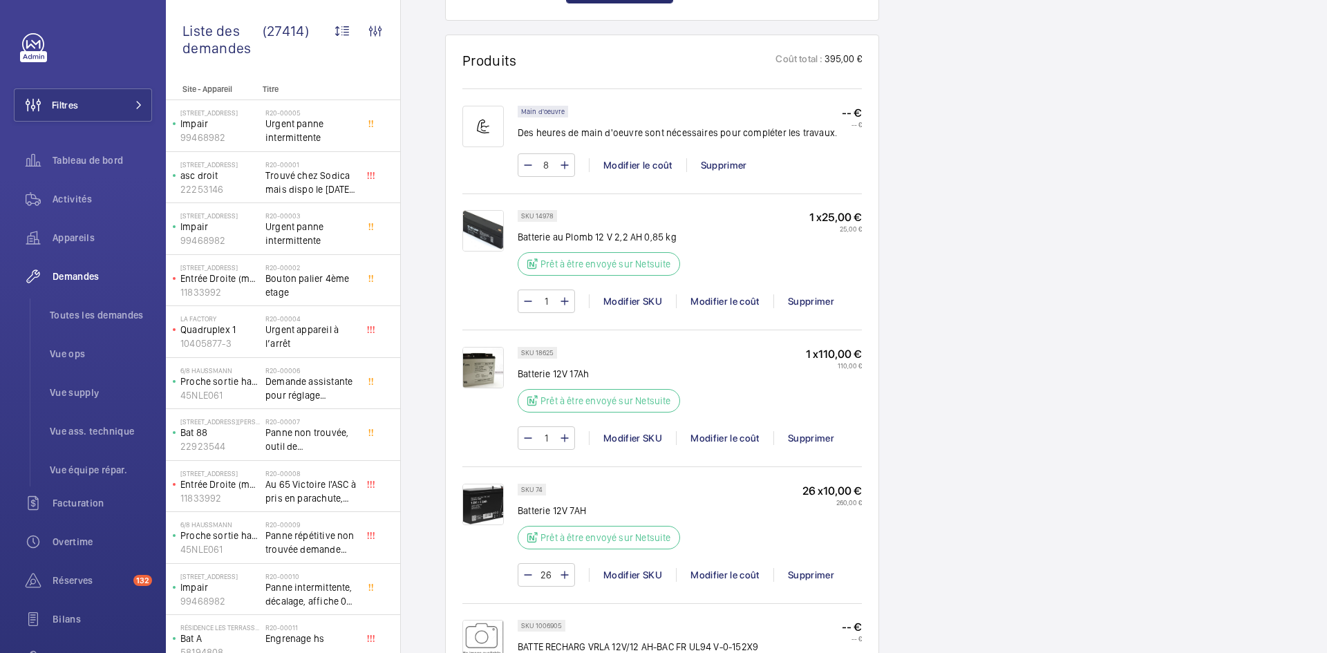
click at [494, 216] on img at bounding box center [482, 230] width 41 height 41
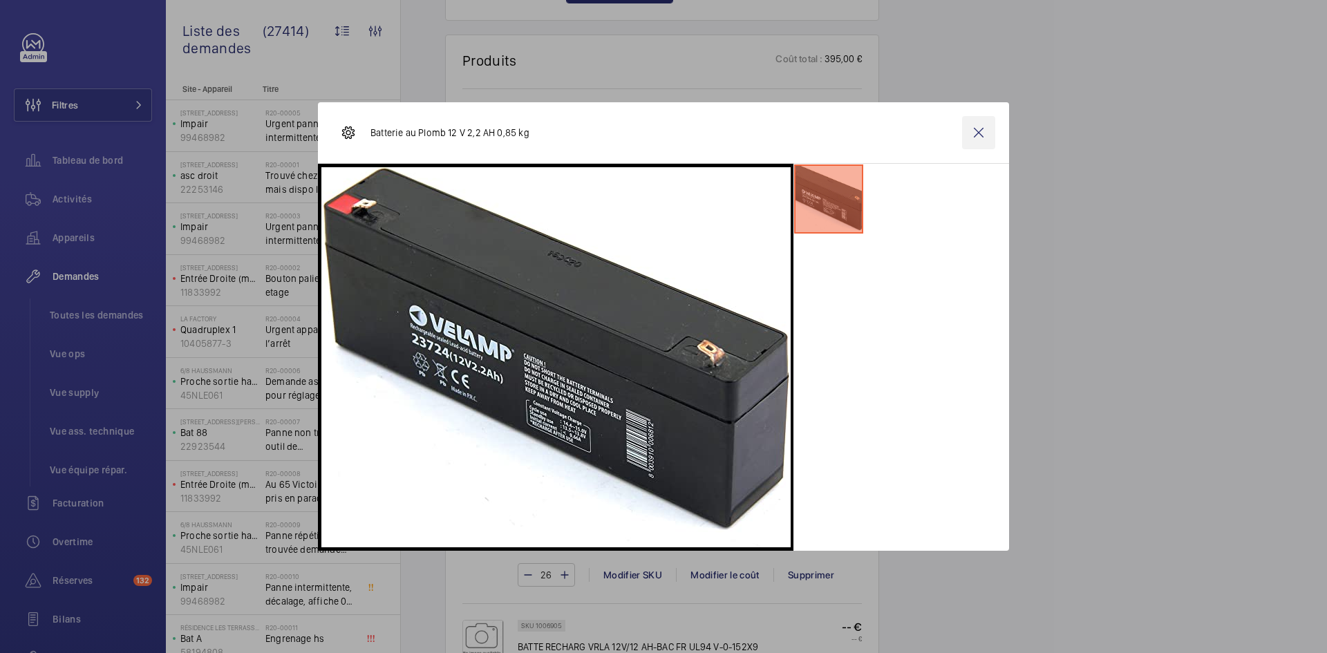
click at [981, 135] on wm-front-icon-button at bounding box center [978, 132] width 33 height 33
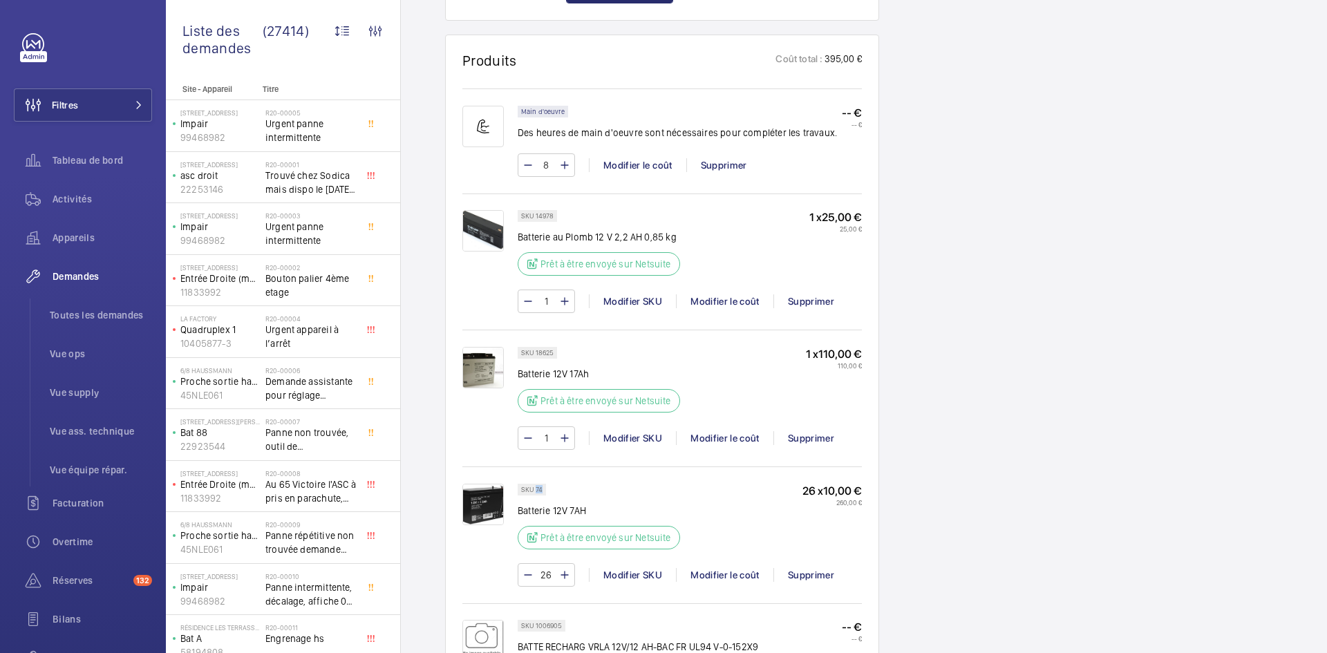
click at [535, 487] on p "SKU 74" at bounding box center [531, 489] width 21 height 5
copy p "74"
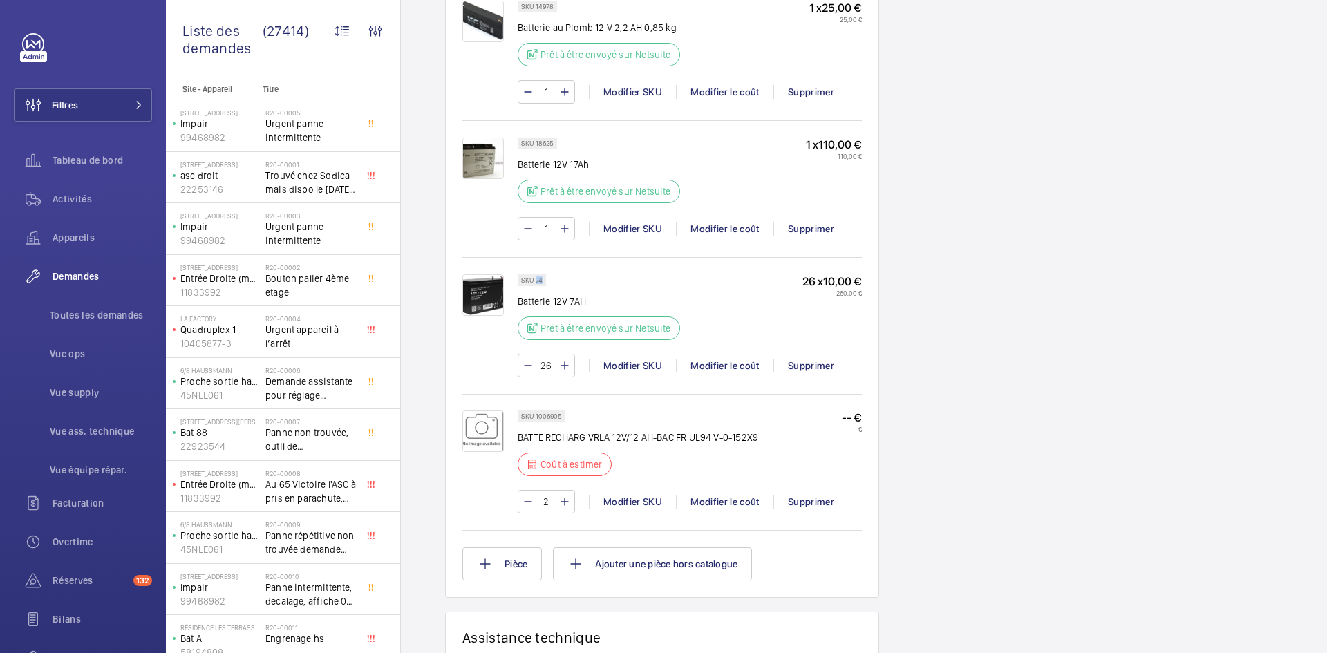
scroll to position [1244, 0]
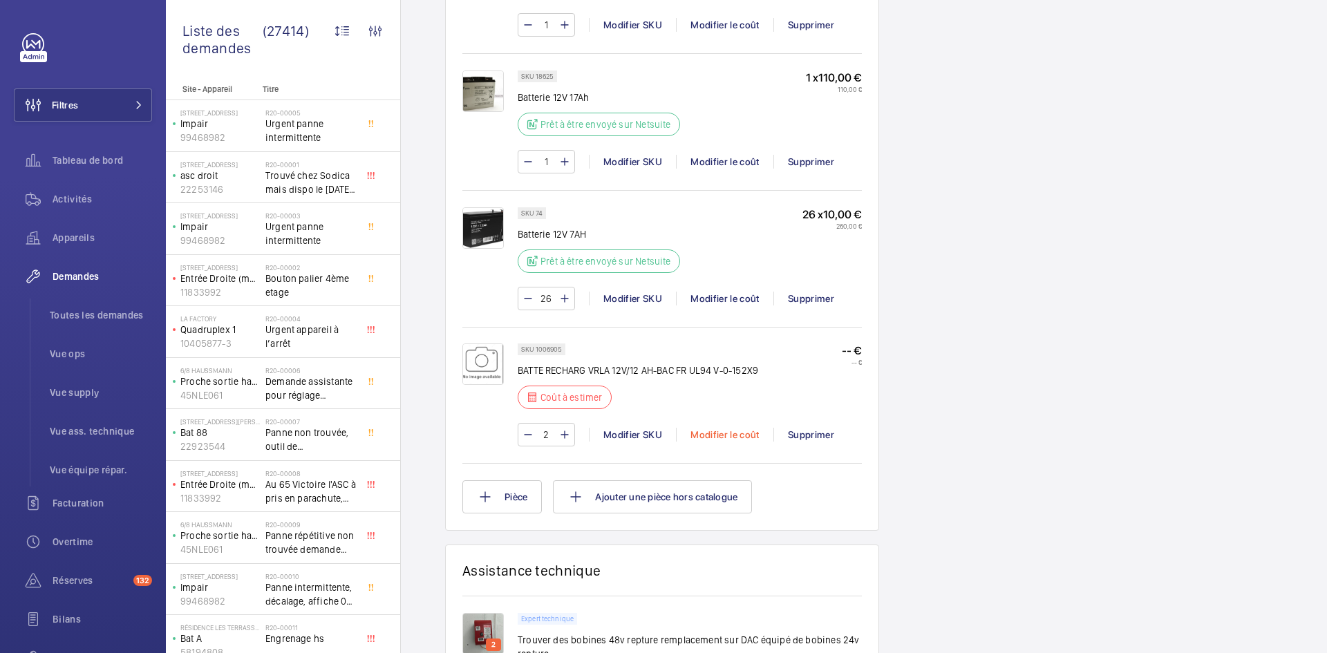
click at [740, 428] on div "Modifier le coût" at bounding box center [724, 435] width 97 height 14
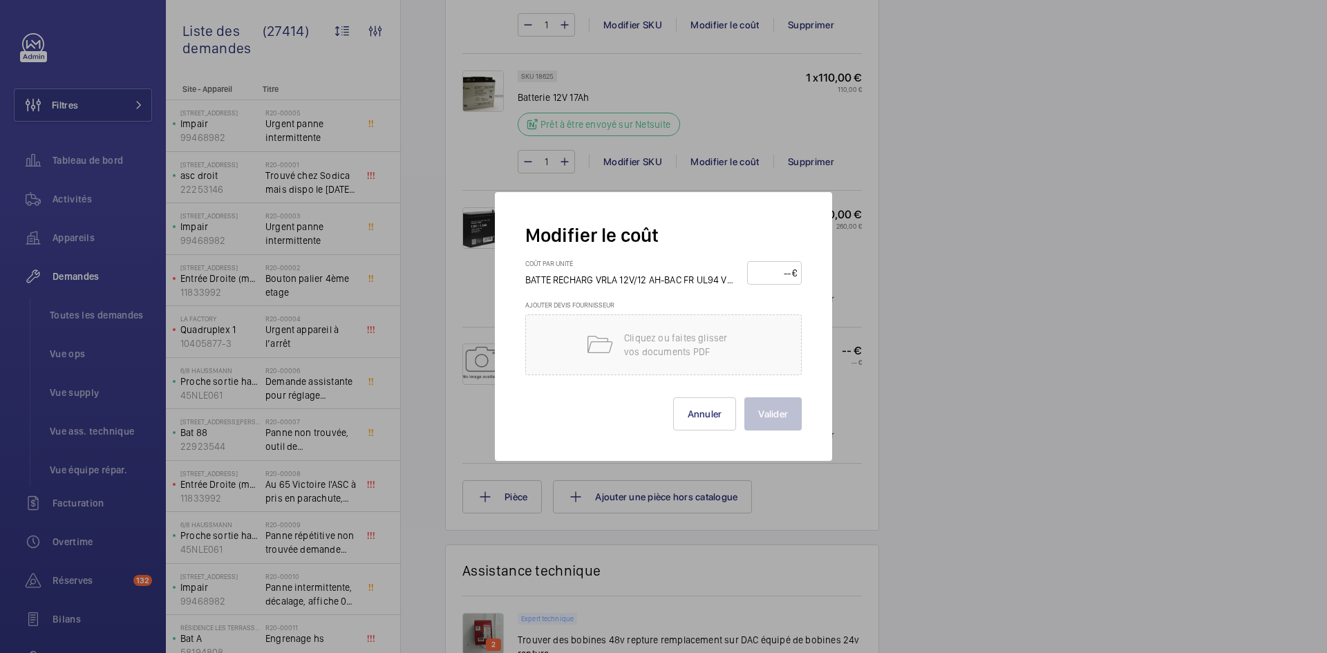
click at [765, 265] on input "number" at bounding box center [772, 273] width 40 height 22
type input "50"
click at [794, 411] on button "Valider" at bounding box center [773, 413] width 57 height 33
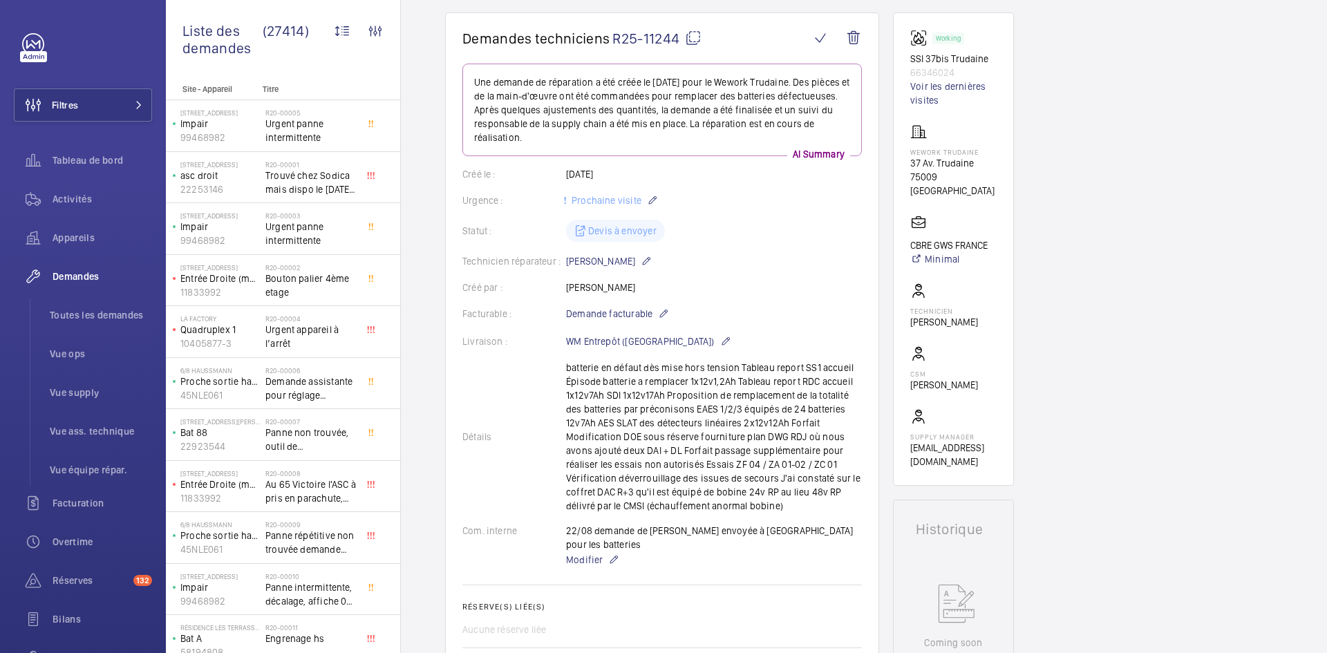
scroll to position [0, 0]
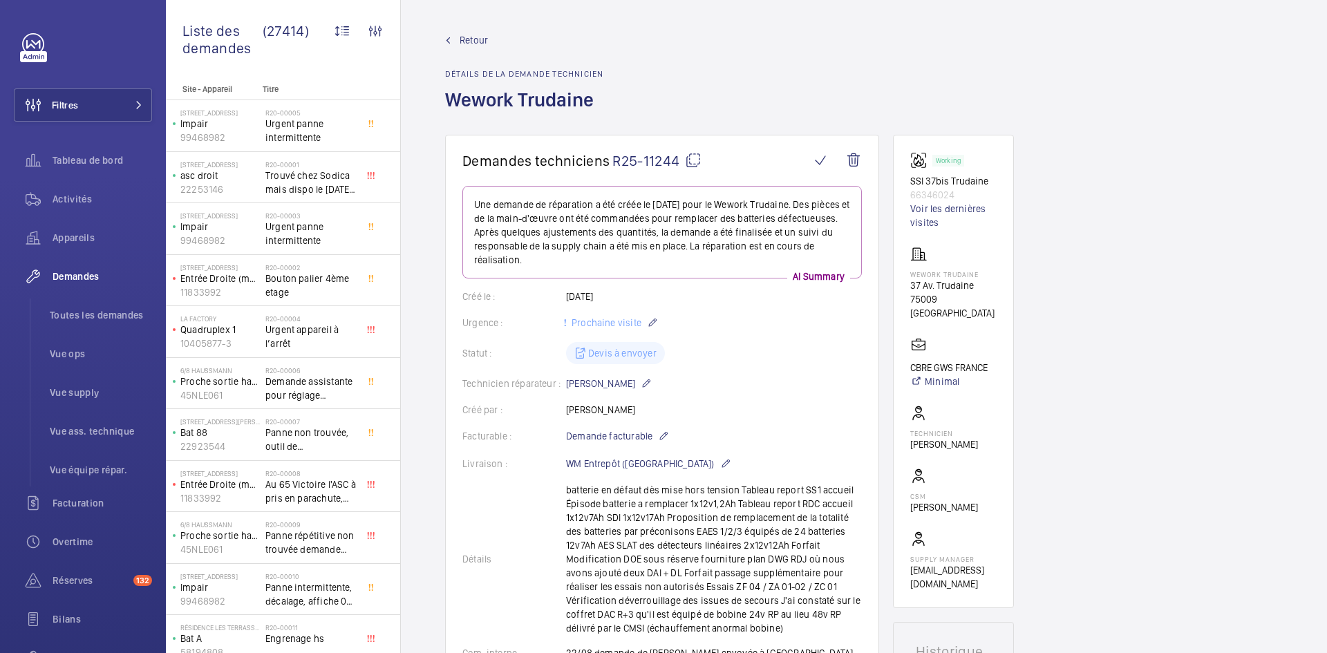
click at [467, 43] on span "Retour" at bounding box center [474, 40] width 28 height 14
click at [471, 39] on span "Retour" at bounding box center [474, 40] width 28 height 14
click at [467, 37] on span "Retour" at bounding box center [474, 40] width 28 height 14
click at [473, 39] on span "Retour" at bounding box center [474, 40] width 28 height 14
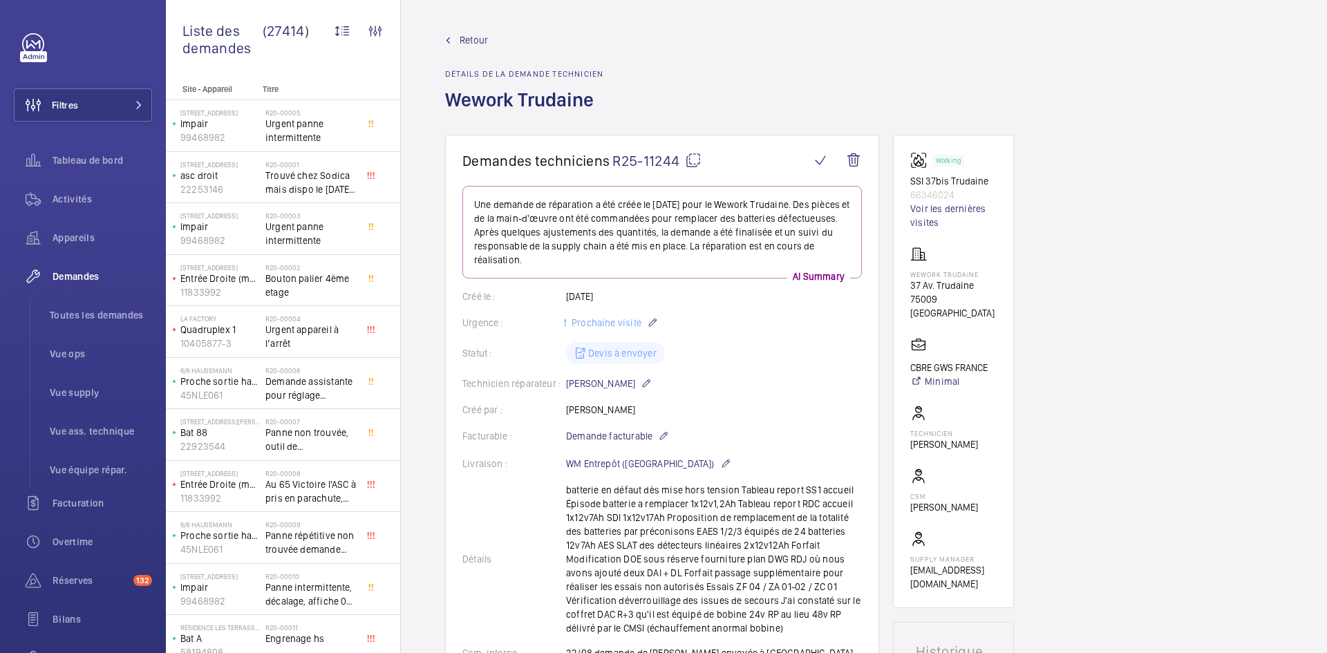
click at [474, 37] on span "Retour" at bounding box center [474, 40] width 28 height 14
click at [478, 36] on span "Retour" at bounding box center [474, 40] width 28 height 14
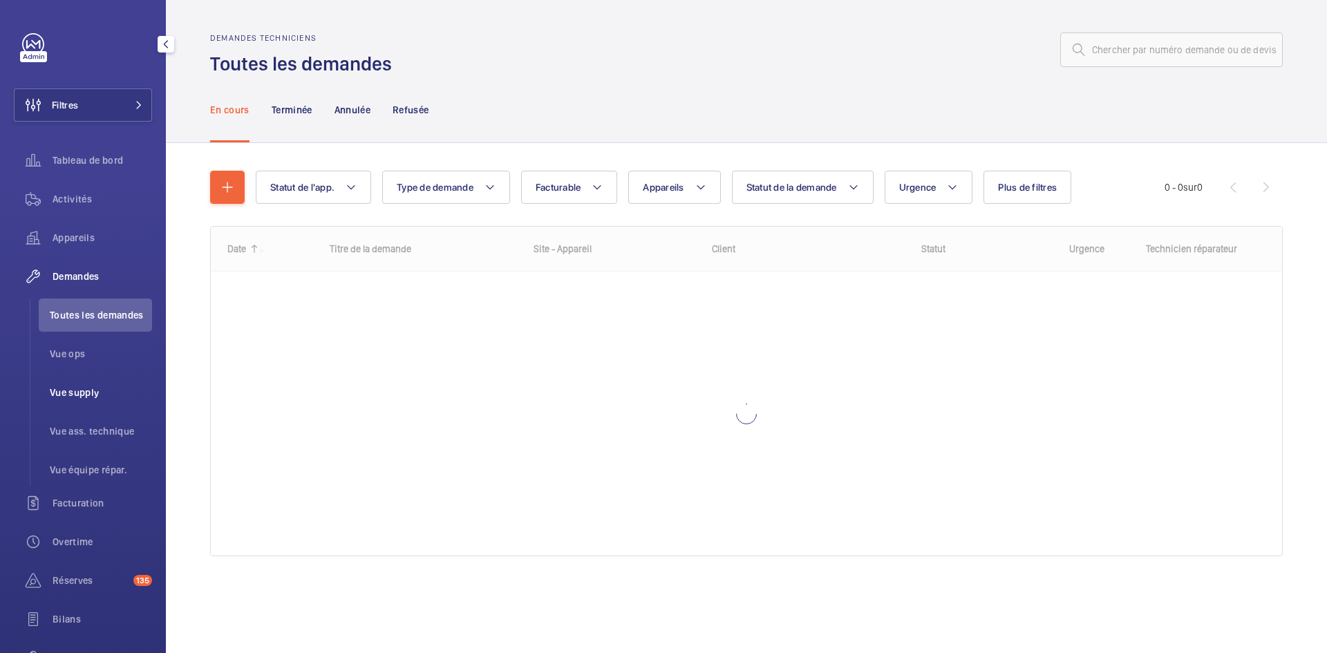
click at [79, 389] on span "Vue supply" at bounding box center [101, 393] width 102 height 14
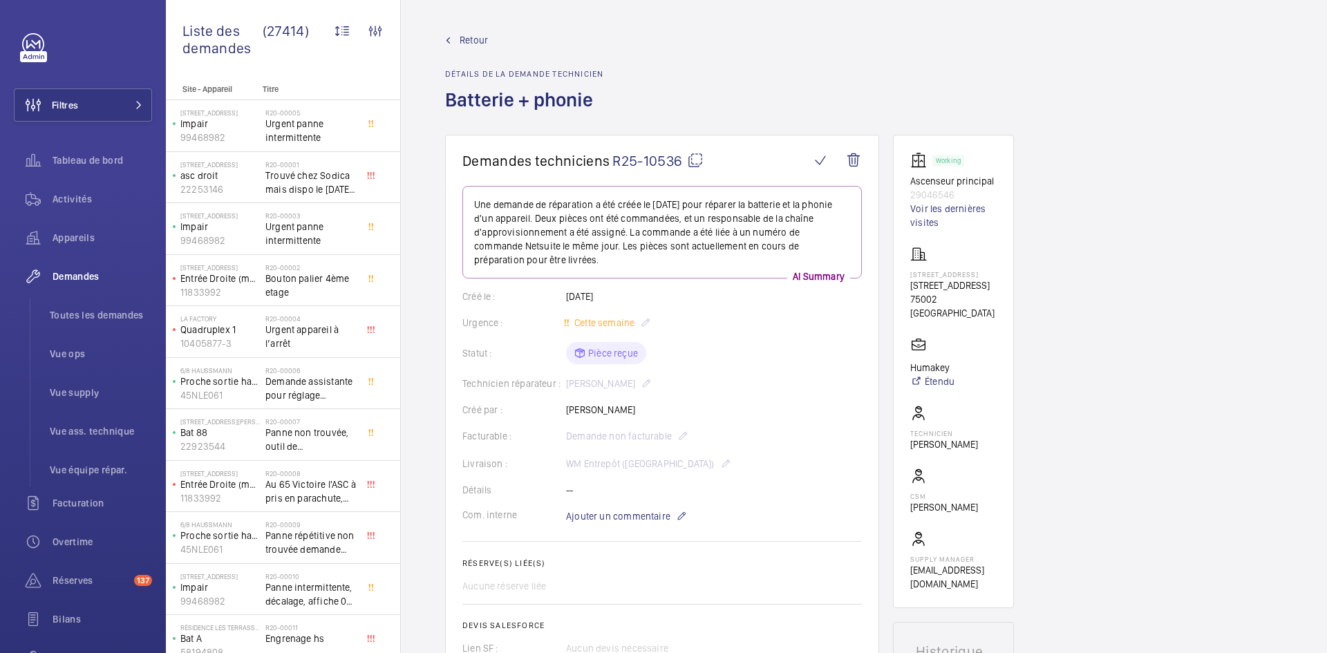
drag, startPoint x: 659, startPoint y: 410, endPoint x: 566, endPoint y: 411, distance: 92.6
click at [566, 411] on div "Créé par : [PERSON_NAME]" at bounding box center [662, 410] width 400 height 14
copy p "[PERSON_NAME]"
drag, startPoint x: 948, startPoint y: 322, endPoint x: 912, endPoint y: 295, distance: 45.5
click at [912, 292] on p "[STREET_ADDRESS]" at bounding box center [953, 286] width 86 height 14
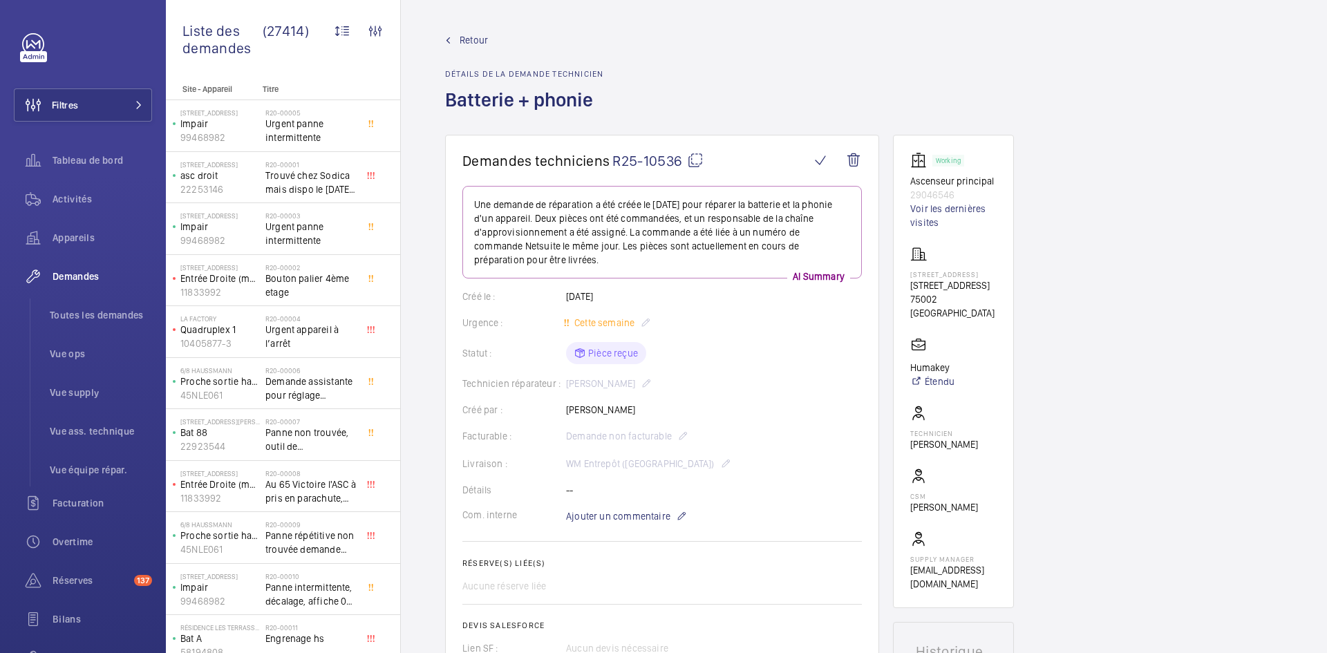
copy p "19 Boulevard Poissonnière, 75002 PARIS"
drag, startPoint x: 953, startPoint y: 192, endPoint x: 906, endPoint y: 182, distance: 48.8
click at [906, 182] on wm-front-card "Working Ascenseur principal 29046546 Voir les dernières visites 19 Boulevard Po…" at bounding box center [953, 372] width 121 height 474
copy div "Ascenseur principal 29046546"
drag, startPoint x: 910, startPoint y: 321, endPoint x: 891, endPoint y: 308, distance: 23.4
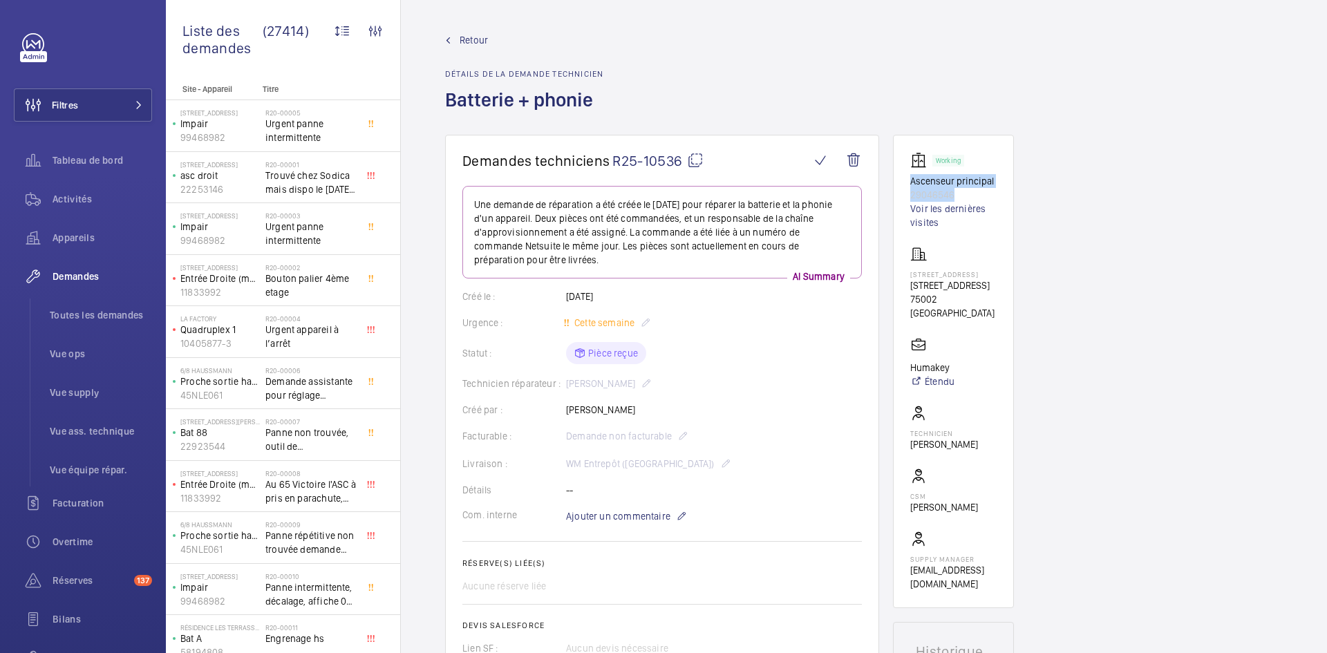
click at [966, 292] on p "19 Boulevard Poissonnière, 75002 PARIS" at bounding box center [953, 286] width 86 height 14
drag, startPoint x: 943, startPoint y: 324, endPoint x: 911, endPoint y: 294, distance: 43.5
click at [911, 292] on p "19 Boulevard Poissonnière, 75002 PARIS" at bounding box center [953, 286] width 86 height 14
copy p "19 Boulevard Poissonnière, 75002 PARIS"
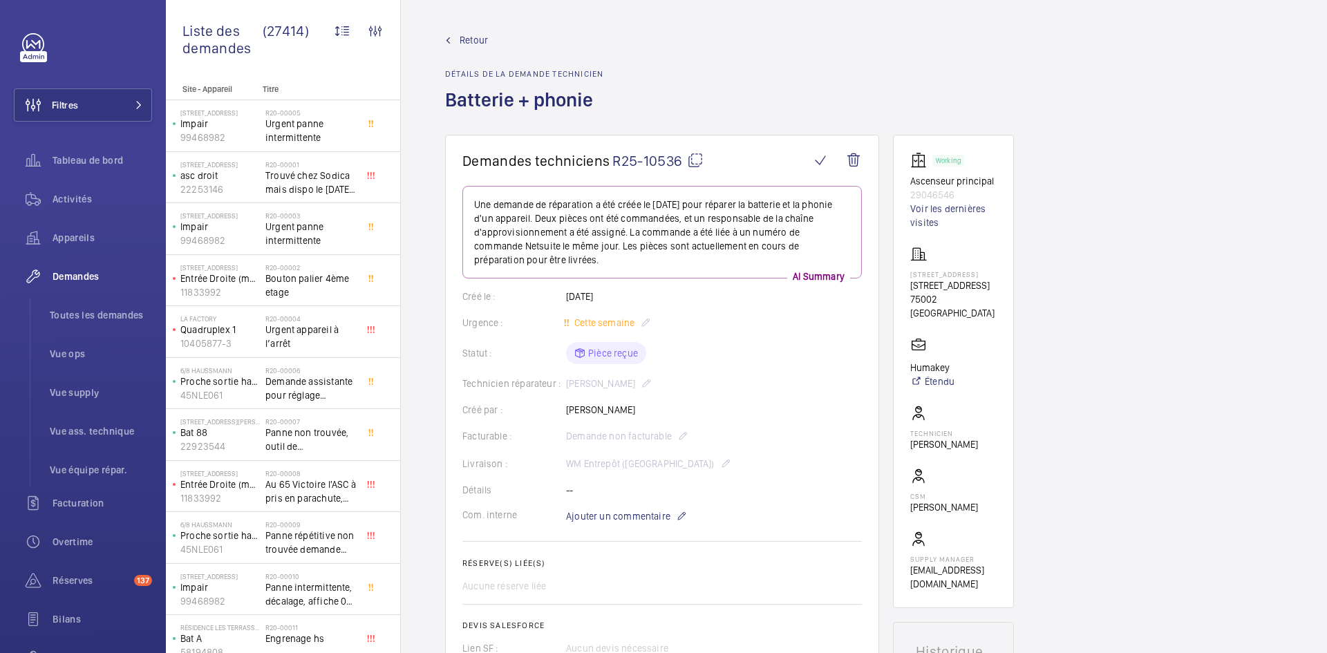
drag, startPoint x: 940, startPoint y: 389, endPoint x: 912, endPoint y: 388, distance: 28.4
click at [912, 375] on p "Humakey" at bounding box center [932, 368] width 44 height 14
copy p "Humakey"
click at [695, 158] on mat-icon at bounding box center [695, 160] width 17 height 17
copy p "Humakey"
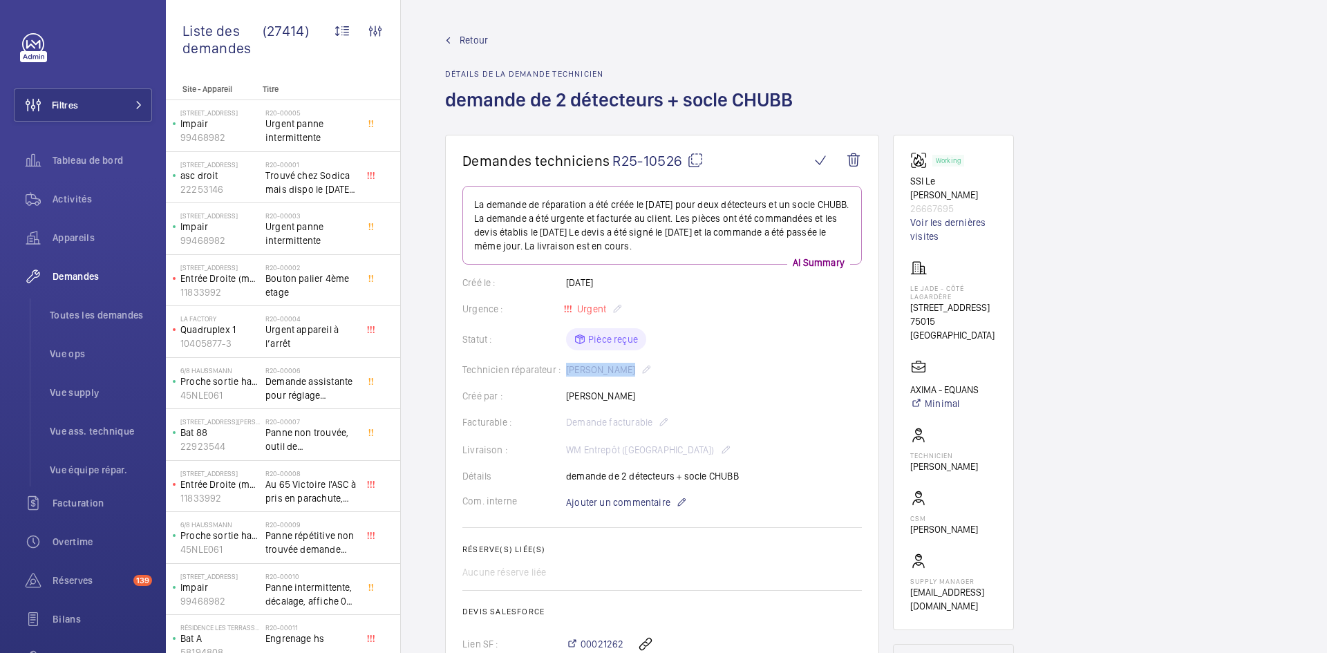
drag, startPoint x: 624, startPoint y: 370, endPoint x: 564, endPoint y: 373, distance: 60.2
click at [564, 373] on div "Technicien réparateur : [PERSON_NAME]" at bounding box center [662, 370] width 400 height 17
copy div "Technicien réparateur : [PERSON_NAME]"
drag, startPoint x: 955, startPoint y: 207, endPoint x: 908, endPoint y: 181, distance: 53.5
click at [902, 178] on wm-front-card "Working SSI Le [PERSON_NAME] 26667695 Voir les dernières visites Le Jade - côté…" at bounding box center [953, 383] width 121 height 496
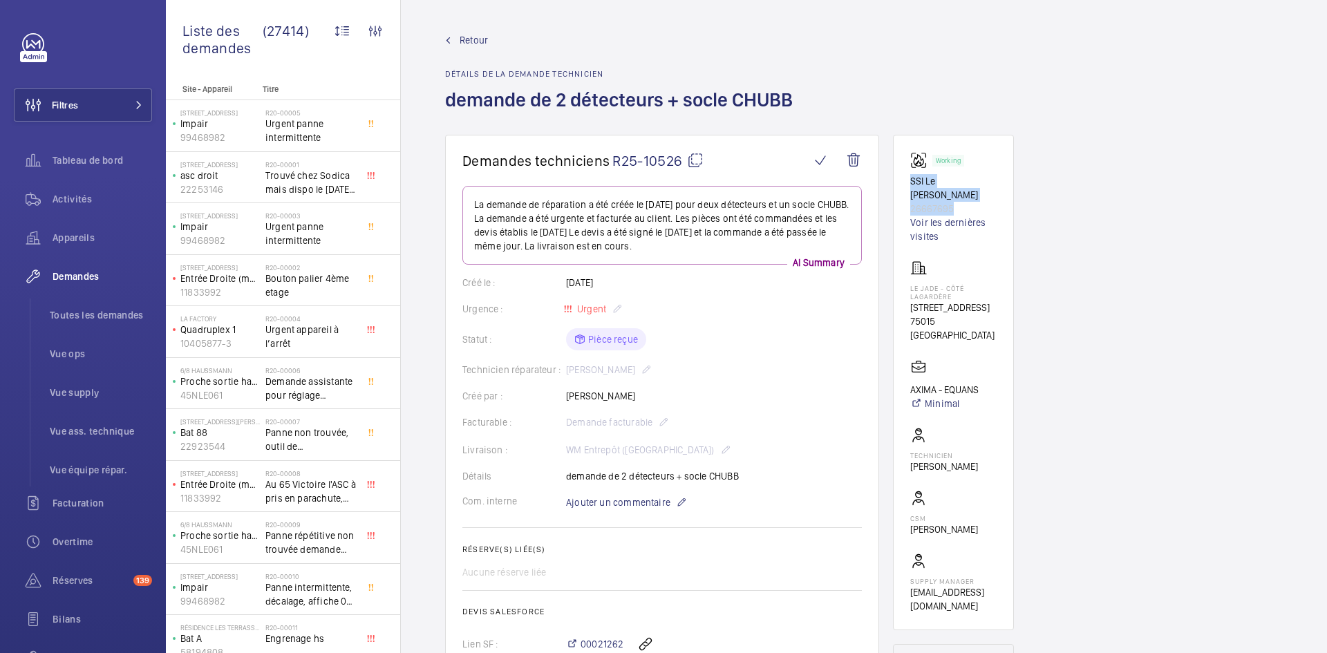
copy div "SSI Le Jade Lagardère 26667695"
drag, startPoint x: 969, startPoint y: 319, endPoint x: 907, endPoint y: 288, distance: 69.6
click at [907, 288] on wm-front-card "Working SSI Le [PERSON_NAME] 26667695 Voir les dernières visites Le Jade - côté…" at bounding box center [953, 383] width 121 height 496
copy div "Le Jade - côté Lagardère [STREET_ADDRESS]"
drag, startPoint x: 980, startPoint y: 373, endPoint x: 909, endPoint y: 376, distance: 71.3
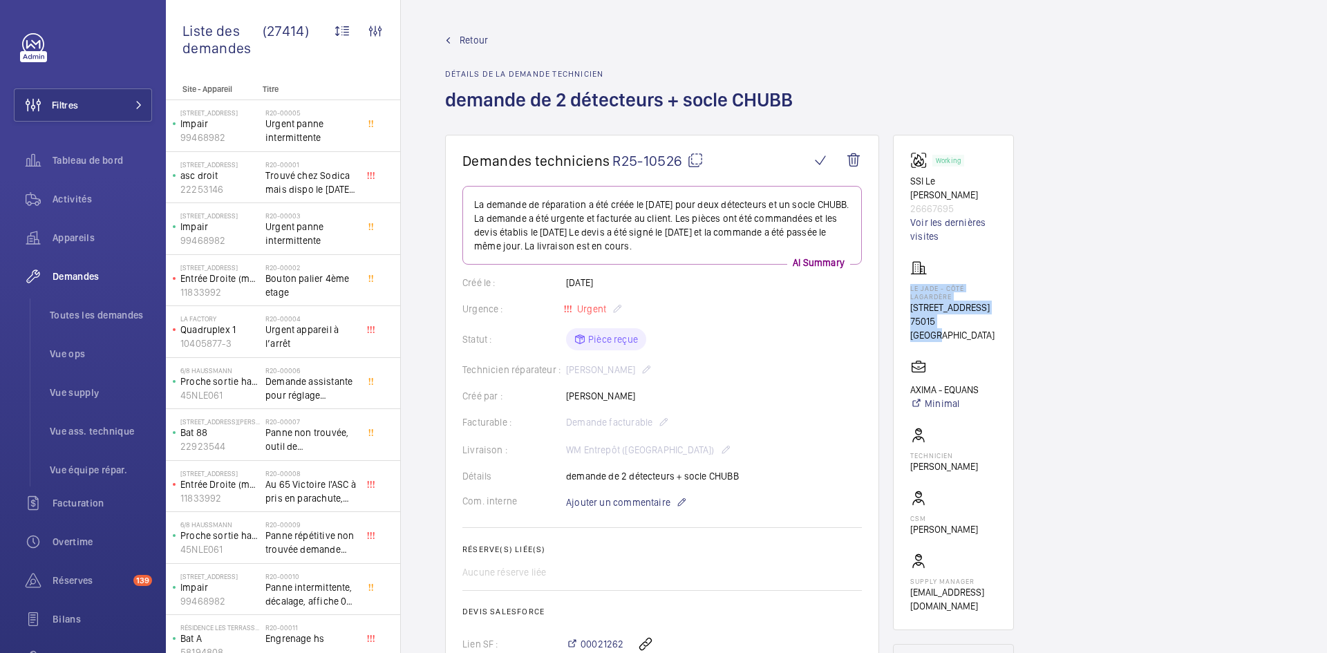
click at [909, 376] on wm-front-card "Working SSI Le [PERSON_NAME] 26667695 Voir les dernières visites Le Jade - côté…" at bounding box center [953, 383] width 121 height 496
copy p "AXIMA - EQUANS"
click at [697, 157] on mat-icon at bounding box center [695, 160] width 17 height 17
copy p "AXIMA - EQUANS"
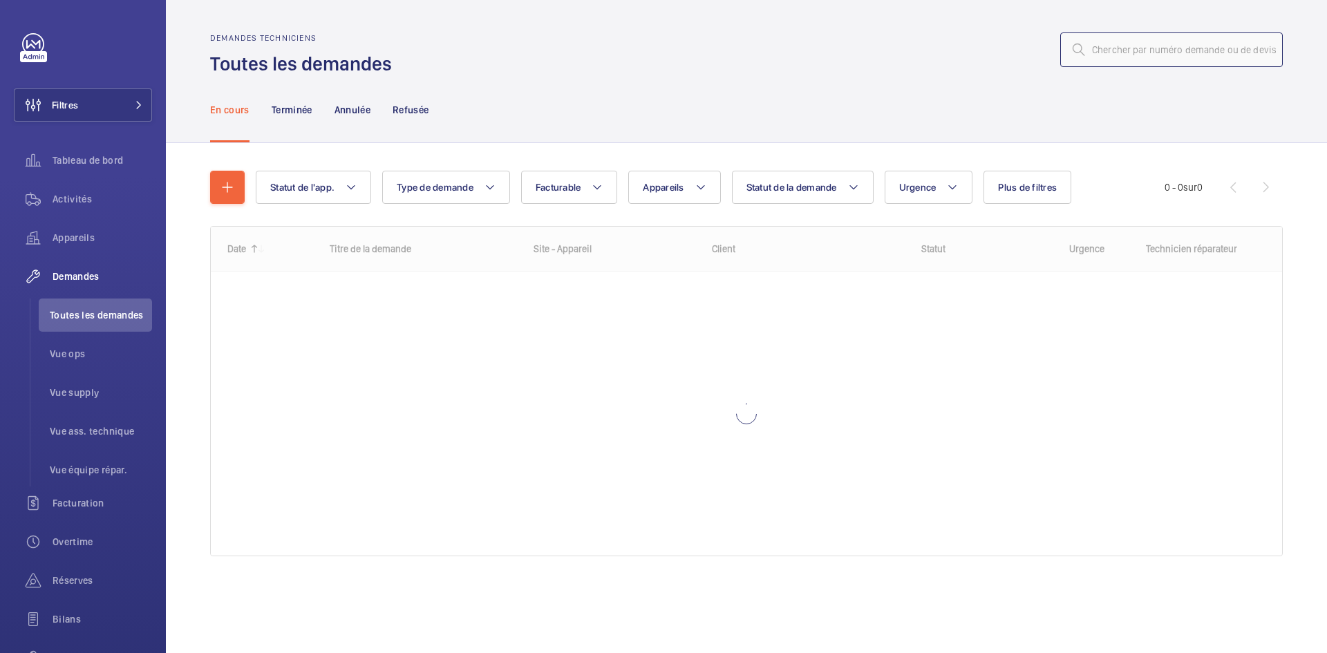
click at [1208, 52] on input "text" at bounding box center [1171, 49] width 223 height 35
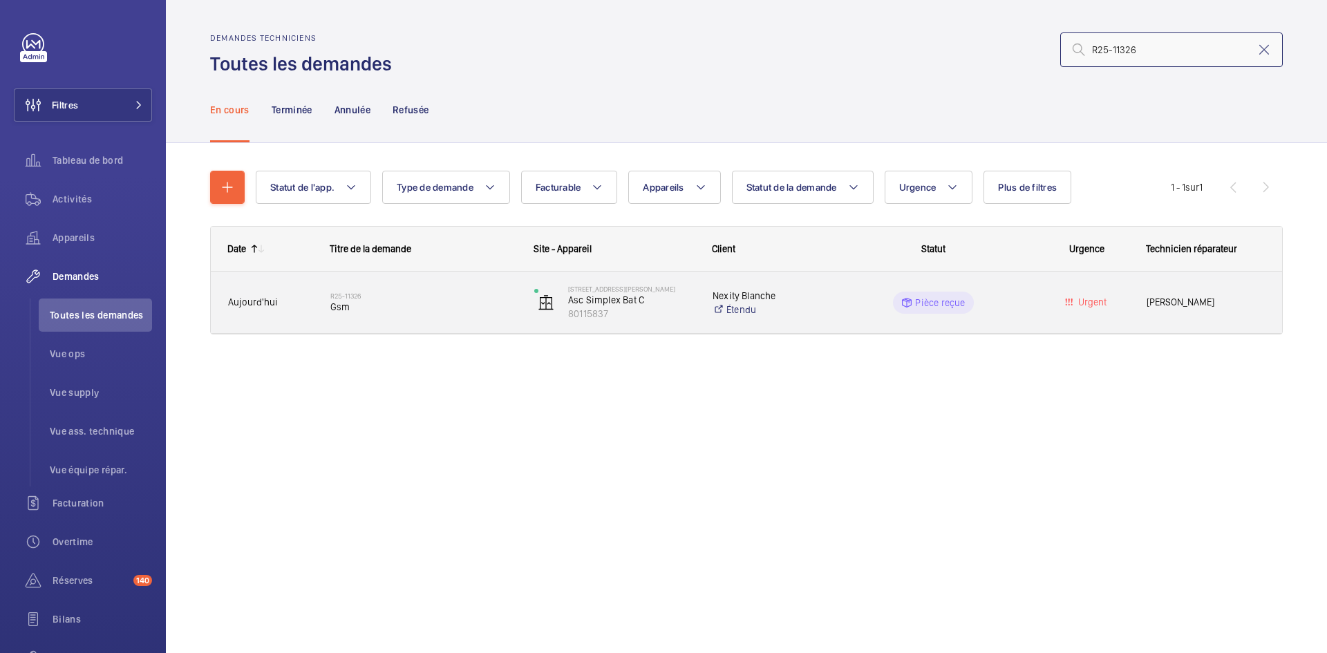
type input "R25-11326"
click at [303, 299] on span "Aujourd'hui" at bounding box center [270, 302] width 84 height 16
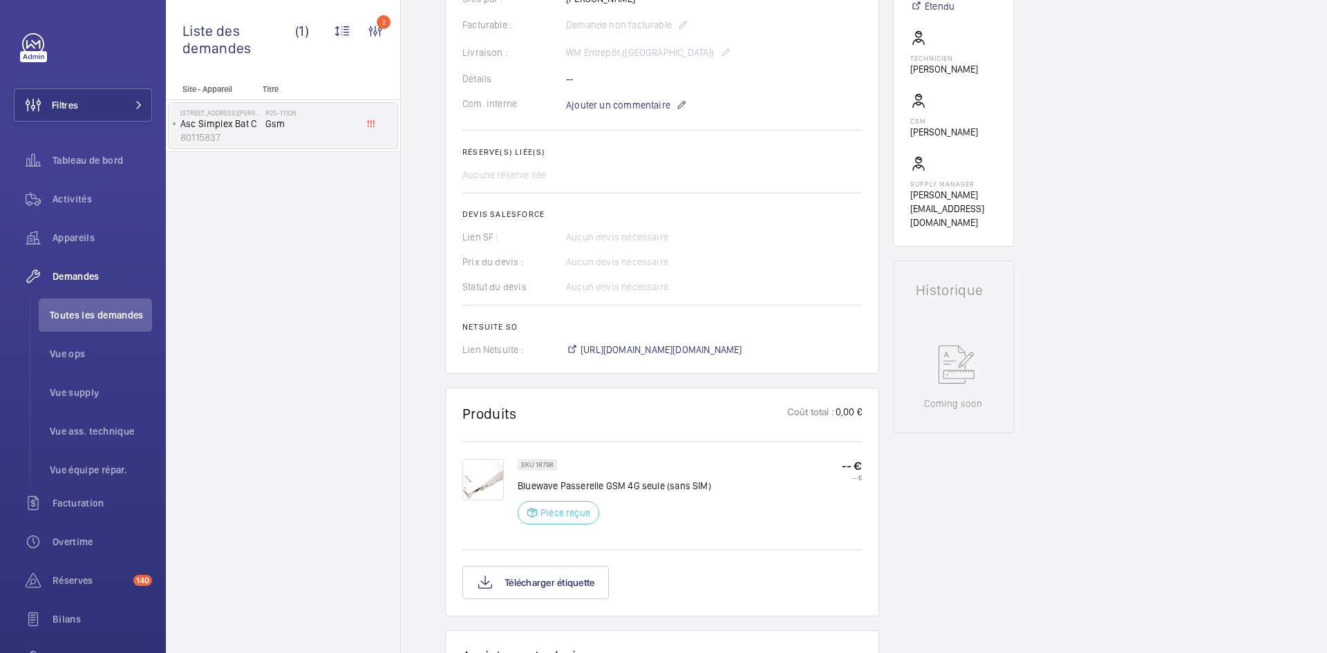
scroll to position [346, 0]
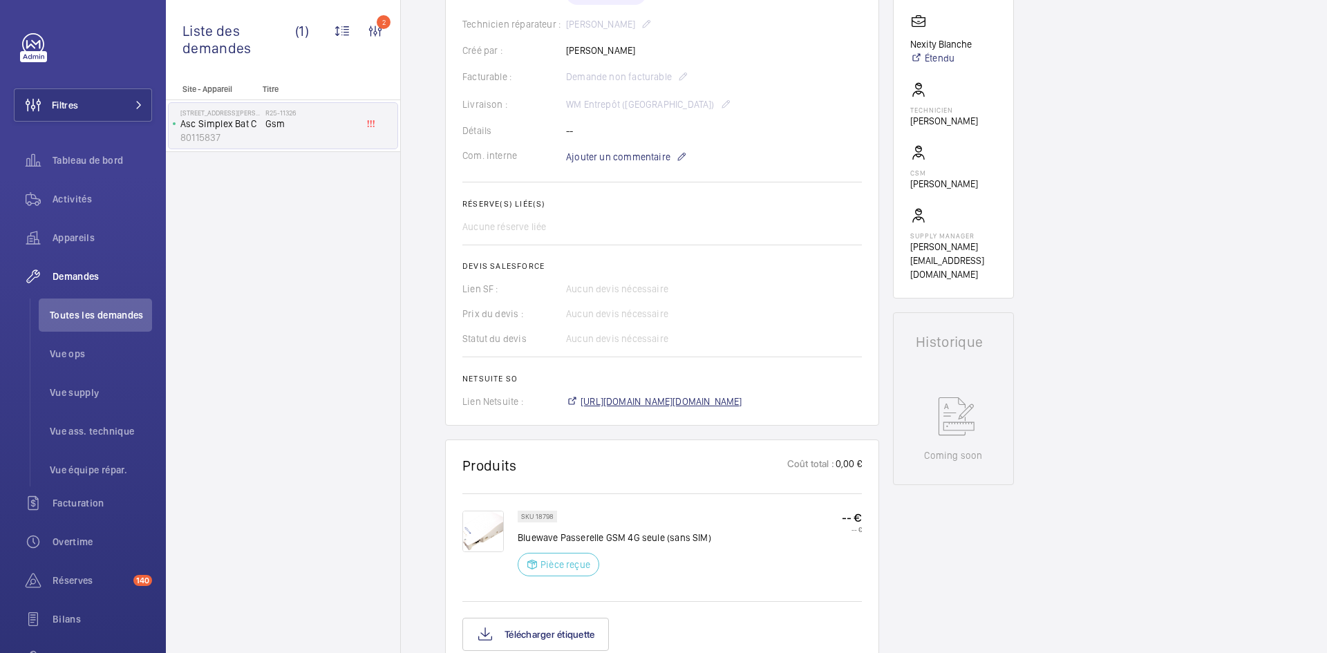
click at [677, 400] on span "[URL][DOMAIN_NAME][DOMAIN_NAME]" at bounding box center [662, 402] width 162 height 14
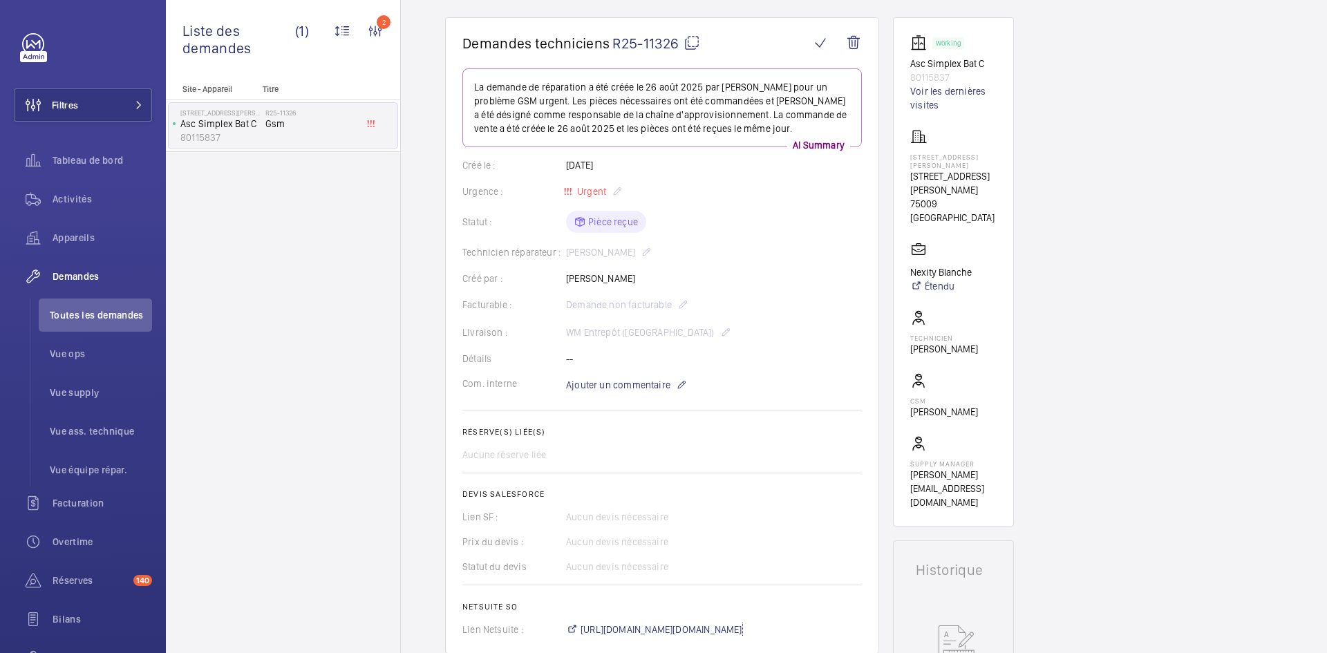
scroll to position [69, 0]
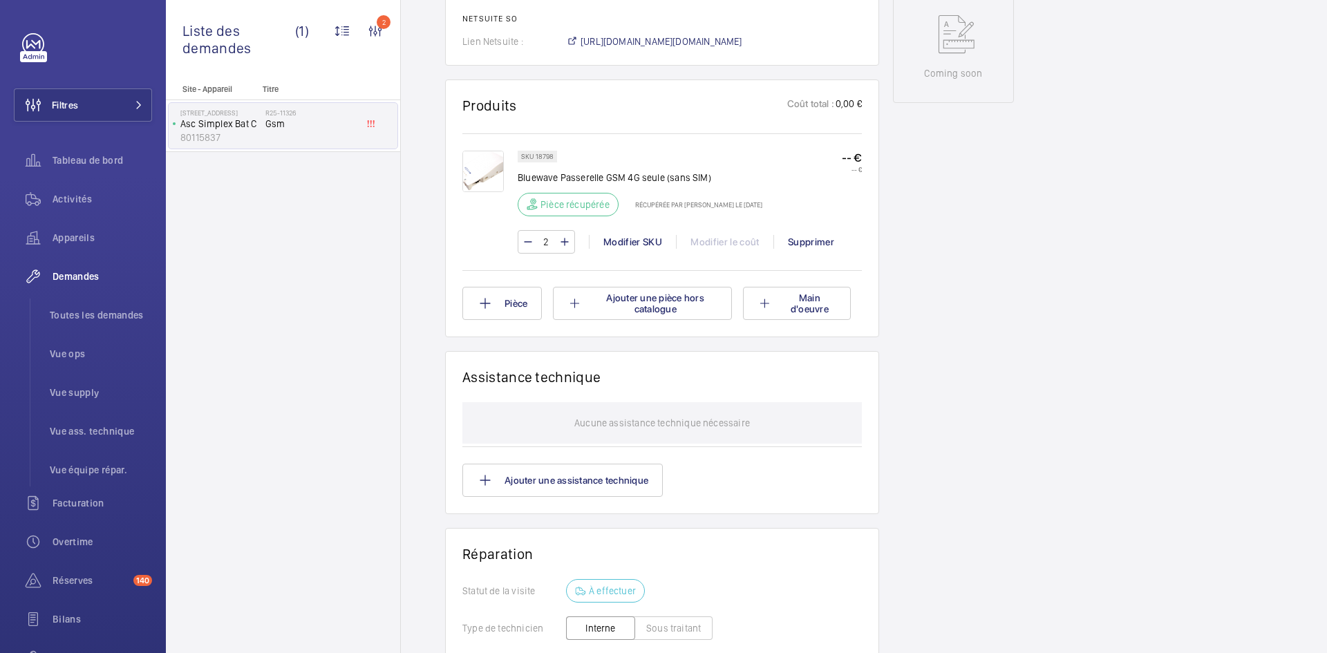
scroll to position [705, 0]
